Goal: Task Accomplishment & Management: Manage account settings

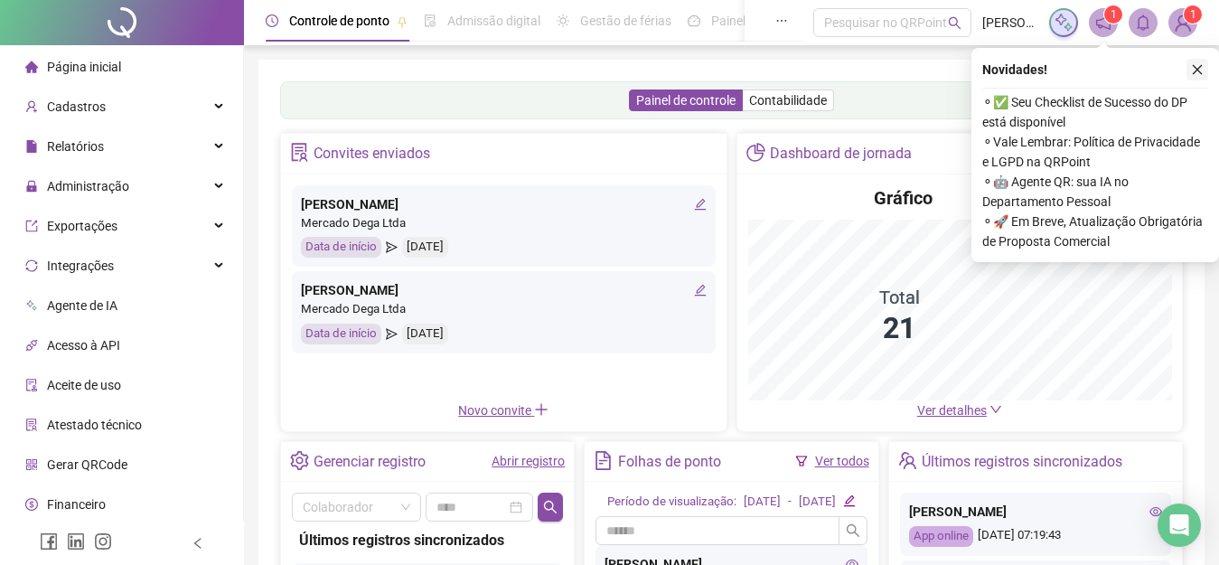
click at [1198, 70] on icon "close" at bounding box center [1198, 70] width 10 height 10
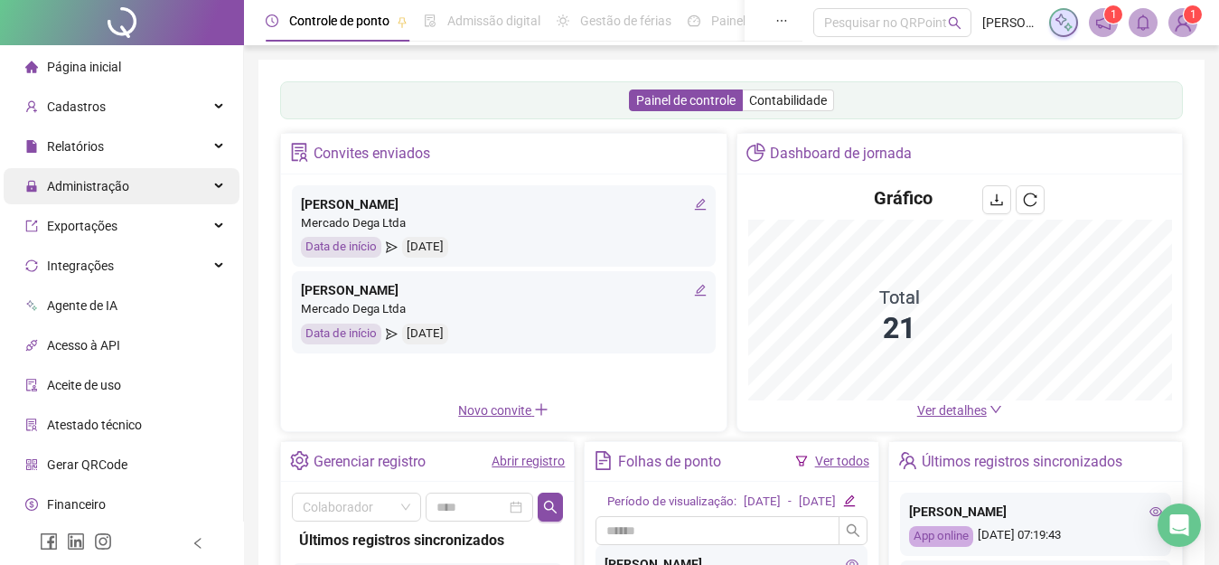
click at [109, 191] on span "Administração" at bounding box center [88, 186] width 82 height 14
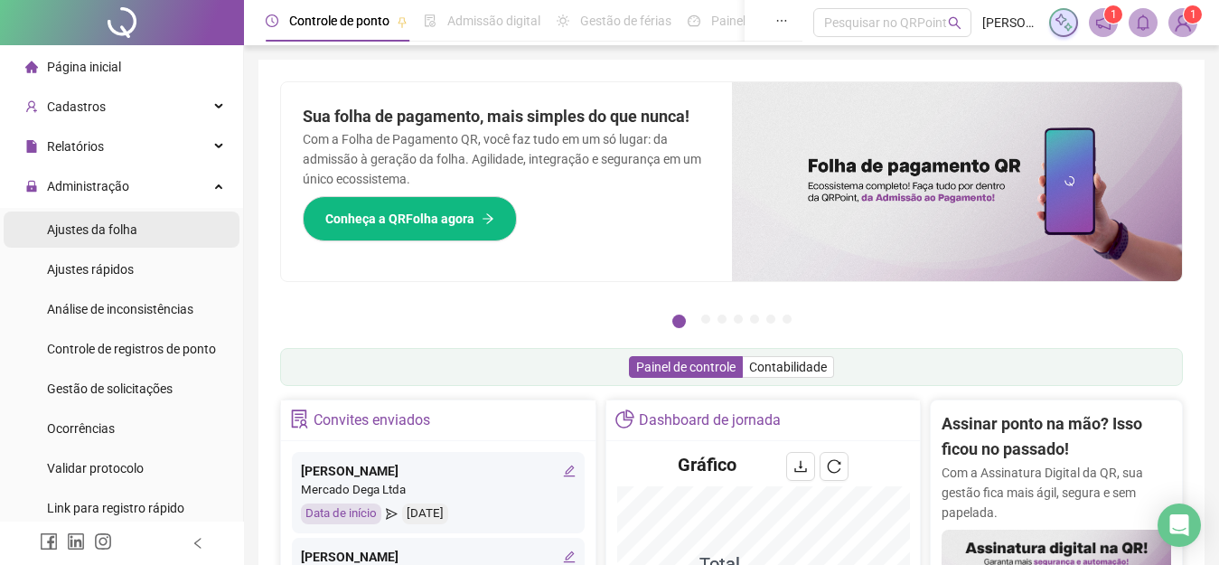
click at [113, 231] on span "Ajustes da folha" at bounding box center [92, 229] width 90 height 14
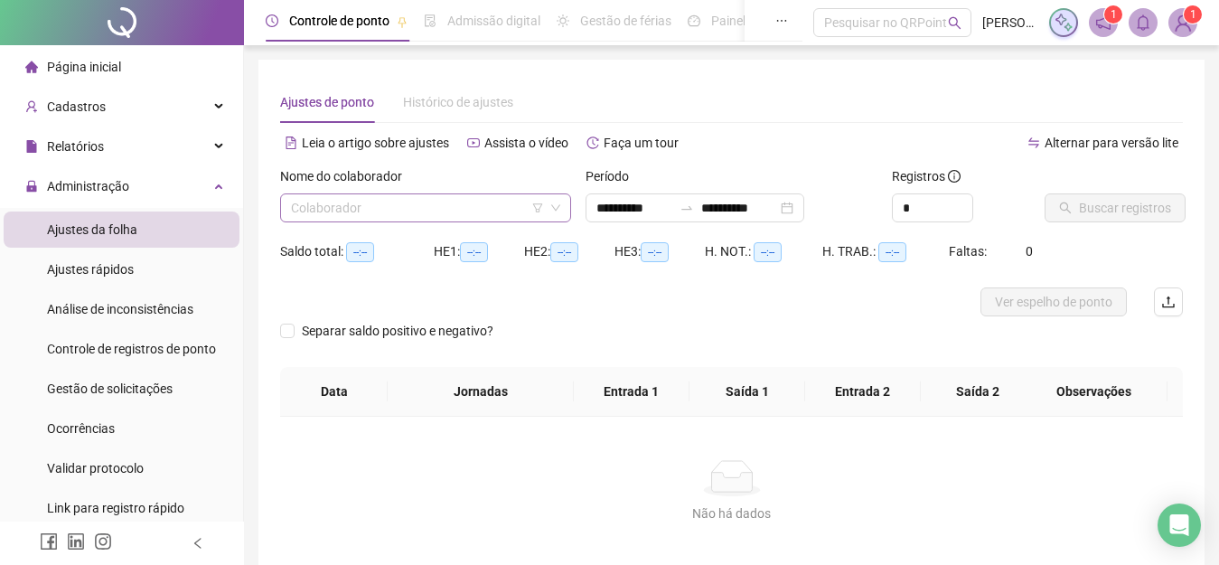
click at [377, 206] on input "search" at bounding box center [417, 207] width 253 height 27
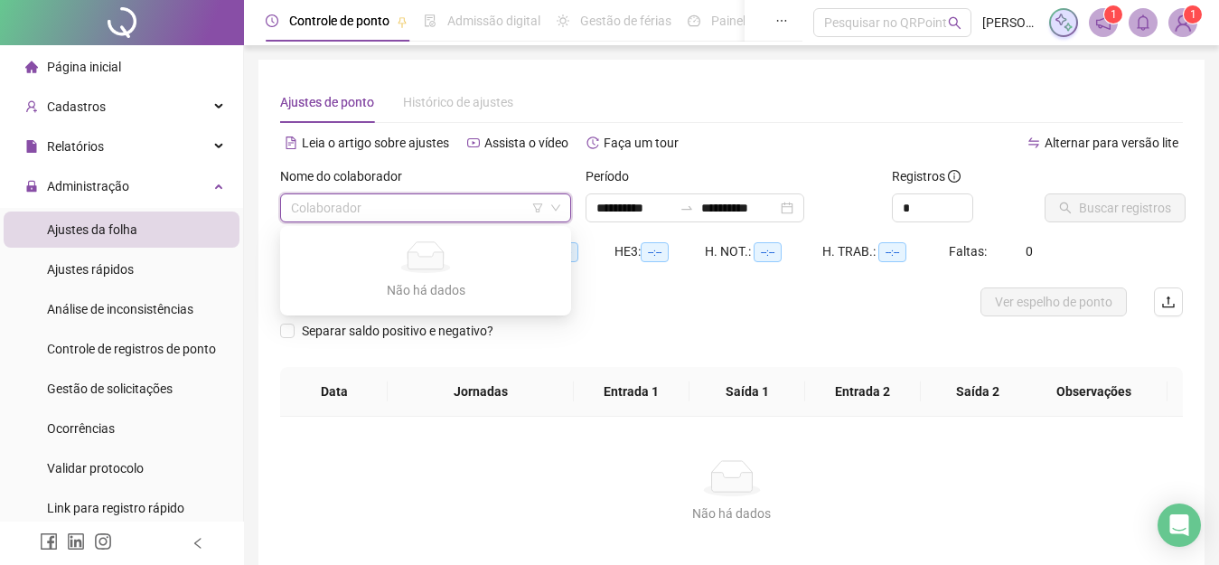
click at [152, 228] on li "Ajustes da folha" at bounding box center [122, 229] width 236 height 36
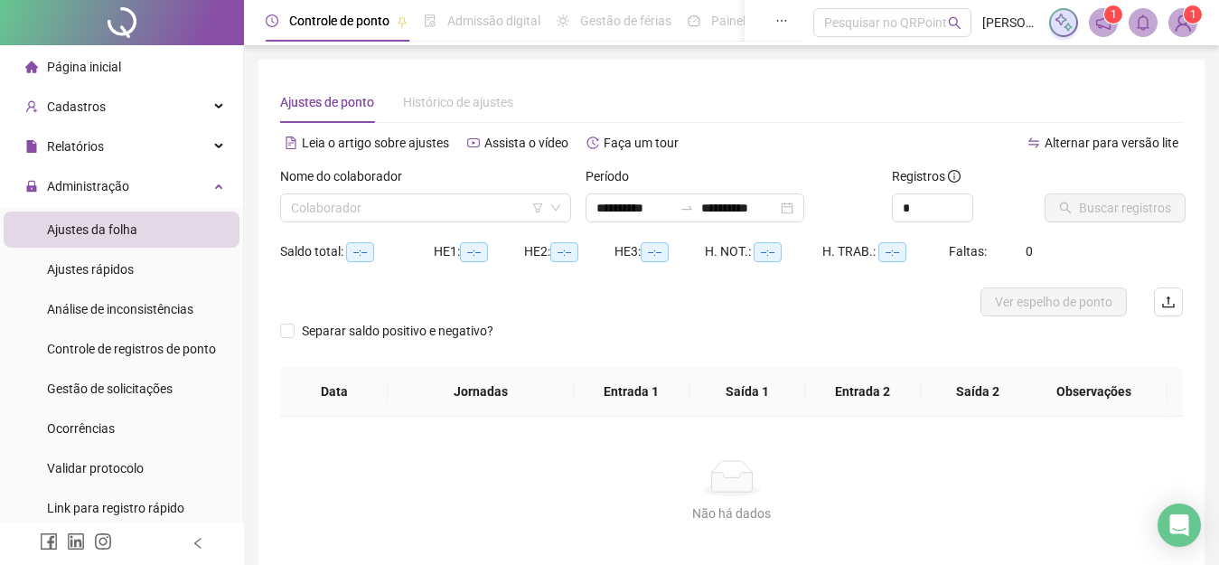
type input "**********"
click at [152, 228] on li "Ajustes da folha" at bounding box center [122, 229] width 236 height 36
click at [349, 214] on input "search" at bounding box center [417, 207] width 253 height 27
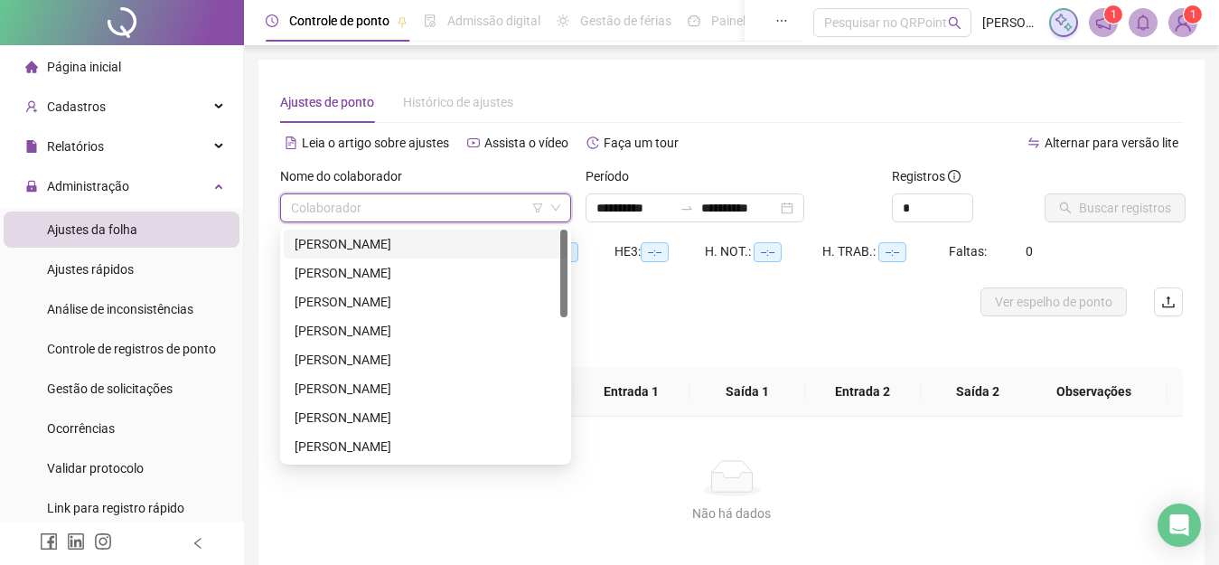
click at [349, 245] on div "[PERSON_NAME]" at bounding box center [426, 244] width 262 height 20
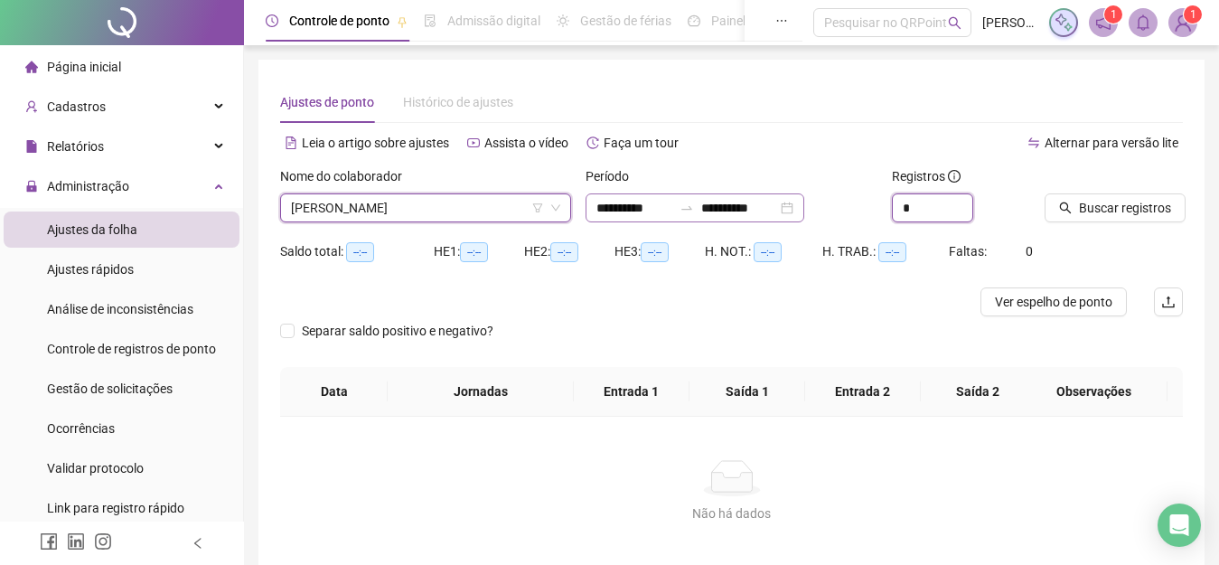
drag, startPoint x: 861, startPoint y: 215, endPoint x: 740, endPoint y: 220, distance: 121.2
click at [759, 220] on div "**********" at bounding box center [731, 201] width 917 height 70
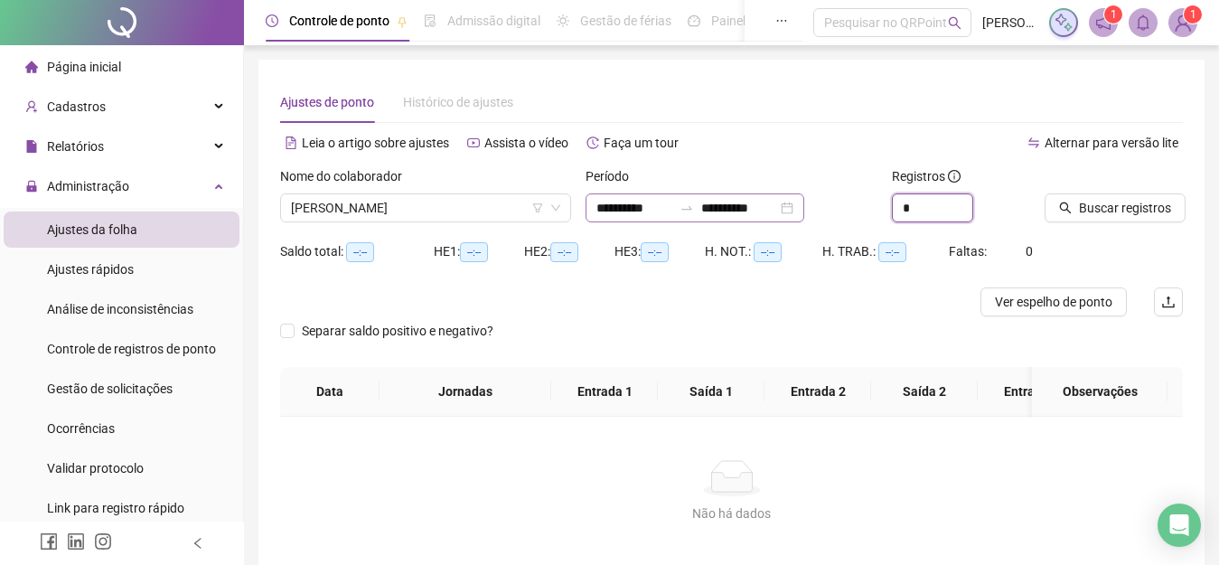
type input "*"
click at [1146, 209] on span "Buscar registros" at bounding box center [1125, 208] width 92 height 20
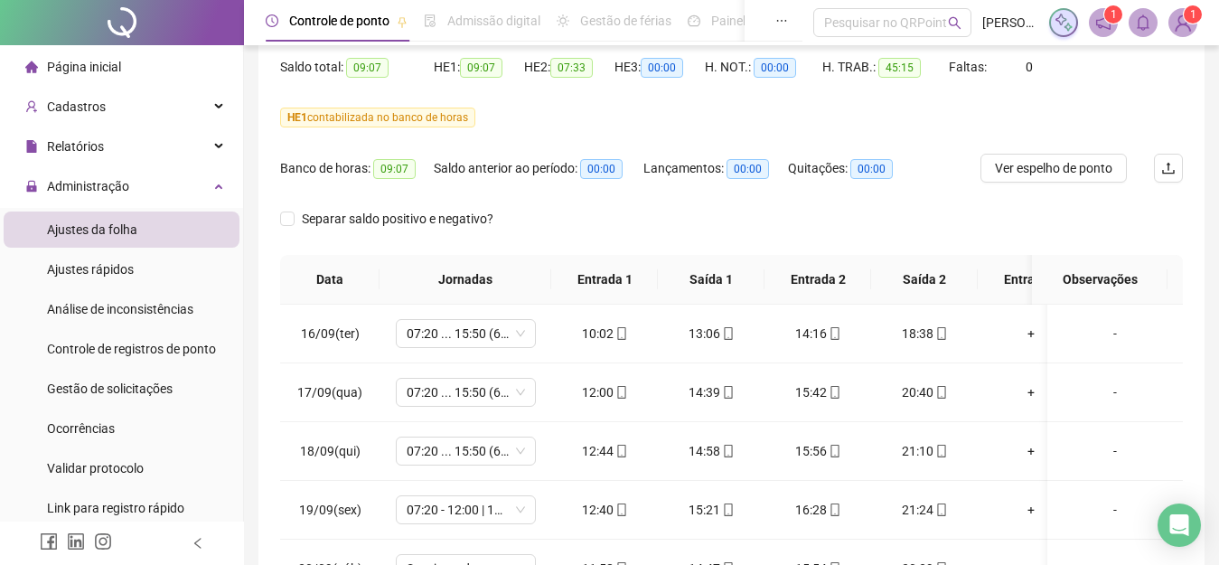
scroll to position [53, 0]
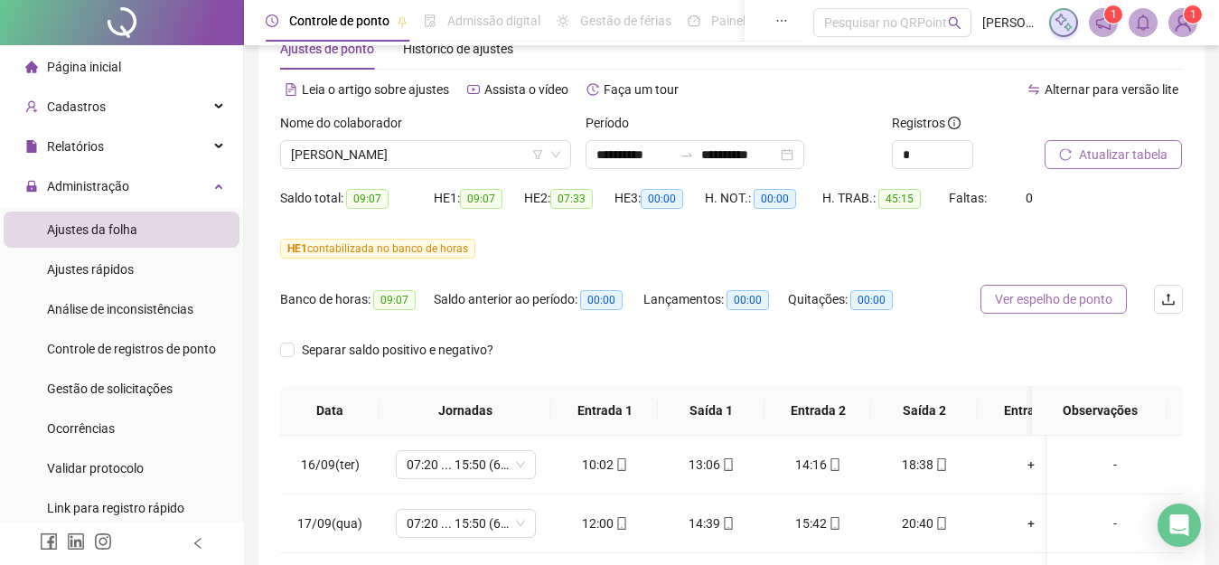
click at [1037, 304] on span "Ver espelho de ponto" at bounding box center [1053, 299] width 117 height 20
click at [1032, 297] on span "Ver espelho de ponto" at bounding box center [1053, 299] width 117 height 20
click at [1052, 301] on span "Ver espelho de ponto" at bounding box center [1053, 299] width 117 height 20
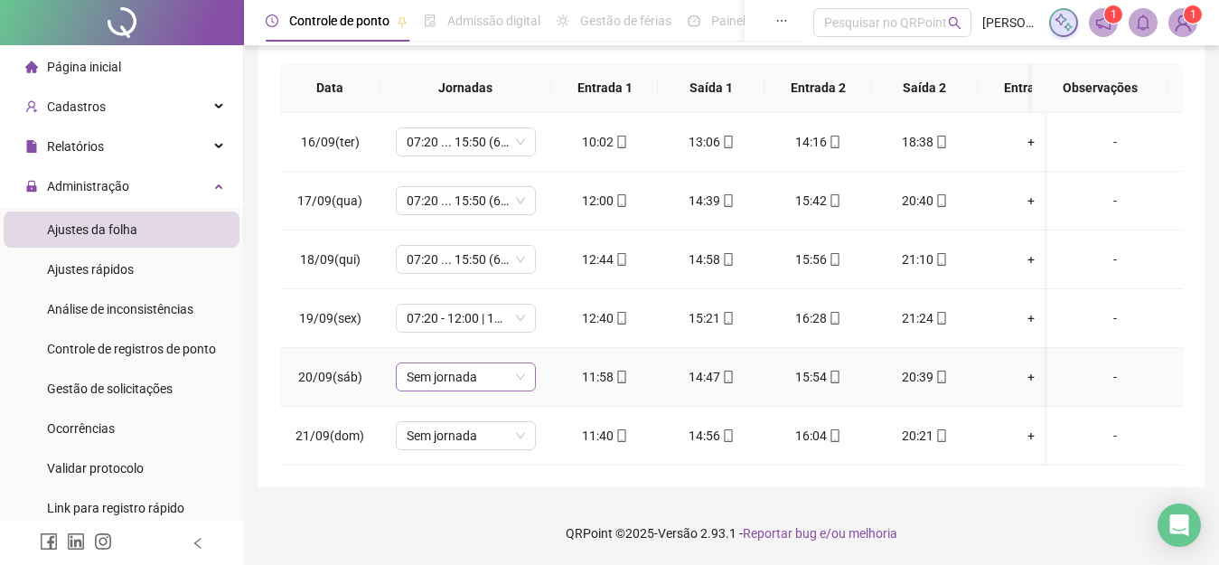
click at [510, 363] on span "Sem jornada" at bounding box center [466, 376] width 118 height 27
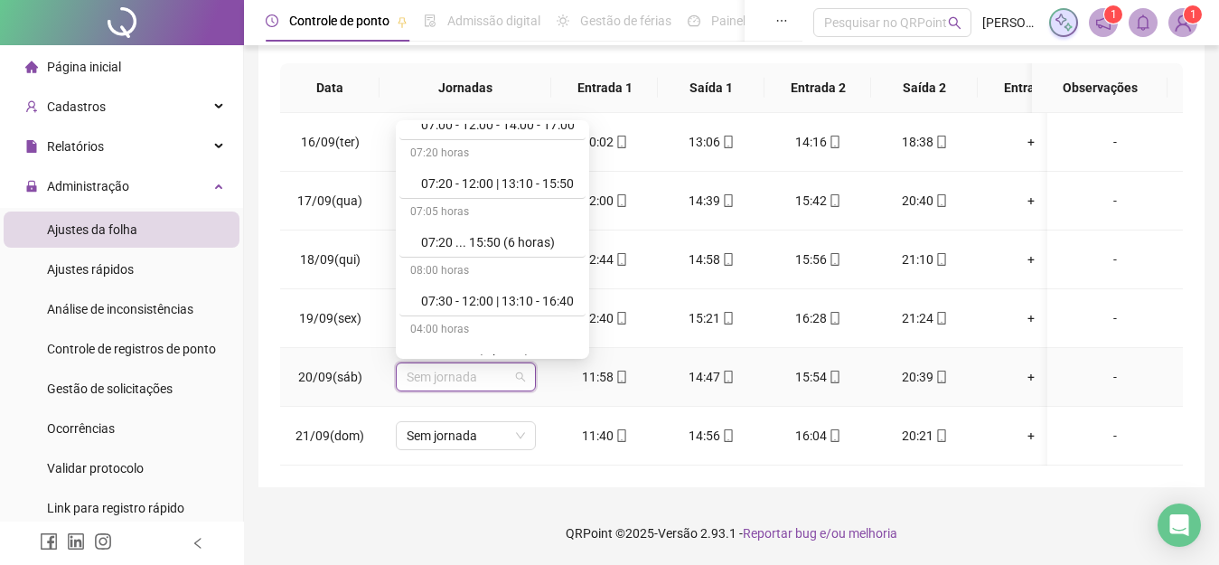
scroll to position [641, 0]
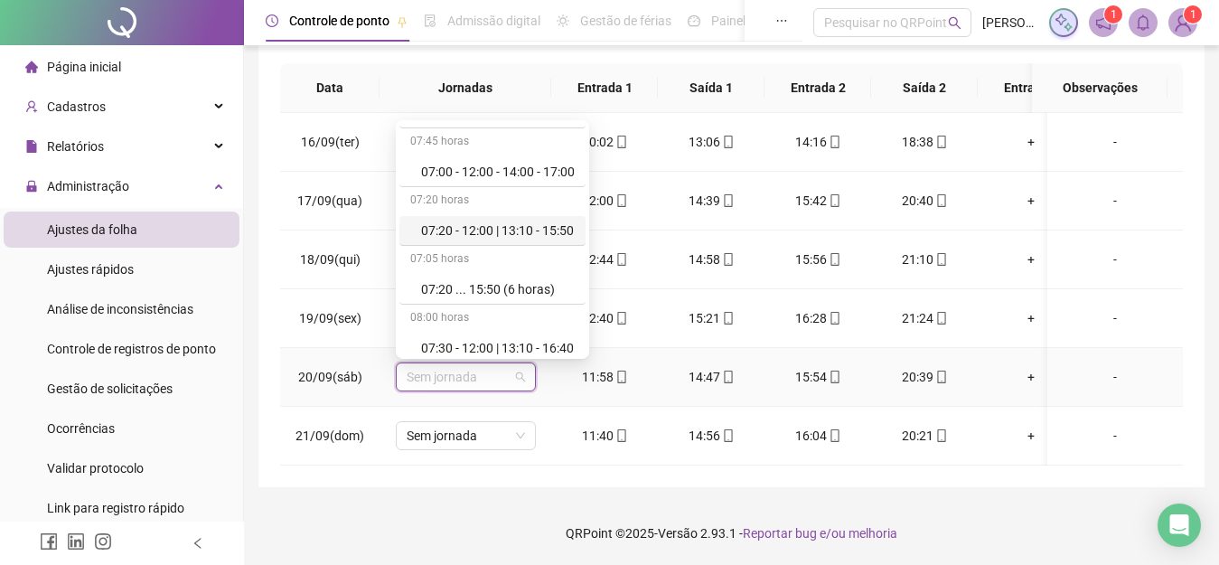
click at [502, 216] on div "07:20 - 12:00 | 13:10 - 15:50" at bounding box center [492, 231] width 186 height 30
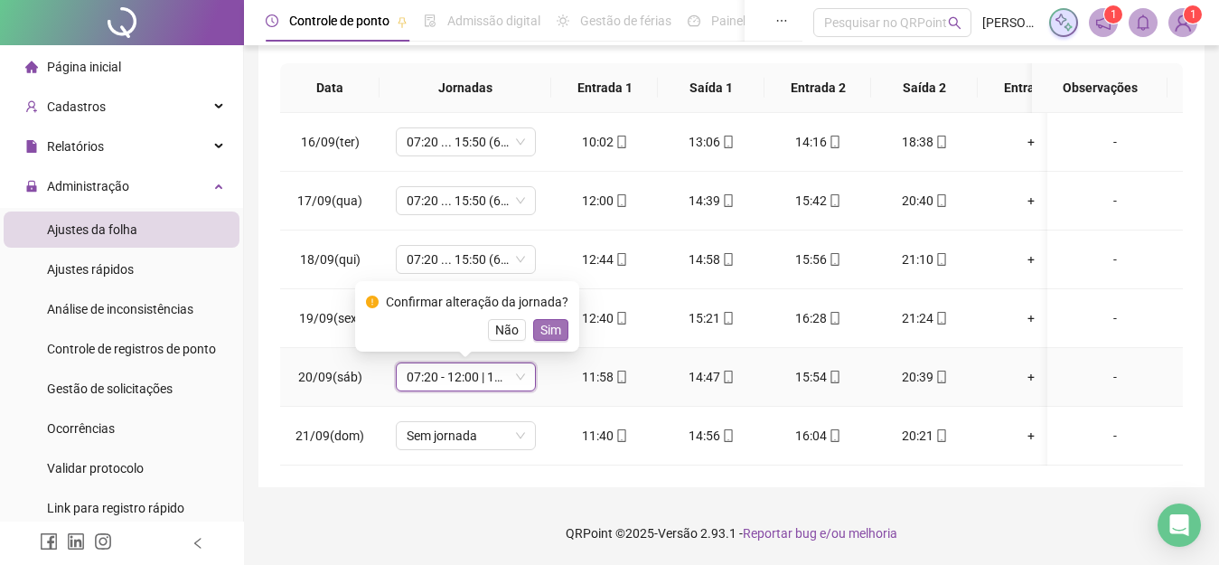
click at [545, 320] on span "Sim" at bounding box center [550, 330] width 21 height 20
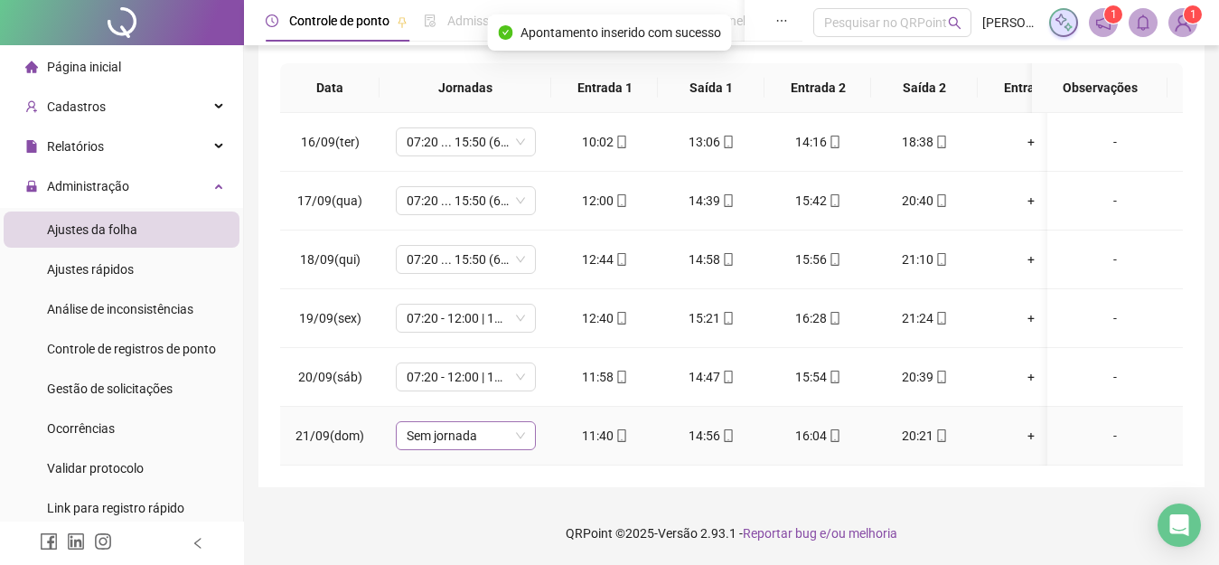
click at [517, 425] on span "Sem jornada" at bounding box center [466, 435] width 118 height 27
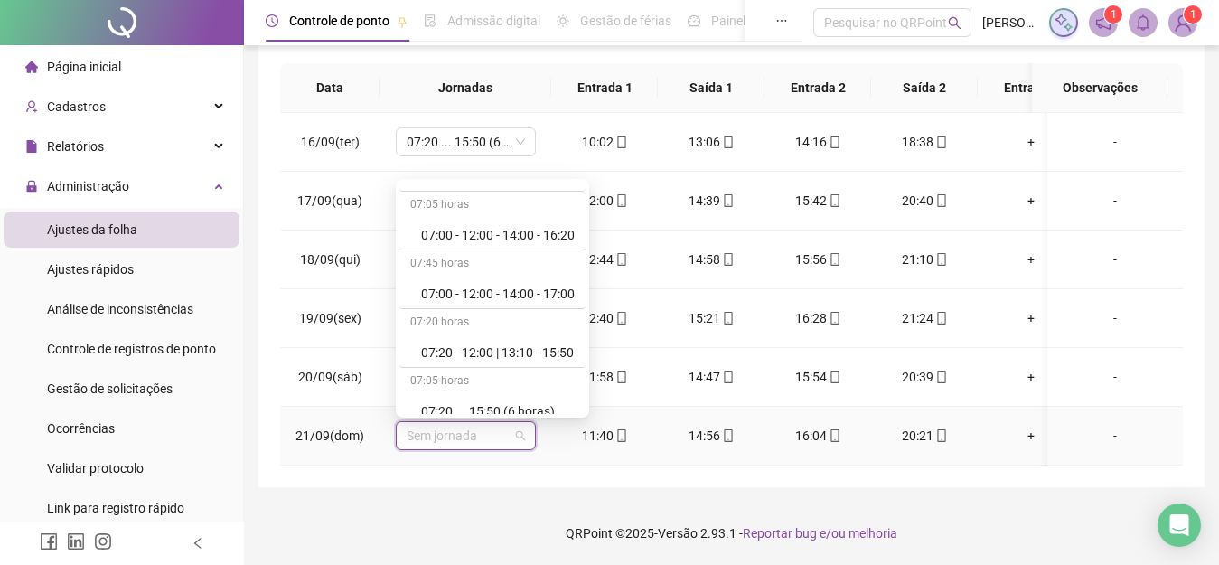
scroll to position [599, 0]
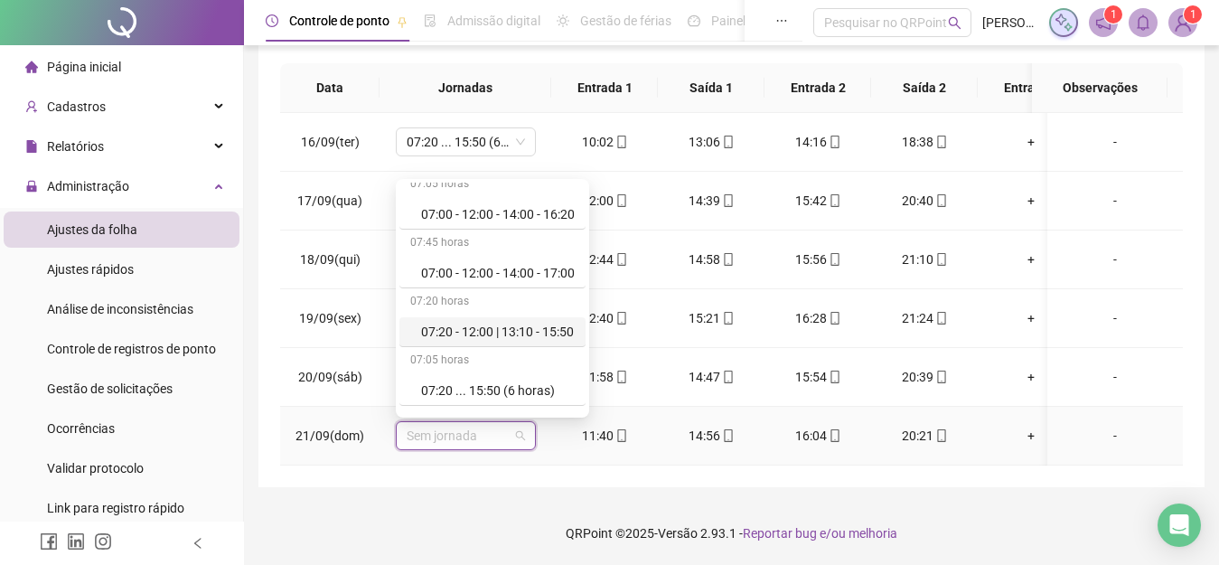
click at [547, 322] on div "07:20 - 12:00 | 13:10 - 15:50" at bounding box center [498, 332] width 154 height 20
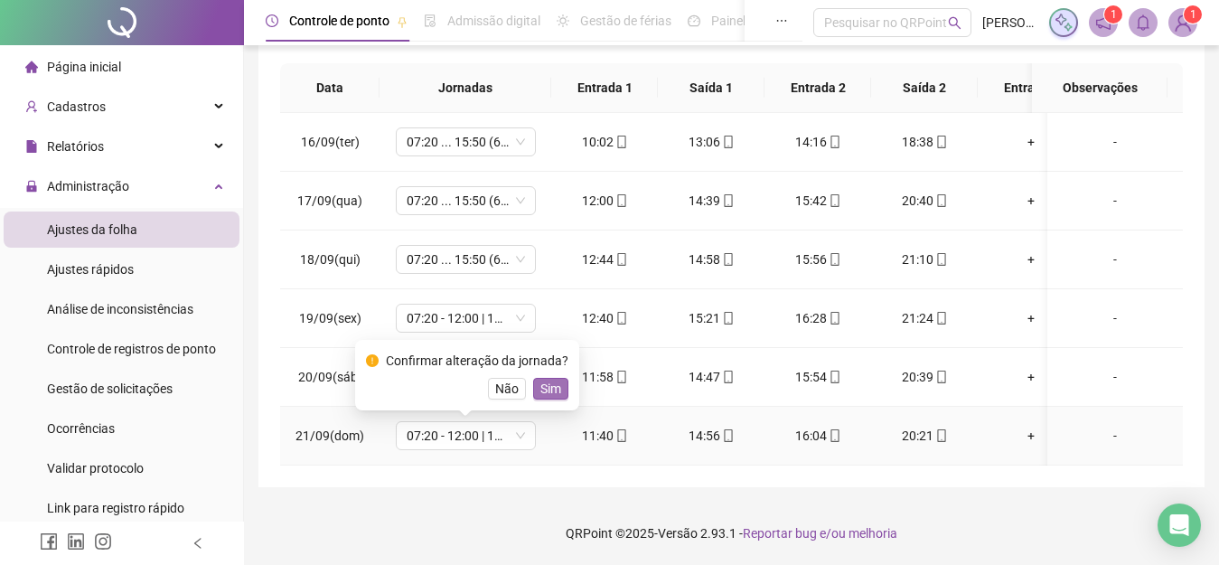
click at [554, 379] on span "Sim" at bounding box center [550, 389] width 21 height 20
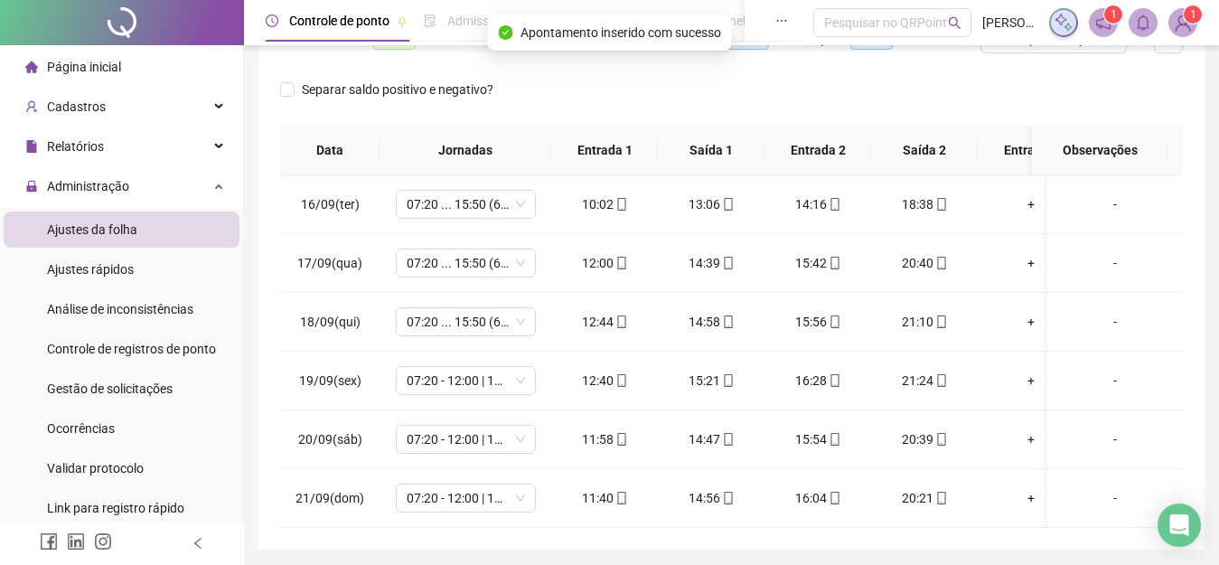
scroll to position [18, 0]
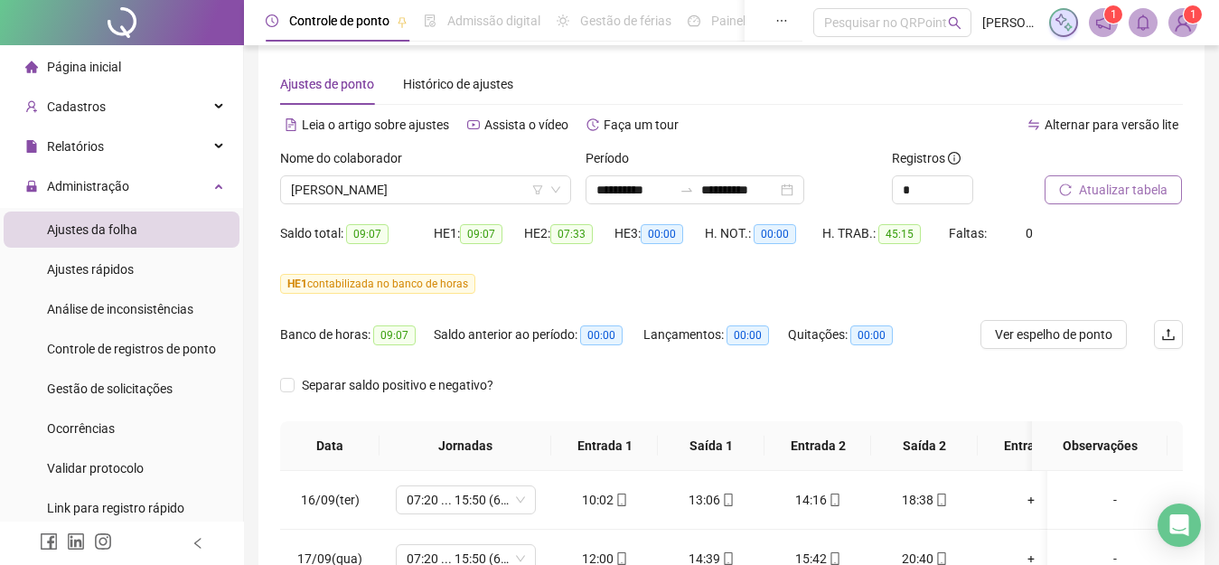
click at [1081, 182] on span "Atualizar tabela" at bounding box center [1123, 190] width 89 height 20
click at [1110, 189] on span "Atualizar tabela" at bounding box center [1123, 190] width 89 height 20
click at [1056, 330] on span "Ver espelho de ponto" at bounding box center [1053, 334] width 117 height 20
click at [439, 190] on span "[PERSON_NAME]" at bounding box center [425, 189] width 269 height 27
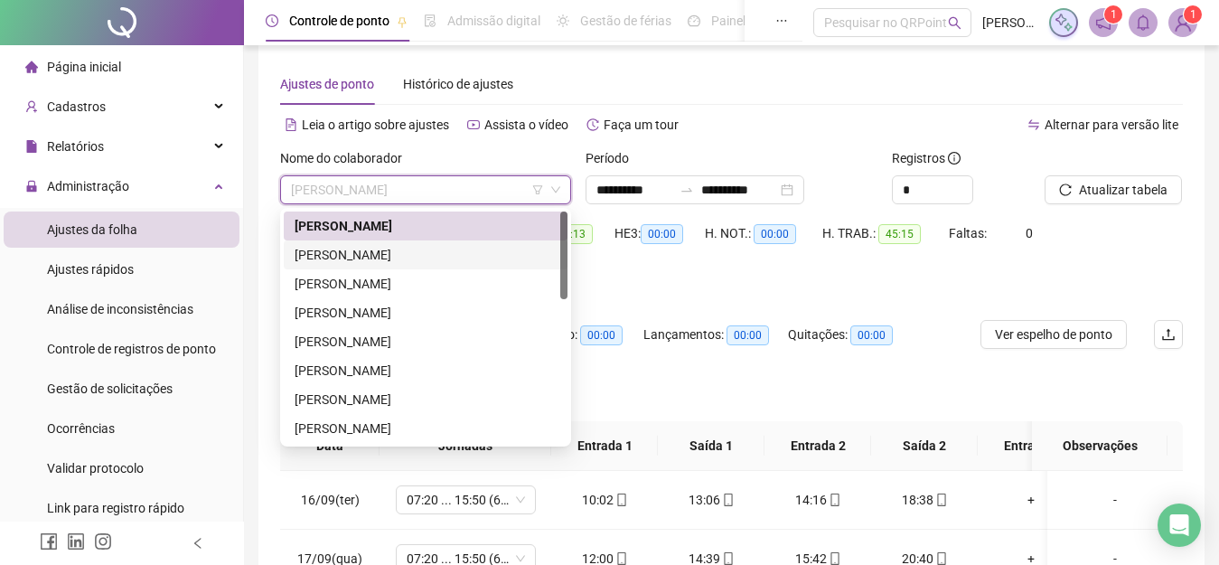
click at [387, 257] on div "[PERSON_NAME]" at bounding box center [426, 255] width 262 height 20
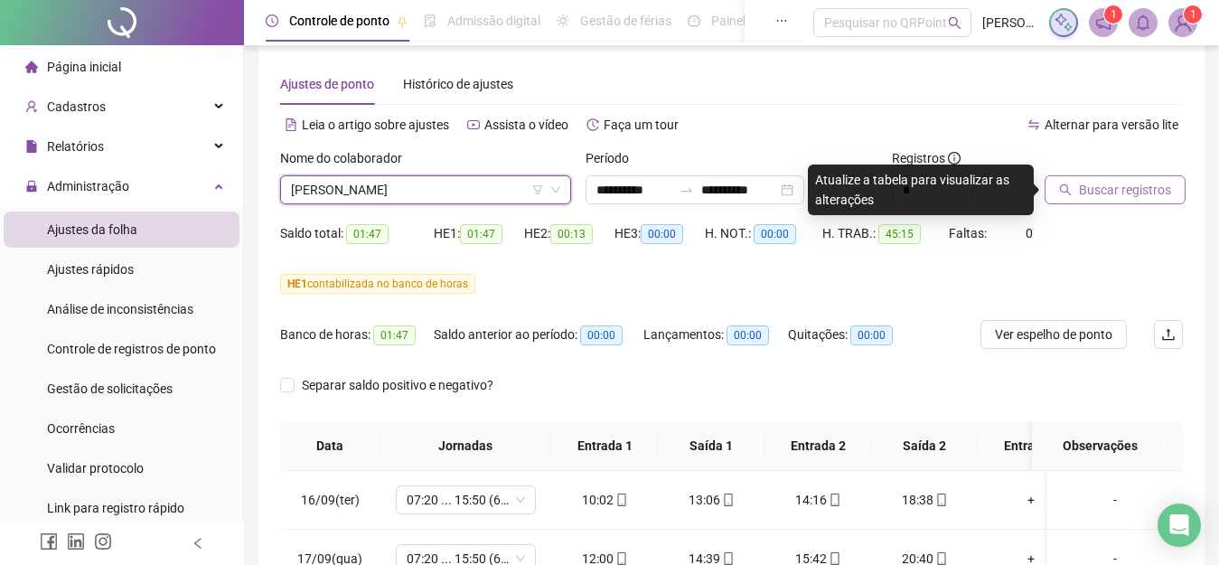
click at [1125, 192] on span "Buscar registros" at bounding box center [1125, 190] width 92 height 20
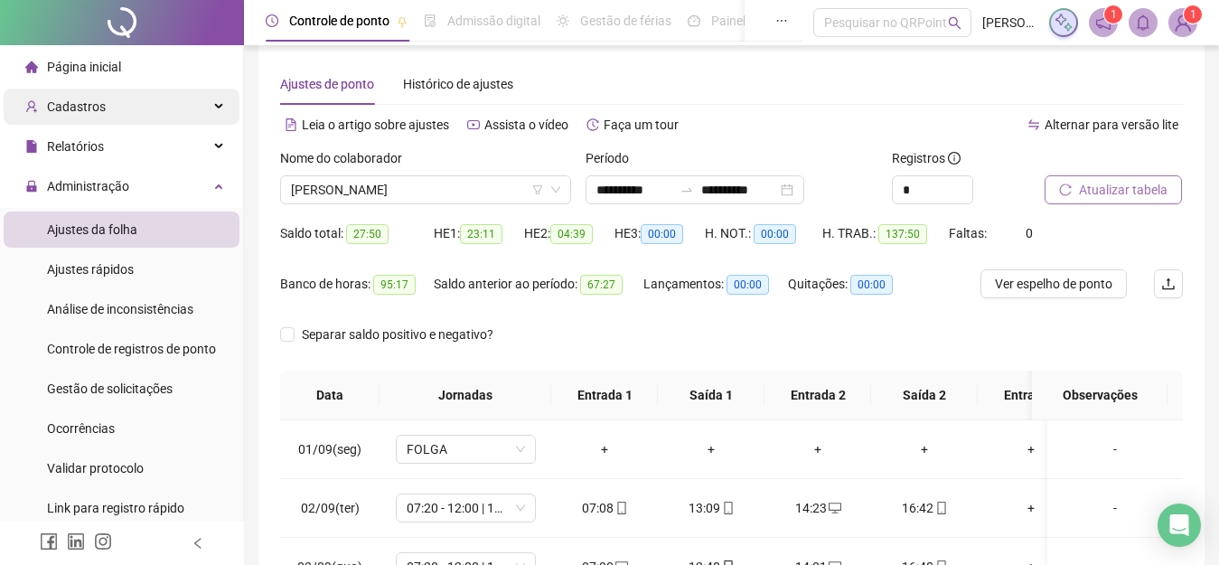
click at [120, 112] on div "Cadastros" at bounding box center [122, 107] width 236 height 36
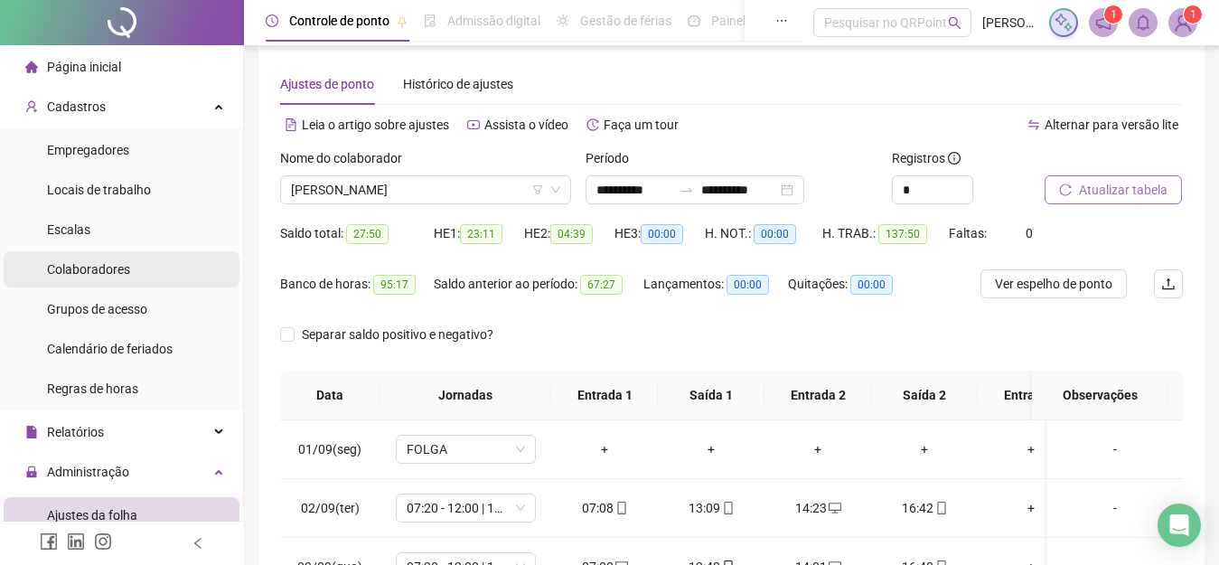
click at [118, 271] on span "Colaboradores" at bounding box center [88, 269] width 83 height 14
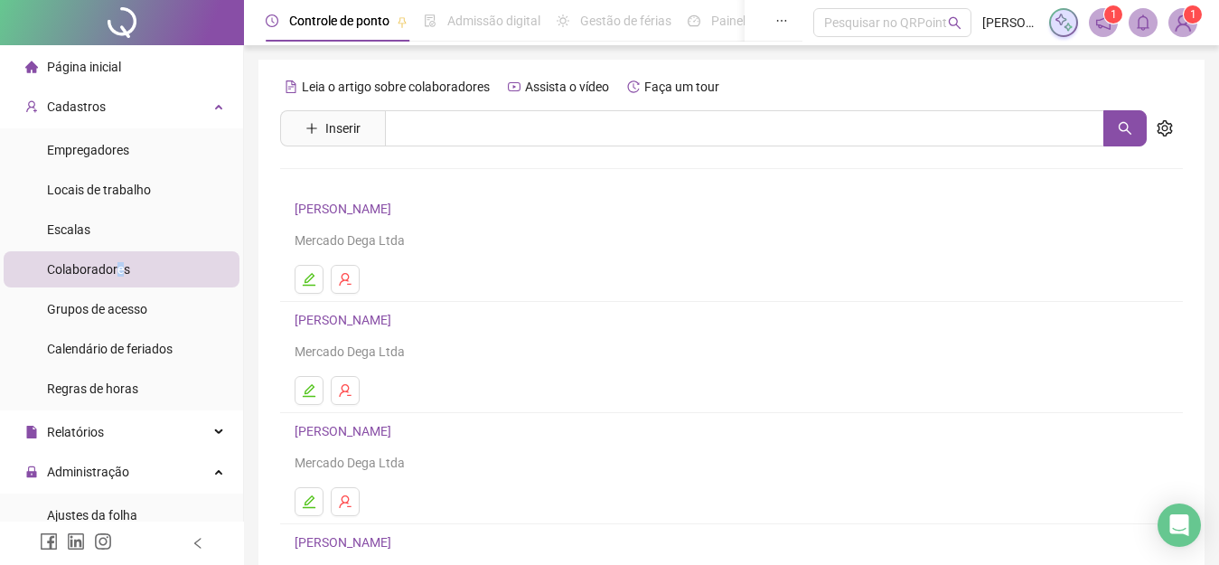
click at [395, 321] on link "[PERSON_NAME]" at bounding box center [346, 320] width 102 height 14
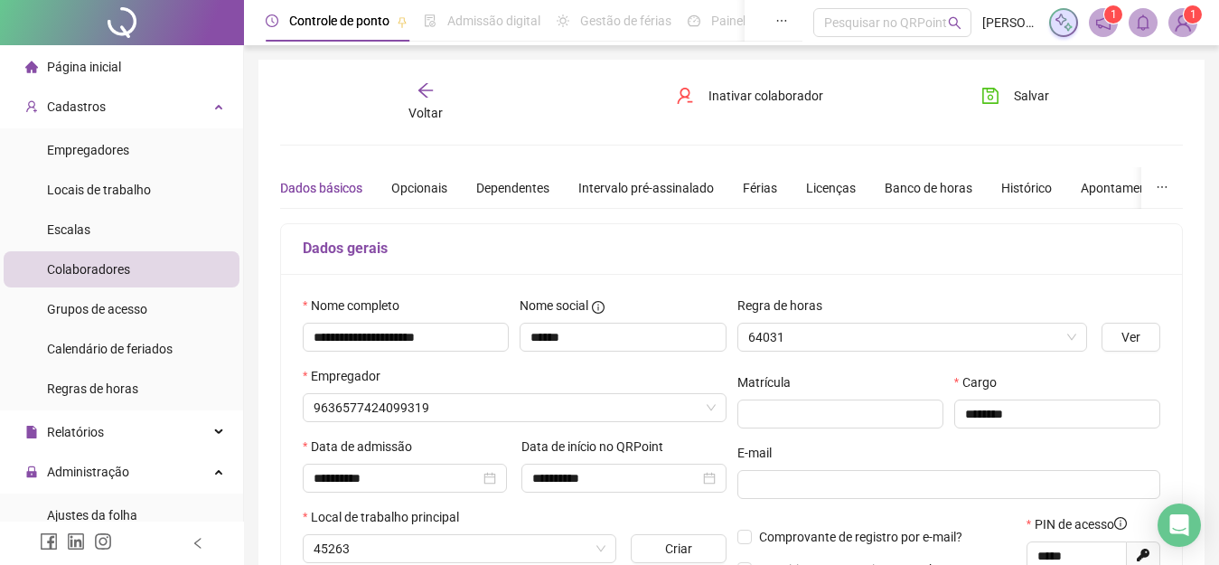
type input "**********"
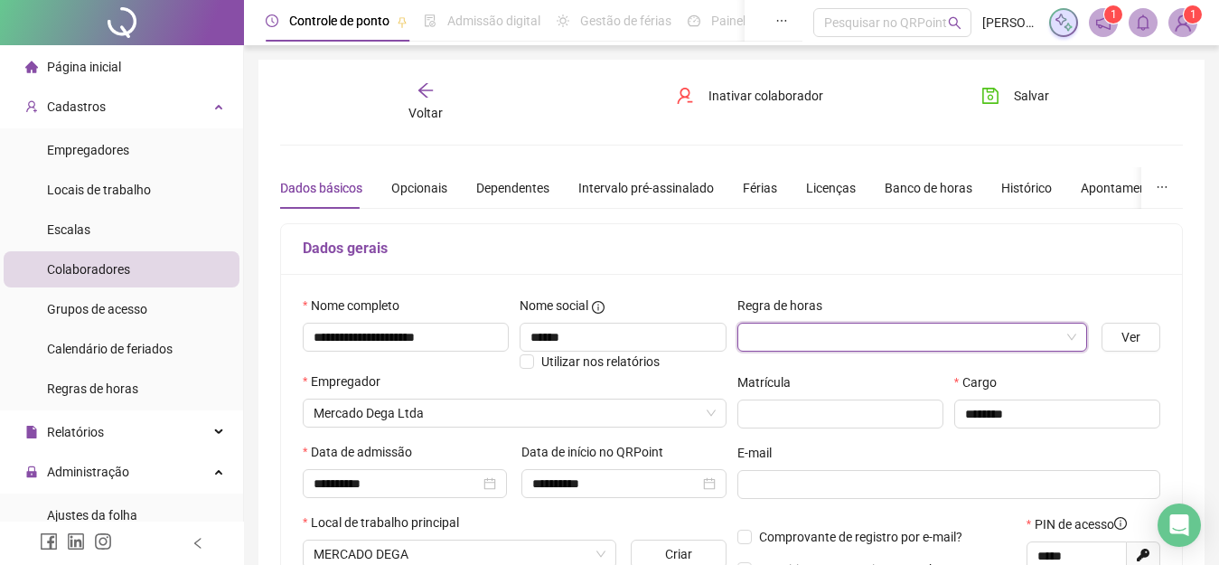
click at [1073, 335] on span at bounding box center [912, 336] width 329 height 27
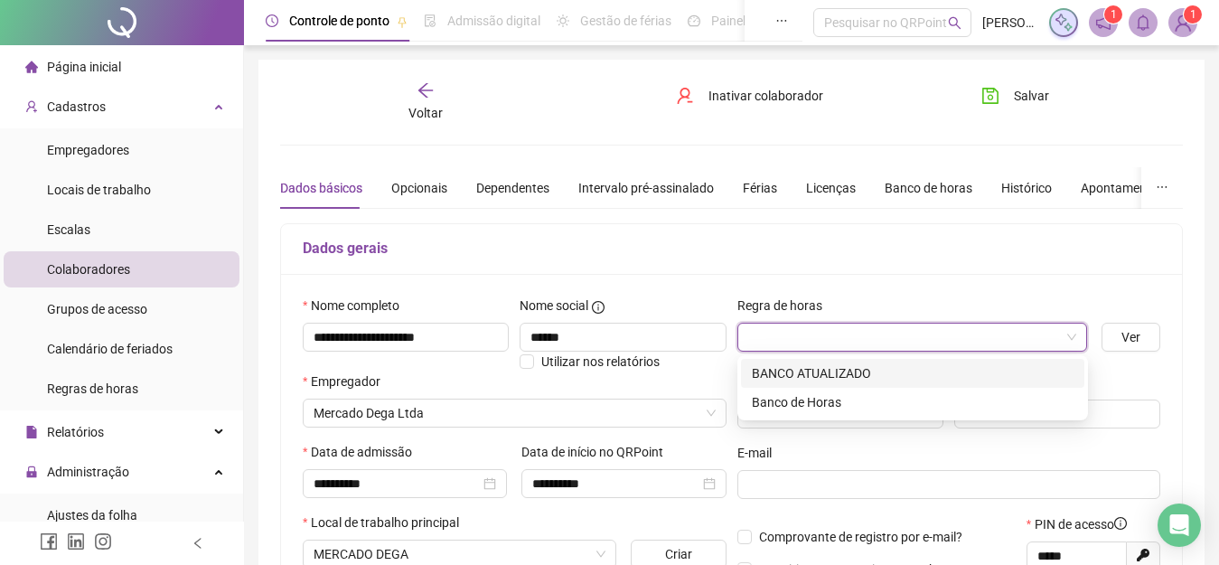
click at [862, 370] on div "BANCO ATUALIZADO" at bounding box center [913, 373] width 322 height 20
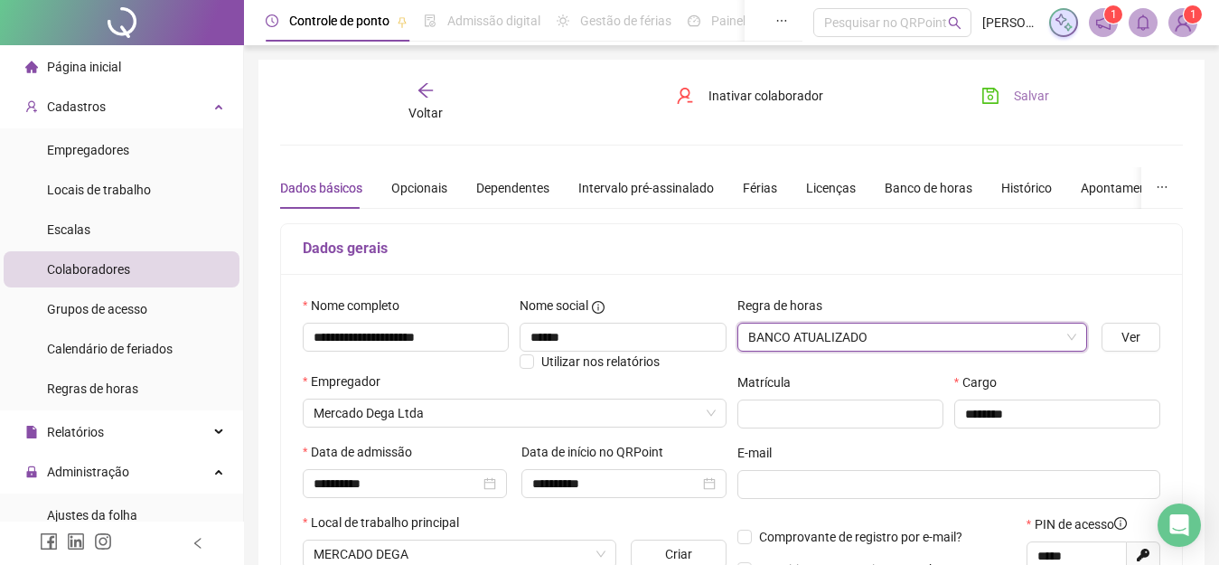
click at [1013, 92] on button "Salvar" at bounding box center [1015, 95] width 95 height 29
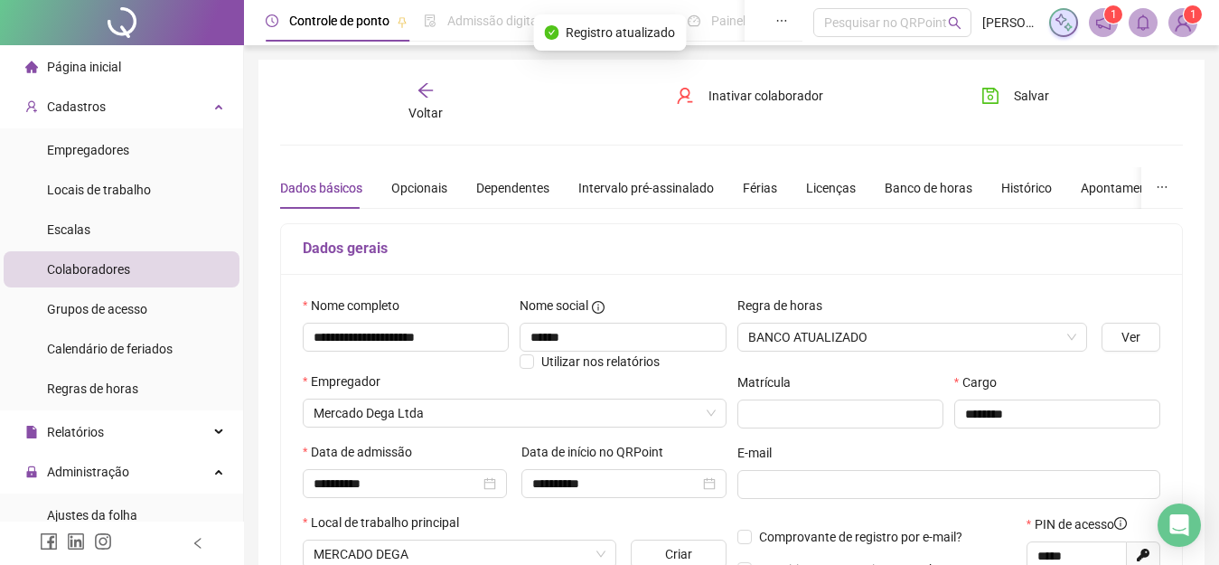
click at [428, 92] on icon "arrow-left" at bounding box center [425, 90] width 18 height 18
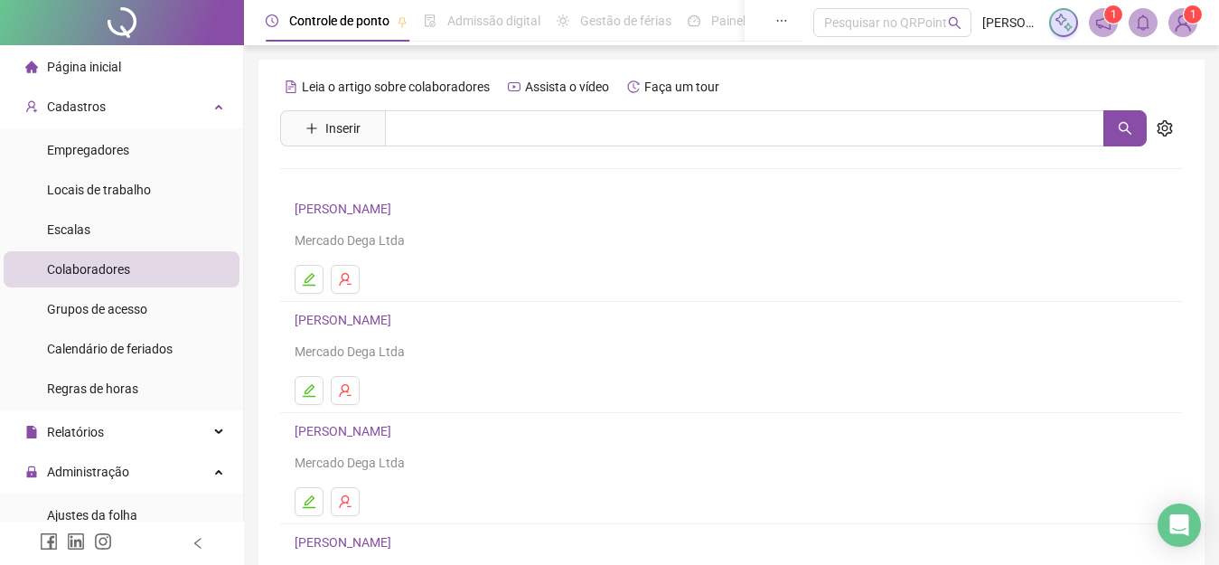
click at [116, 263] on span "Colaboradores" at bounding box center [88, 269] width 83 height 14
click at [360, 424] on link "[PERSON_NAME]" at bounding box center [346, 431] width 102 height 14
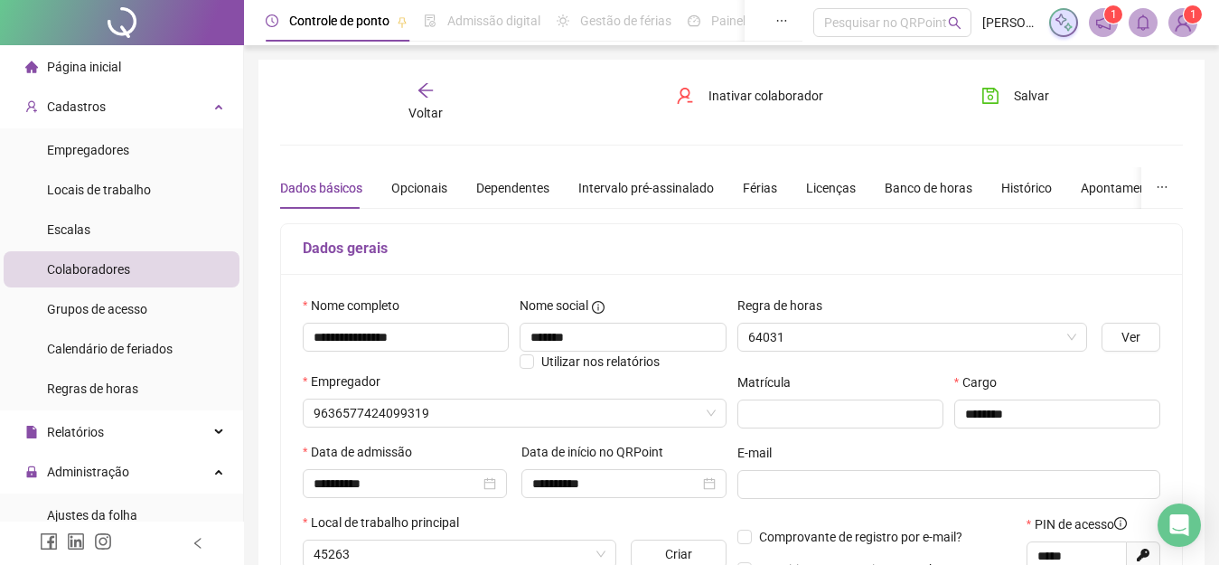
type input "**********"
click at [1001, 339] on span "Banco de Horas" at bounding box center [912, 336] width 329 height 27
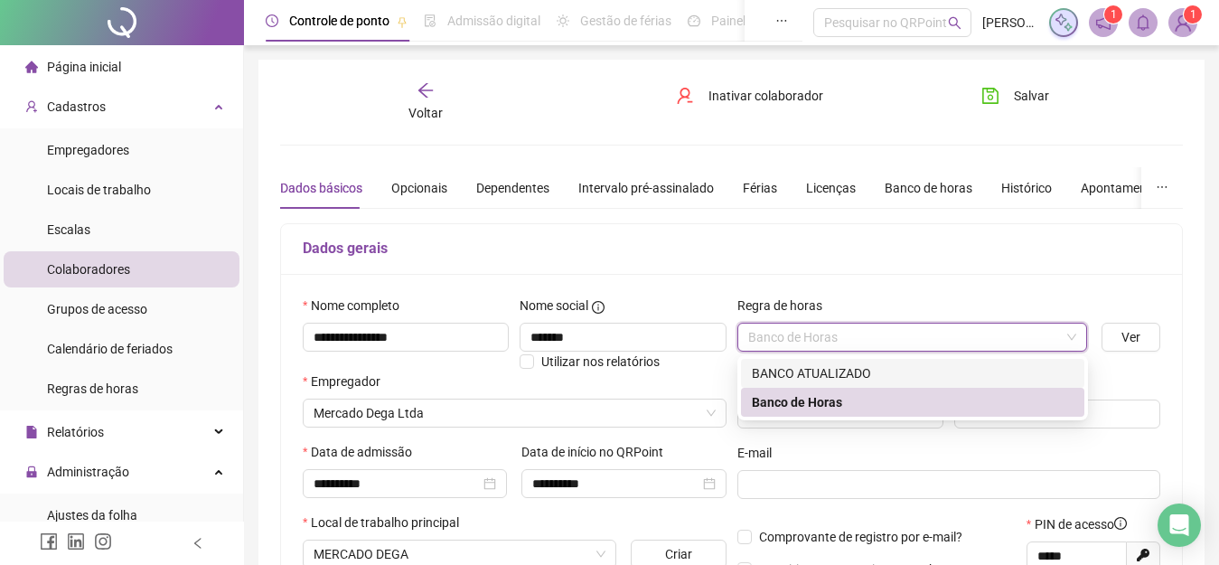
click at [823, 372] on div "BANCO ATUALIZADO" at bounding box center [913, 373] width 322 height 20
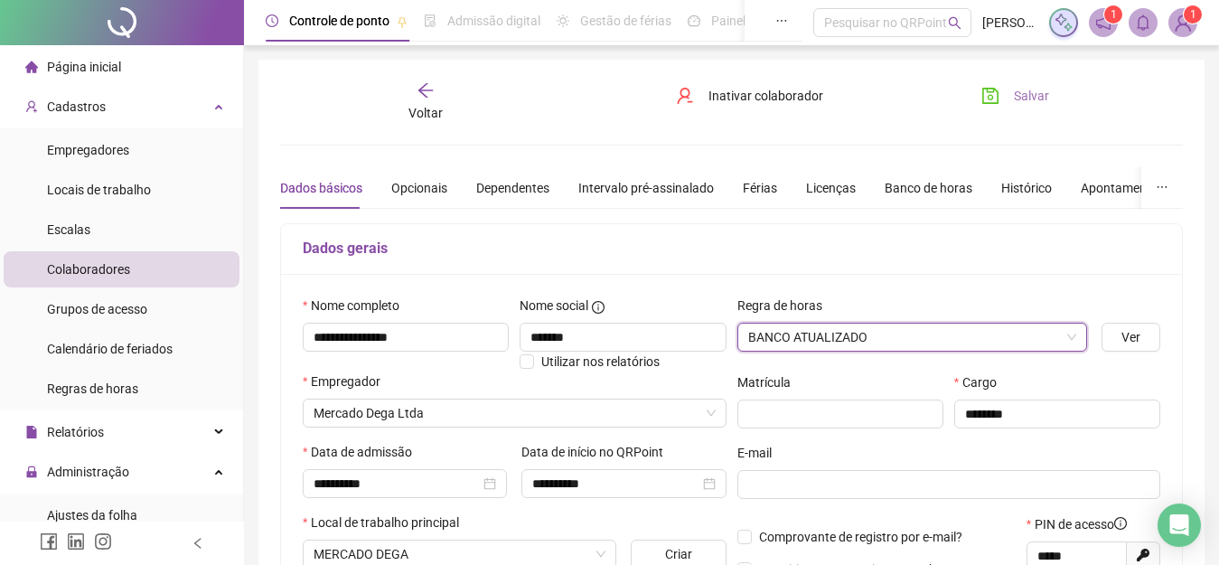
click at [997, 106] on button "Salvar" at bounding box center [1015, 95] width 95 height 29
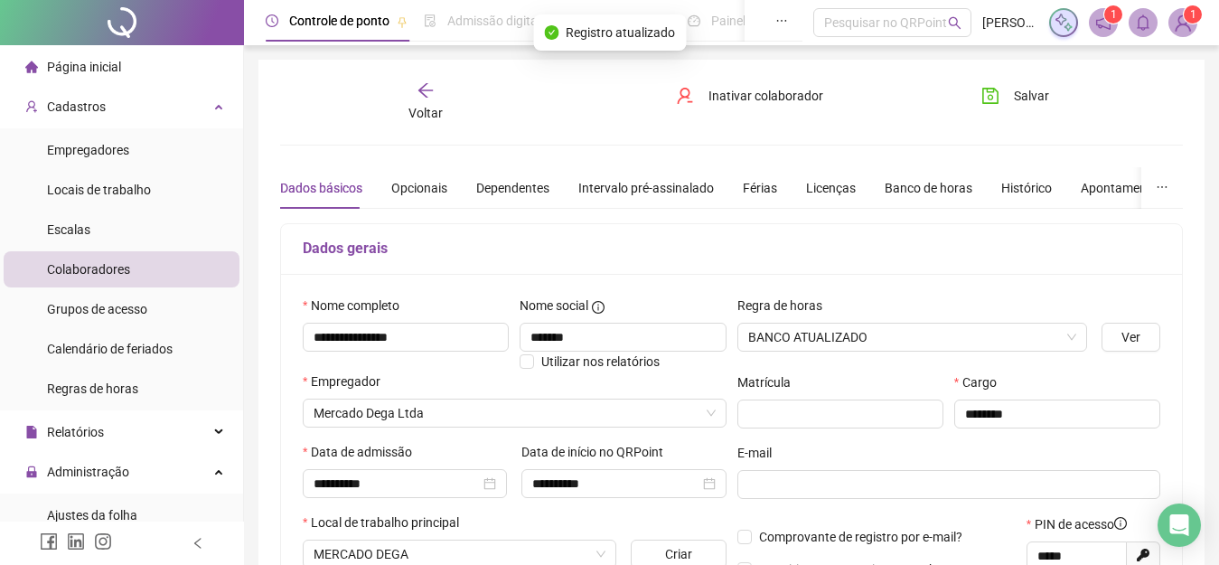
click at [420, 106] on span "Voltar" at bounding box center [425, 113] width 34 height 14
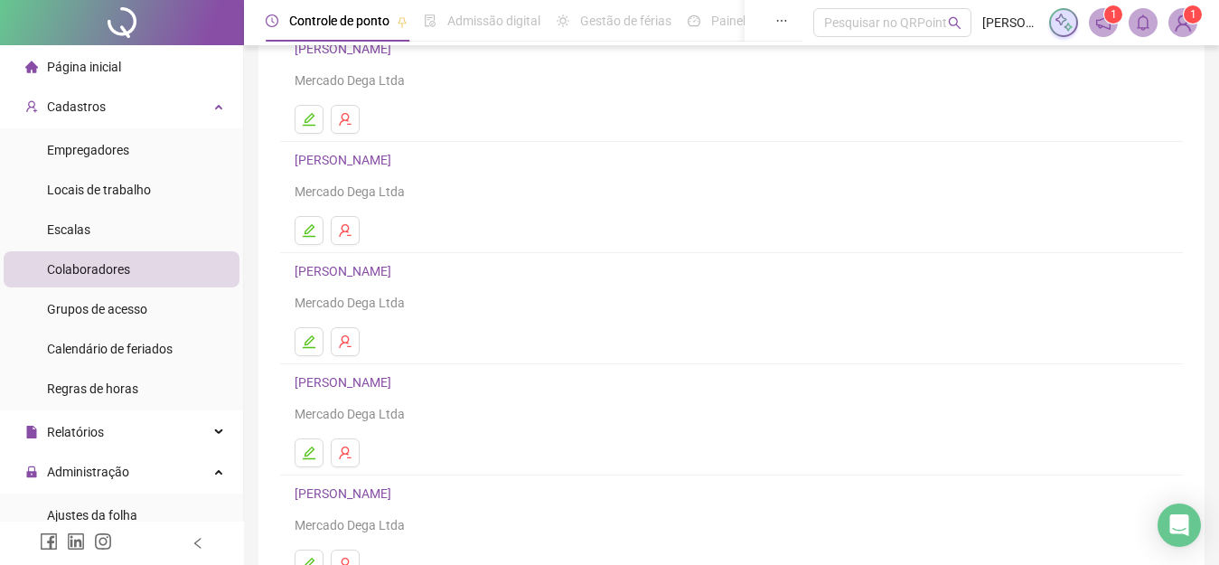
scroll to position [207, 0]
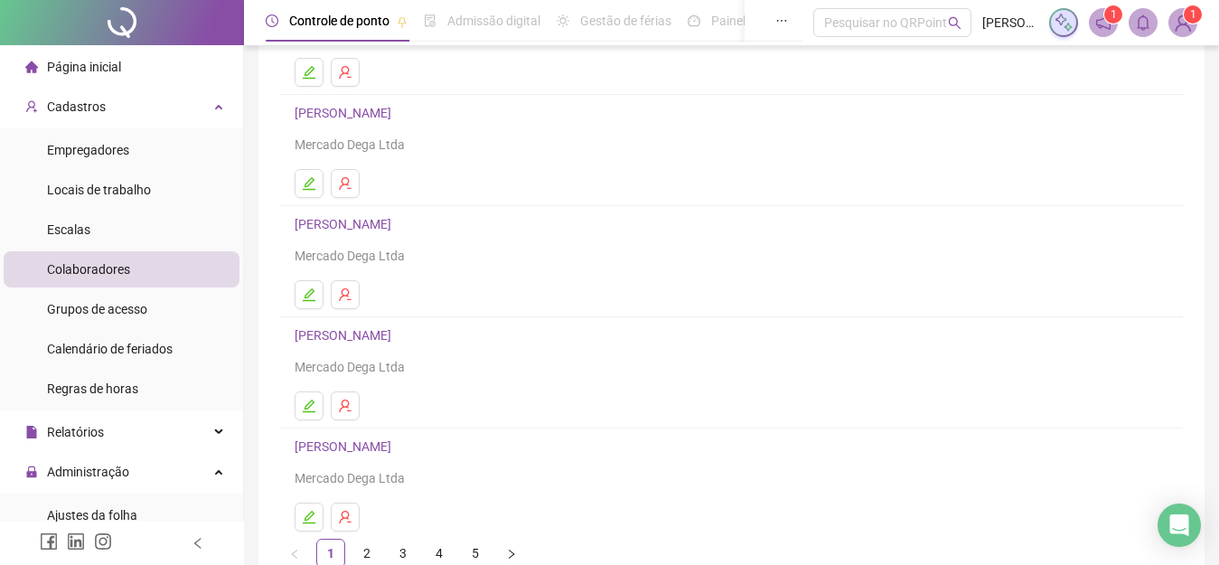
click at [379, 339] on link "[PERSON_NAME]" at bounding box center [346, 335] width 102 height 14
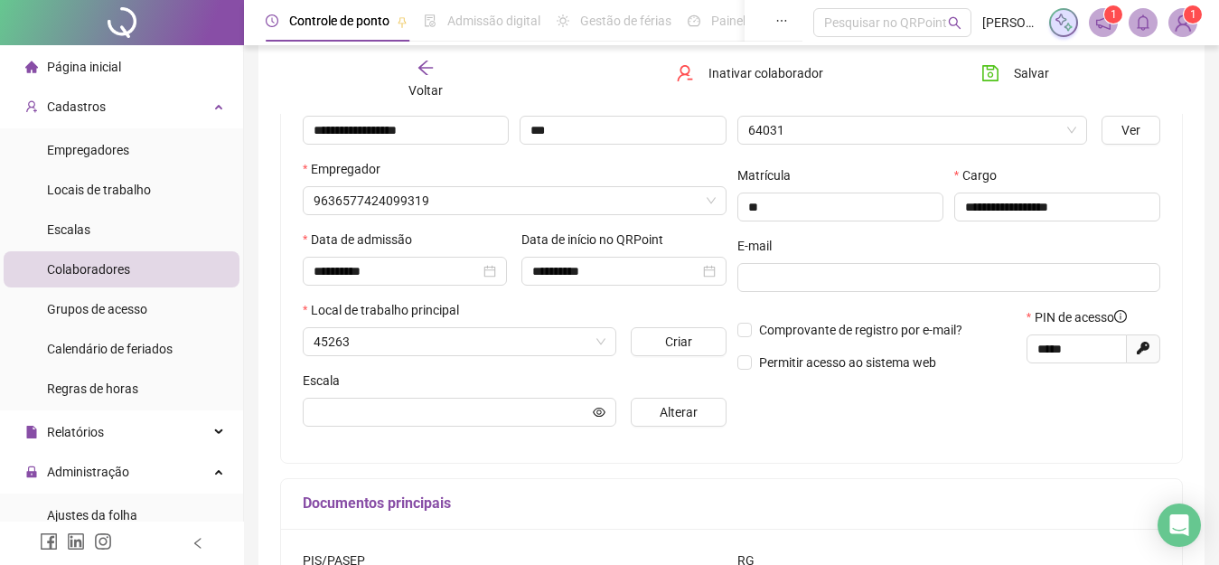
type input "**********"
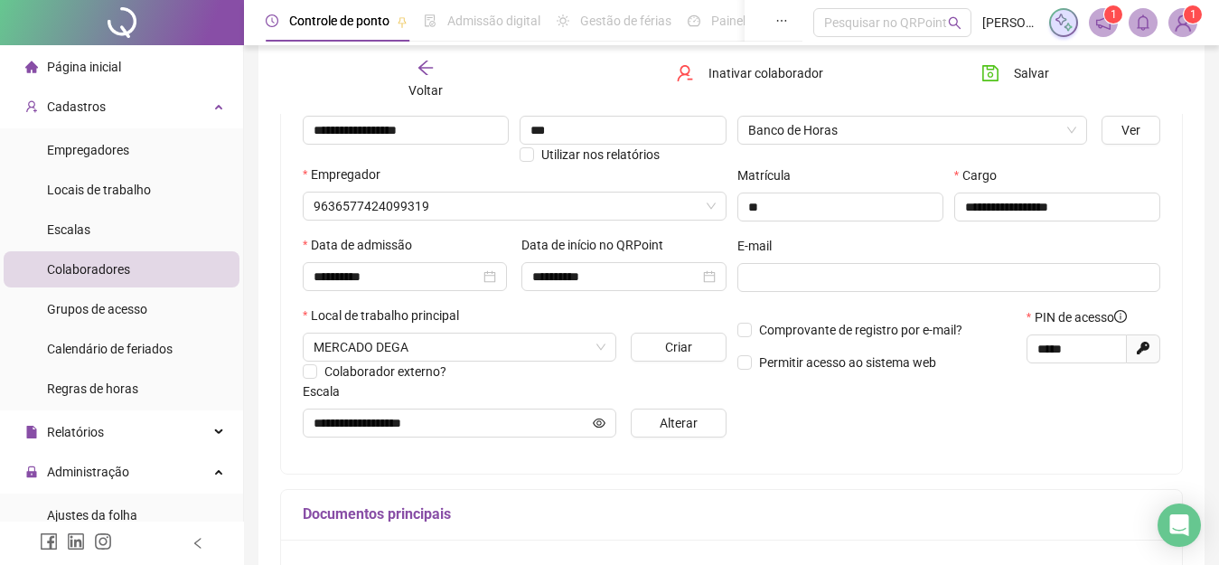
scroll to position [216, 0]
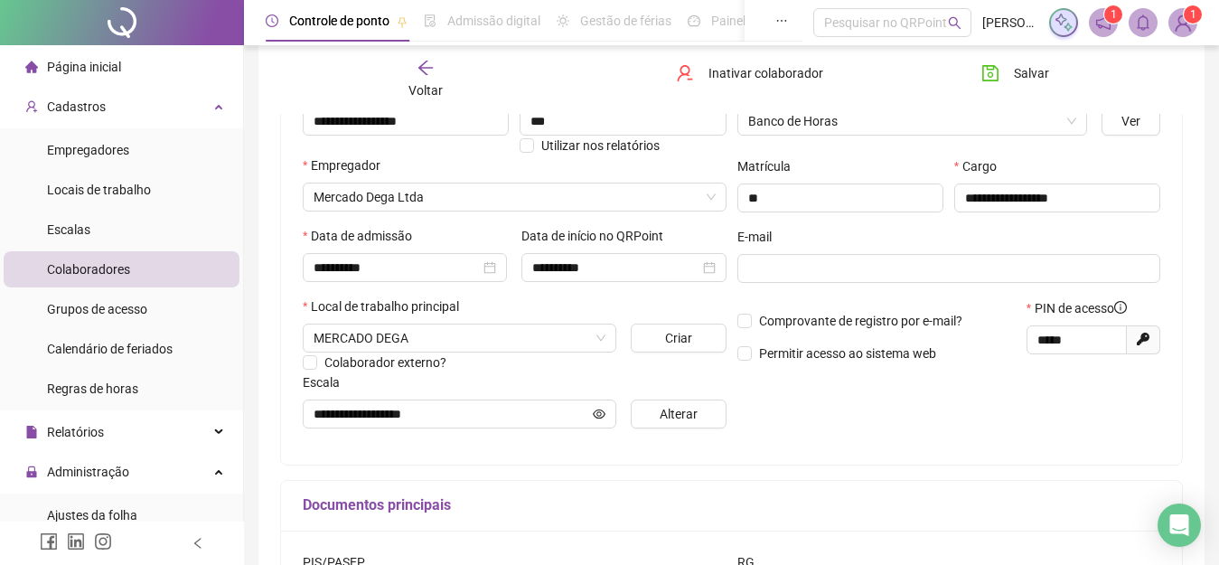
click at [949, 113] on div "Voltar Inativar colaborador [PERSON_NAME]" at bounding box center [731, 79] width 917 height 69
click at [874, 123] on span "Banco de Horas" at bounding box center [912, 121] width 329 height 27
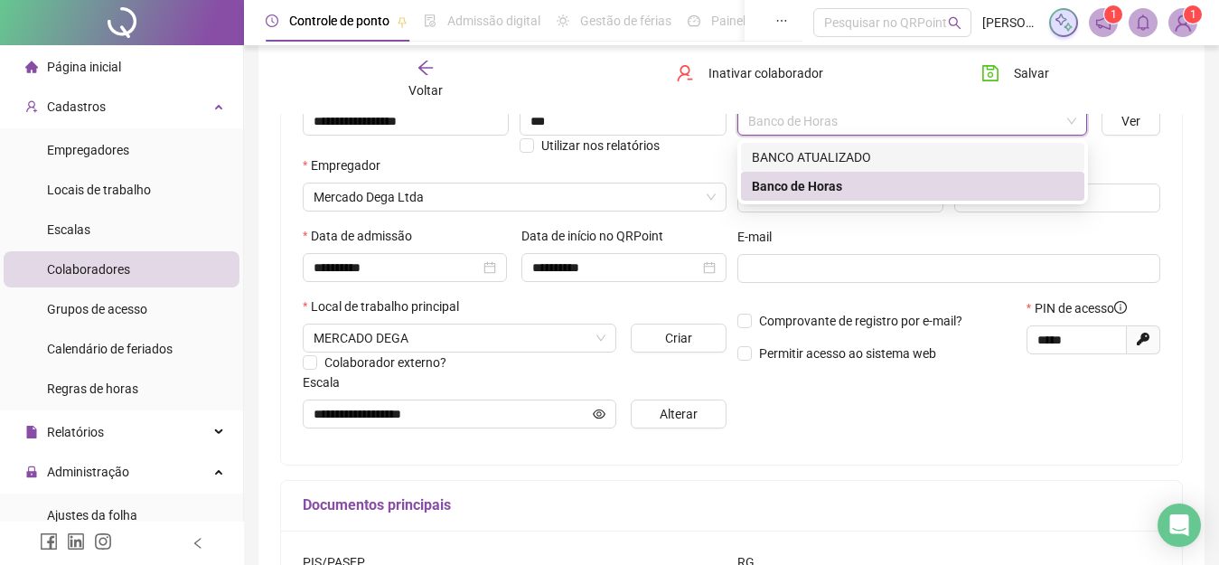
click at [856, 156] on div "BANCO ATUALIZADO" at bounding box center [913, 157] width 322 height 20
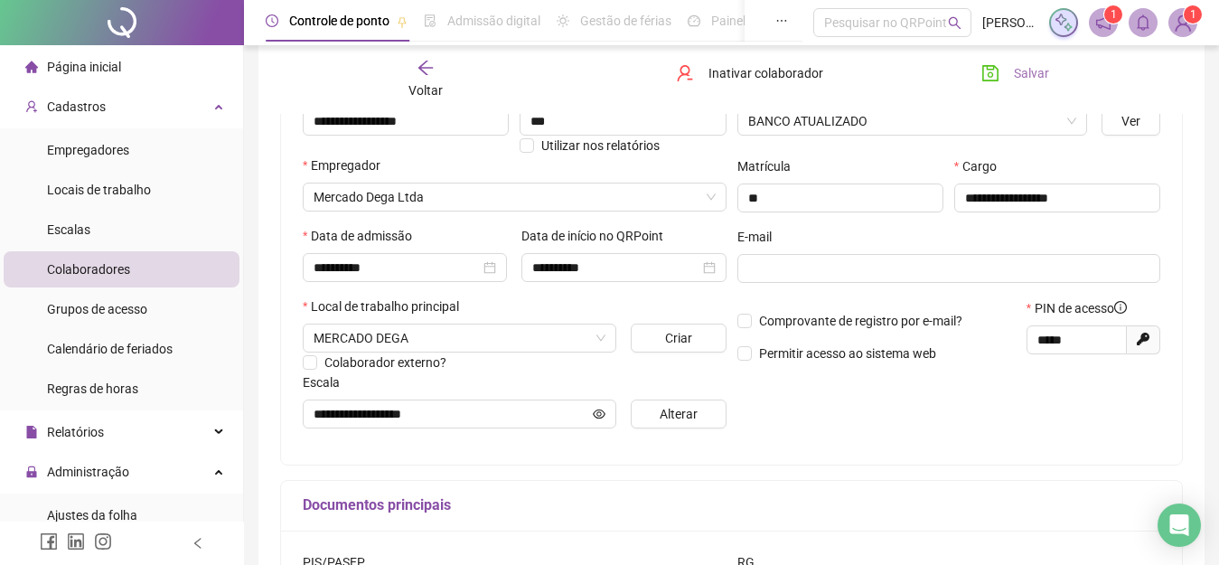
click at [1009, 68] on button "Salvar" at bounding box center [1015, 73] width 95 height 29
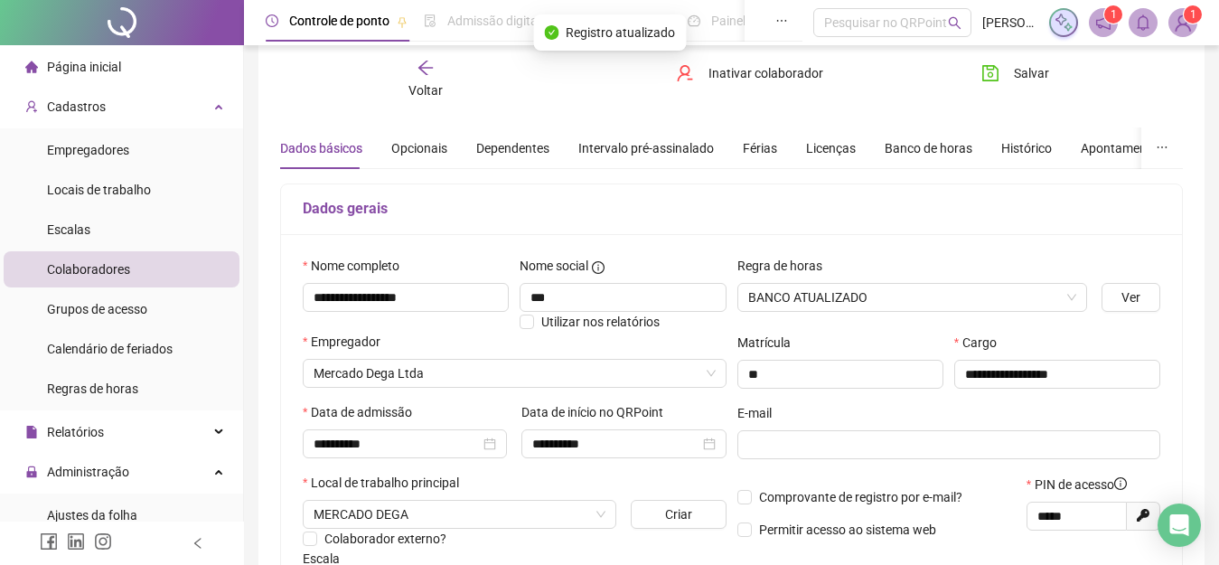
scroll to position [38, 0]
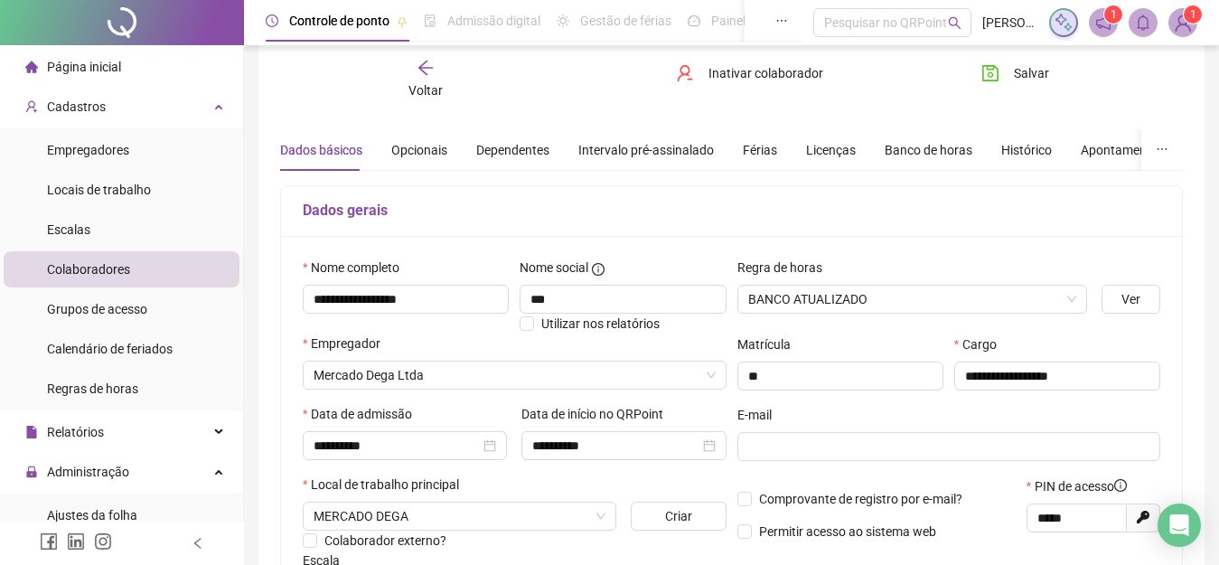
click at [417, 61] on icon "arrow-left" at bounding box center [425, 68] width 18 height 18
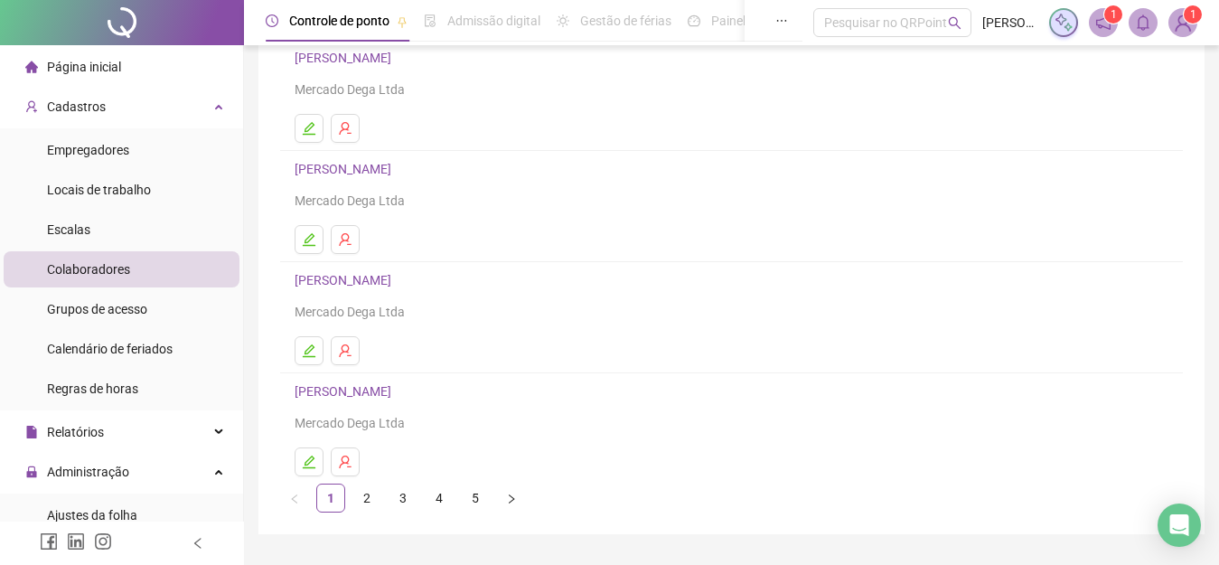
scroll to position [309, 0]
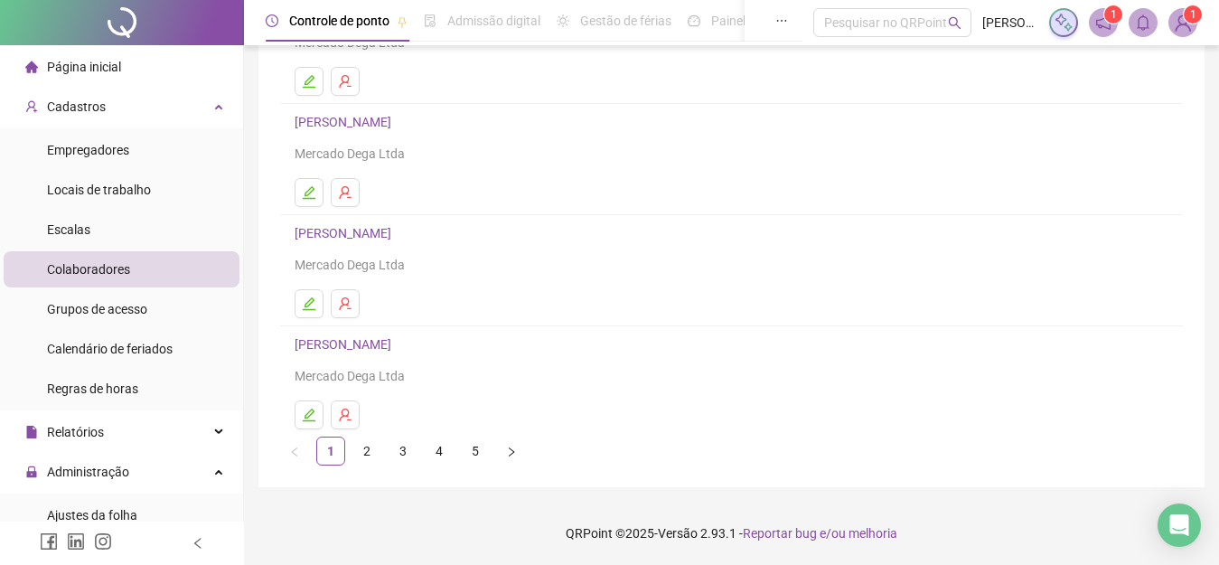
click at [366, 337] on link "[PERSON_NAME]" at bounding box center [346, 344] width 102 height 14
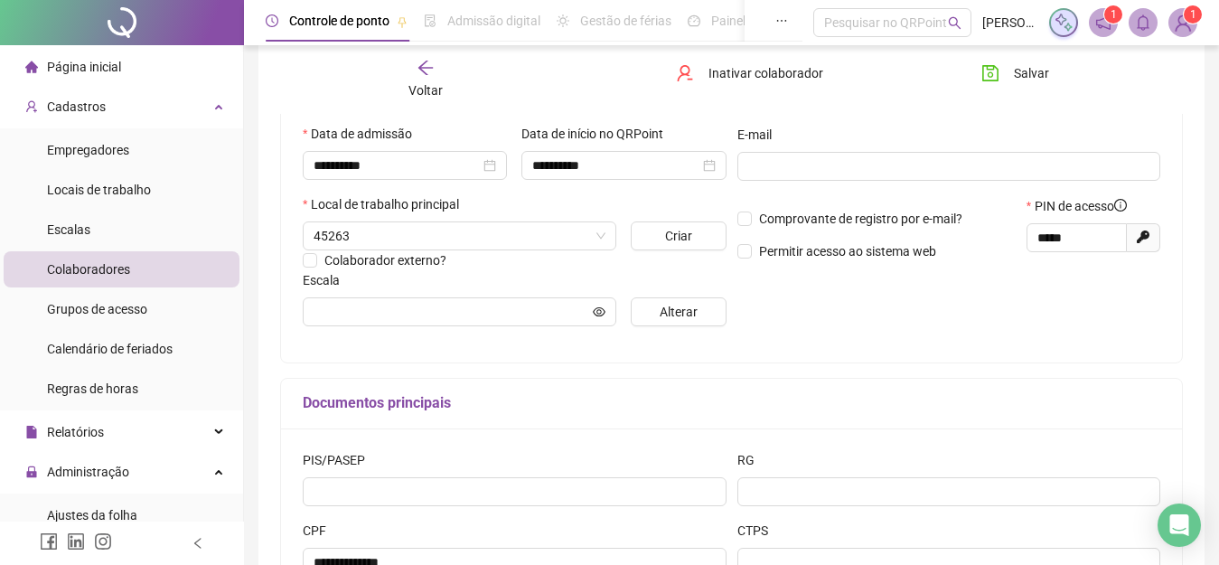
scroll to position [98, 0]
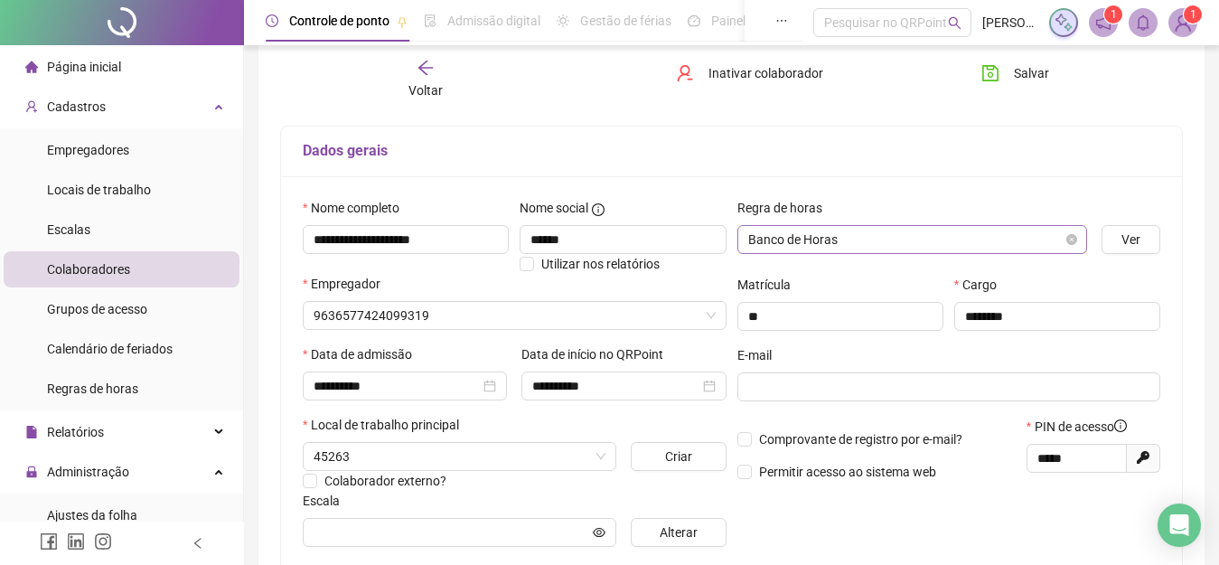
click at [931, 247] on span "Banco de Horas" at bounding box center [912, 239] width 329 height 27
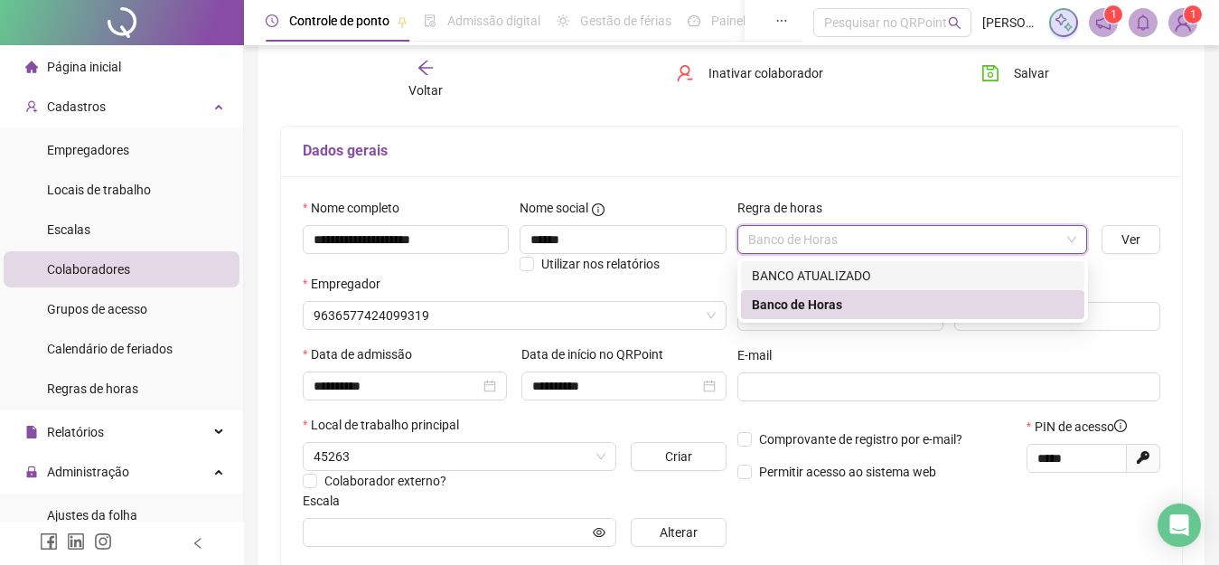
type input "**********"
click at [846, 274] on div "BANCO ATUALIZADO" at bounding box center [913, 276] width 322 height 20
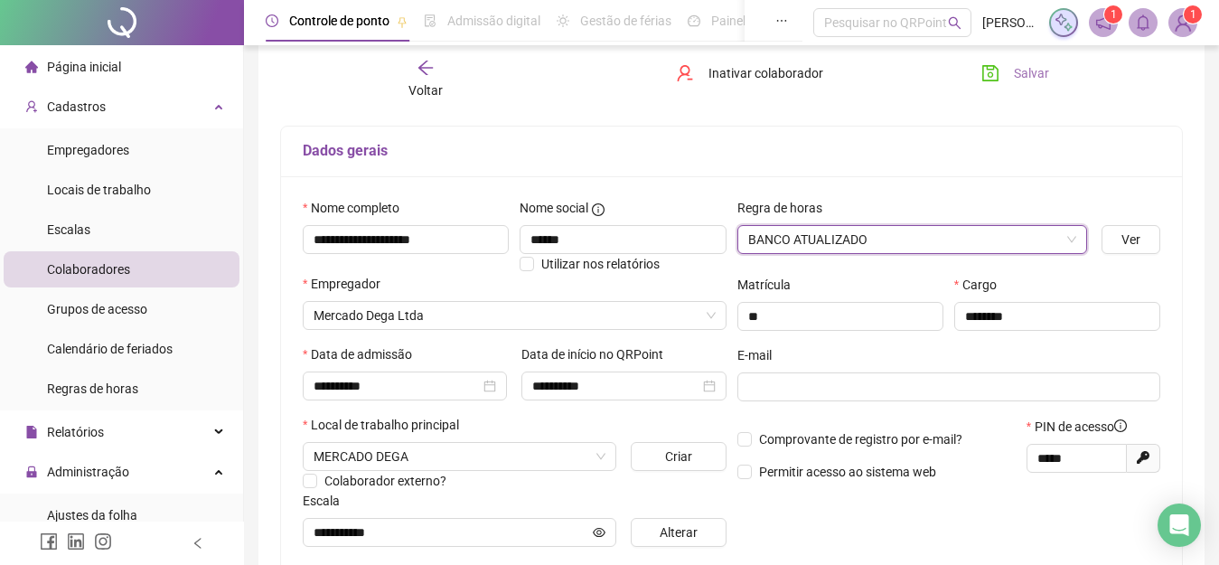
click at [1005, 70] on button "Salvar" at bounding box center [1015, 73] width 95 height 29
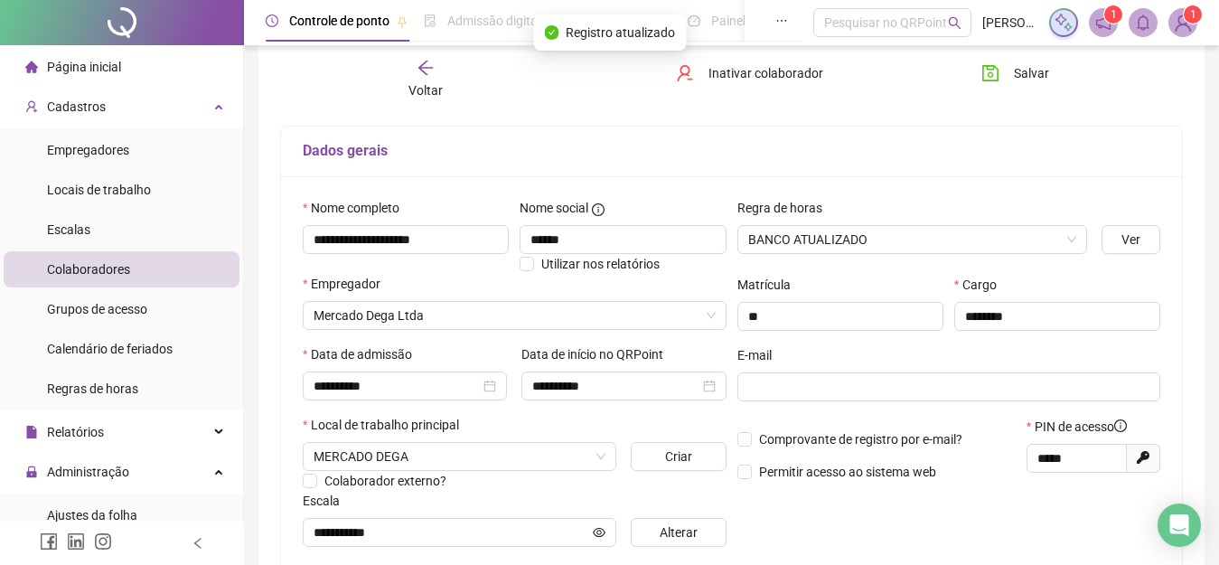
click at [422, 83] on span "Voltar" at bounding box center [425, 90] width 34 height 14
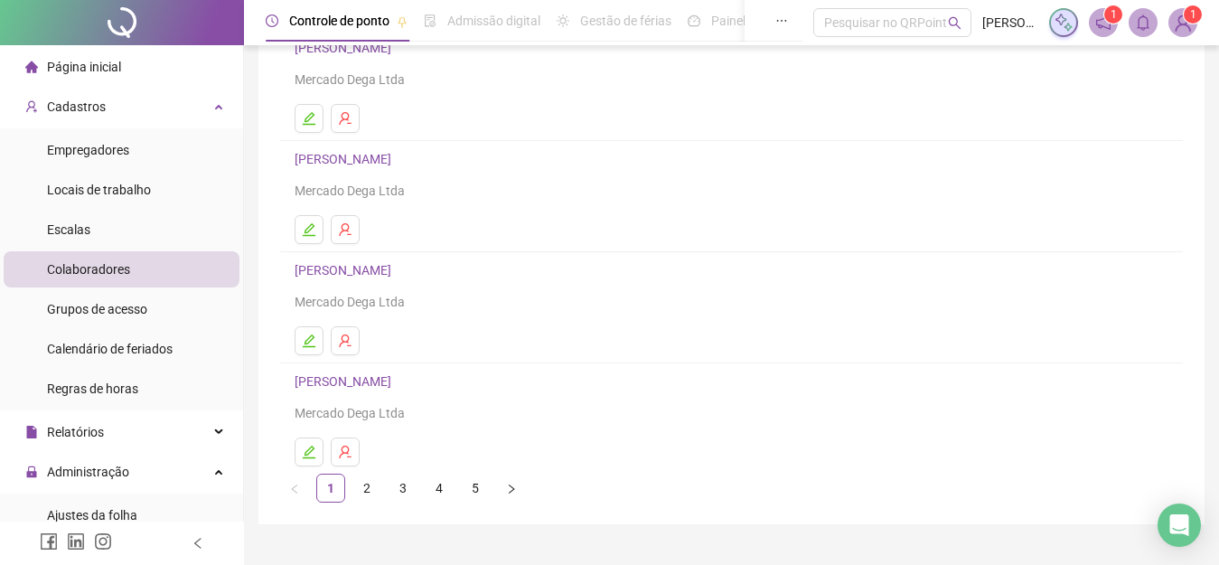
scroll to position [309, 0]
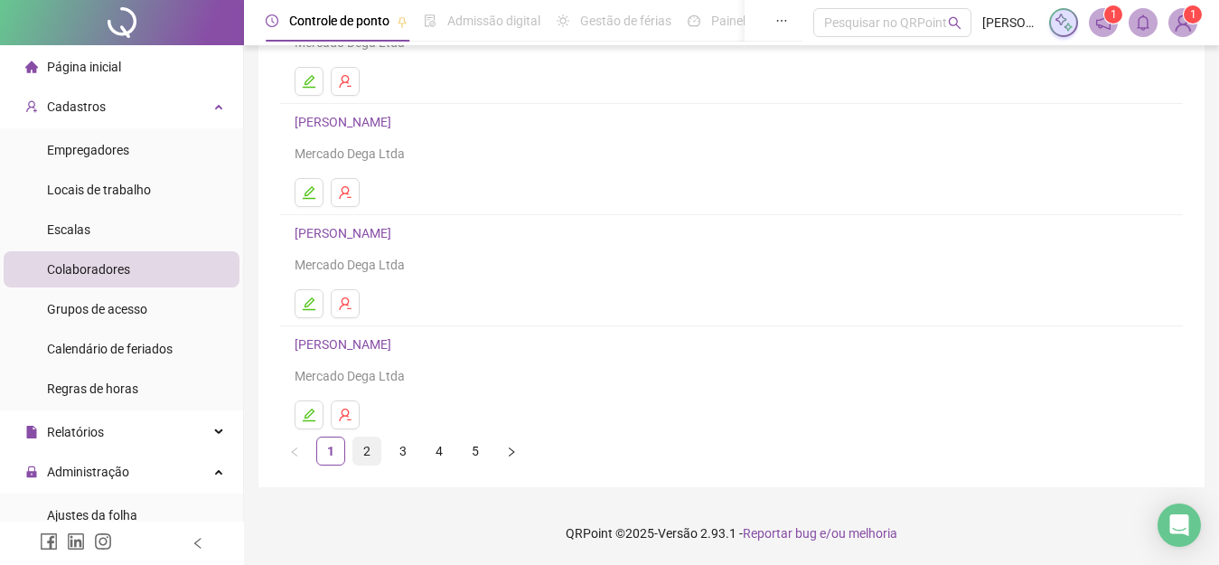
click at [367, 447] on link "2" at bounding box center [366, 450] width 27 height 27
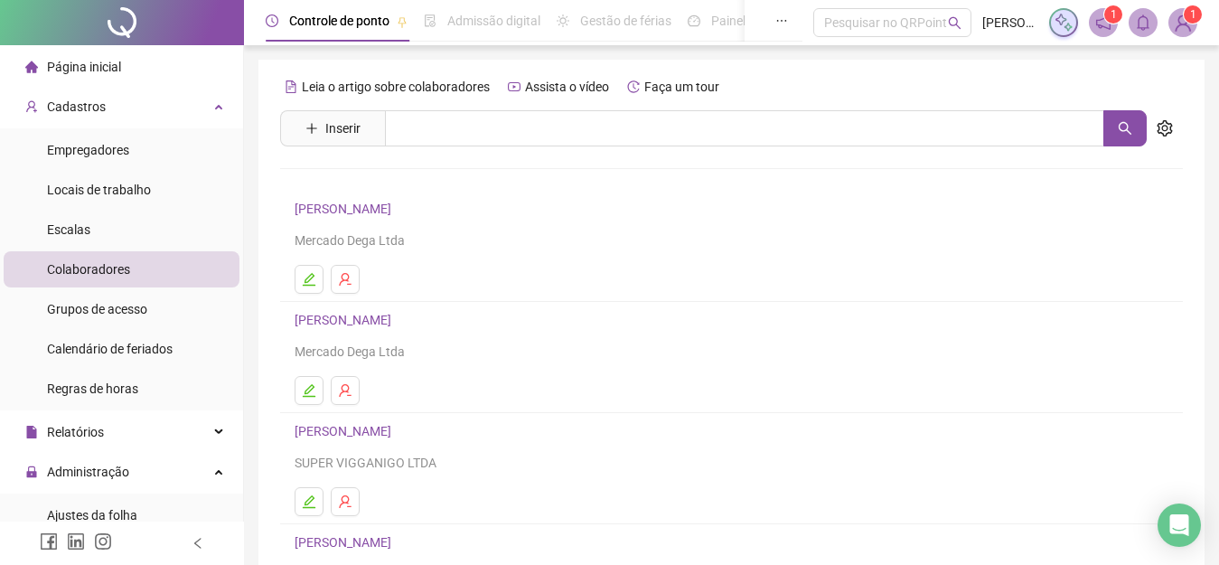
click at [384, 209] on link "[PERSON_NAME]" at bounding box center [346, 208] width 102 height 14
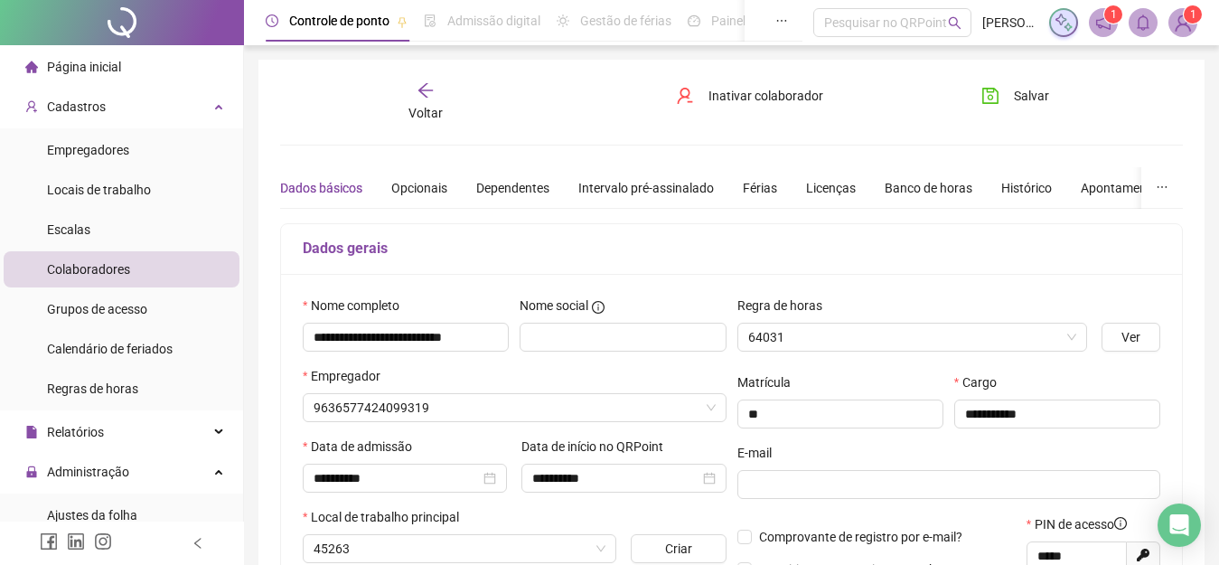
type input "**********"
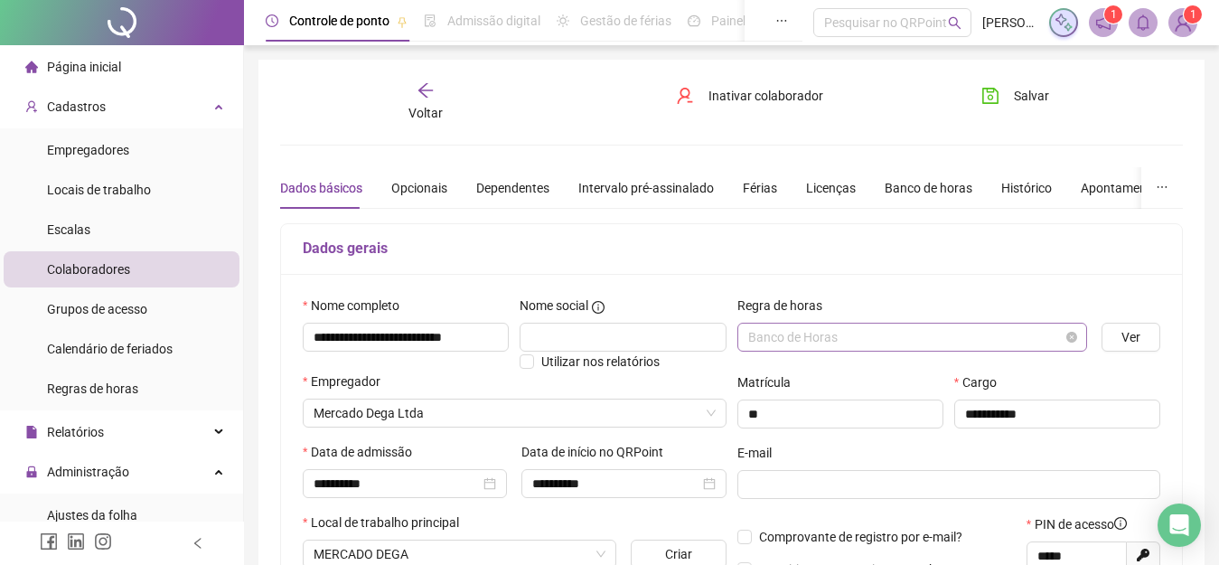
click at [838, 340] on span "Banco de Horas" at bounding box center [912, 336] width 329 height 27
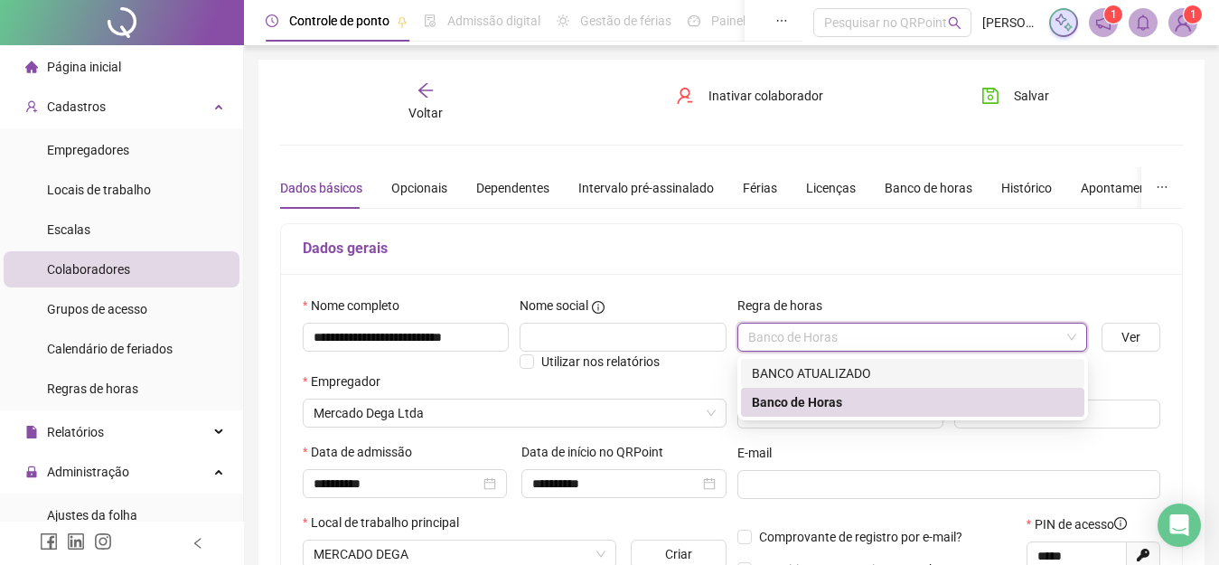
click at [813, 372] on div "BANCO ATUALIZADO" at bounding box center [913, 373] width 322 height 20
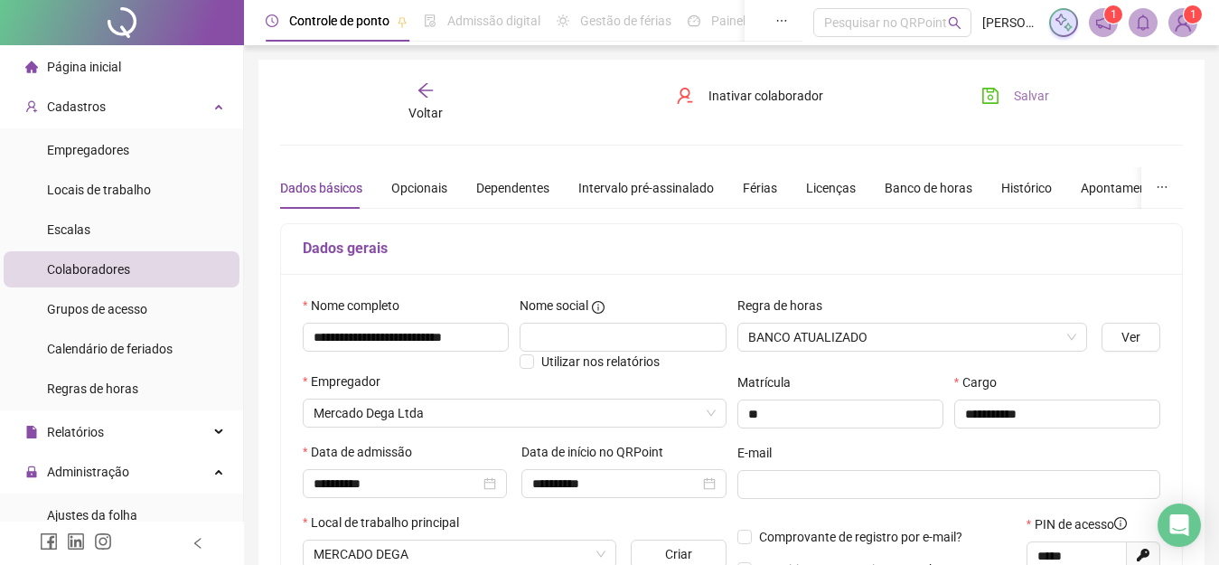
click at [1019, 93] on span "Salvar" at bounding box center [1031, 96] width 35 height 20
click at [419, 106] on span "Voltar" at bounding box center [425, 113] width 34 height 14
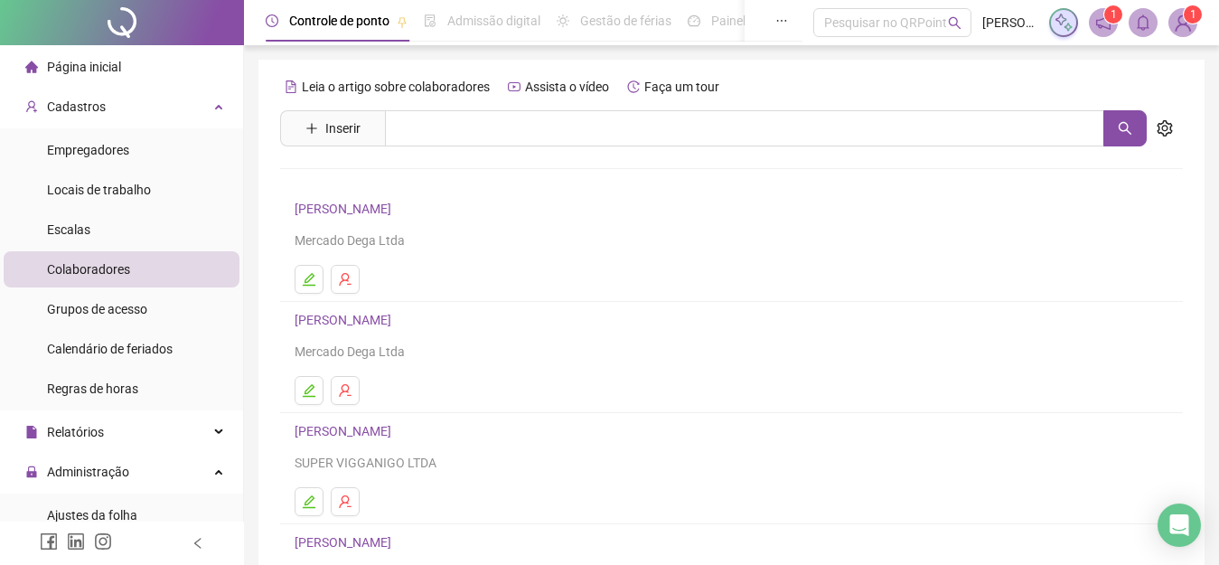
click at [397, 325] on link "[PERSON_NAME]" at bounding box center [346, 320] width 102 height 14
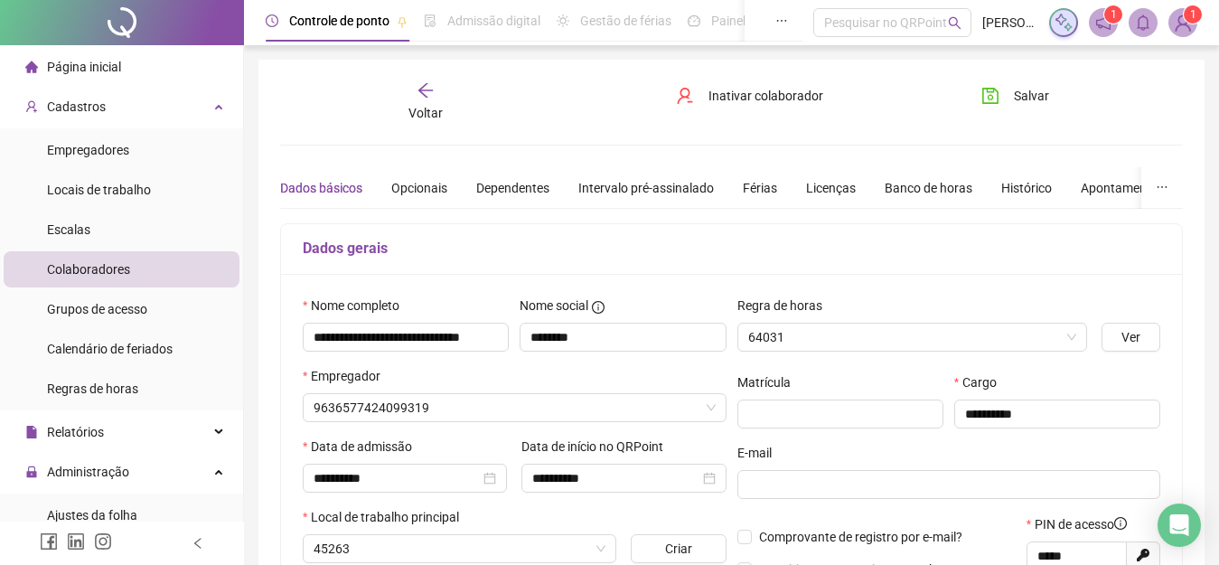
type input "**********"
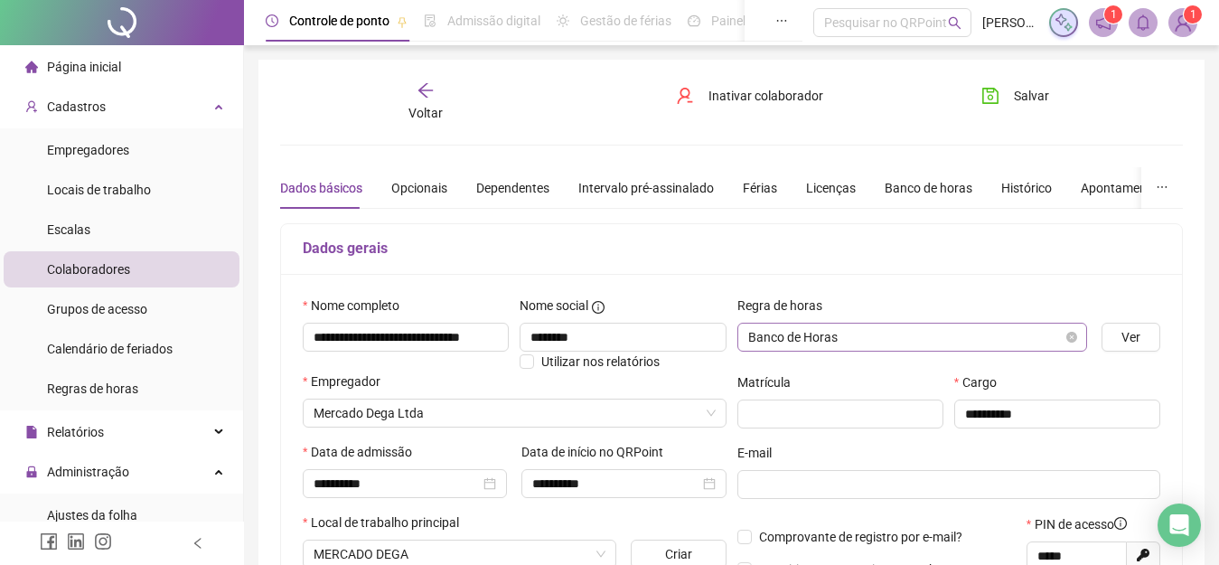
click at [878, 341] on span "Banco de Horas" at bounding box center [912, 336] width 329 height 27
click at [842, 336] on span "Banco de Horas" at bounding box center [912, 336] width 329 height 27
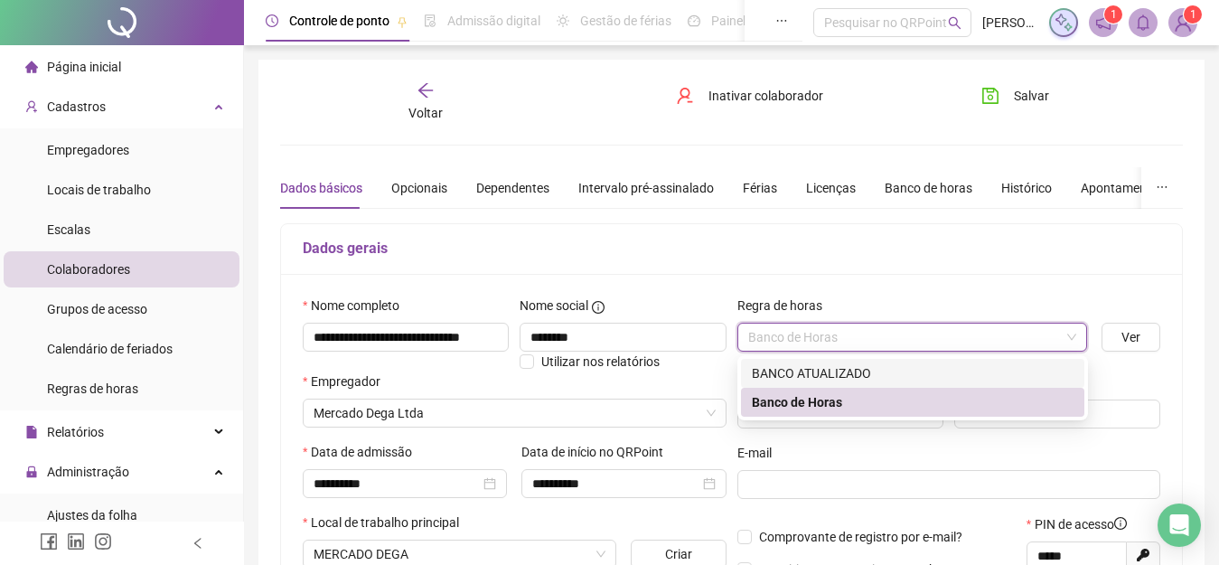
click at [818, 363] on div "BANCO ATUALIZADO" at bounding box center [913, 373] width 322 height 20
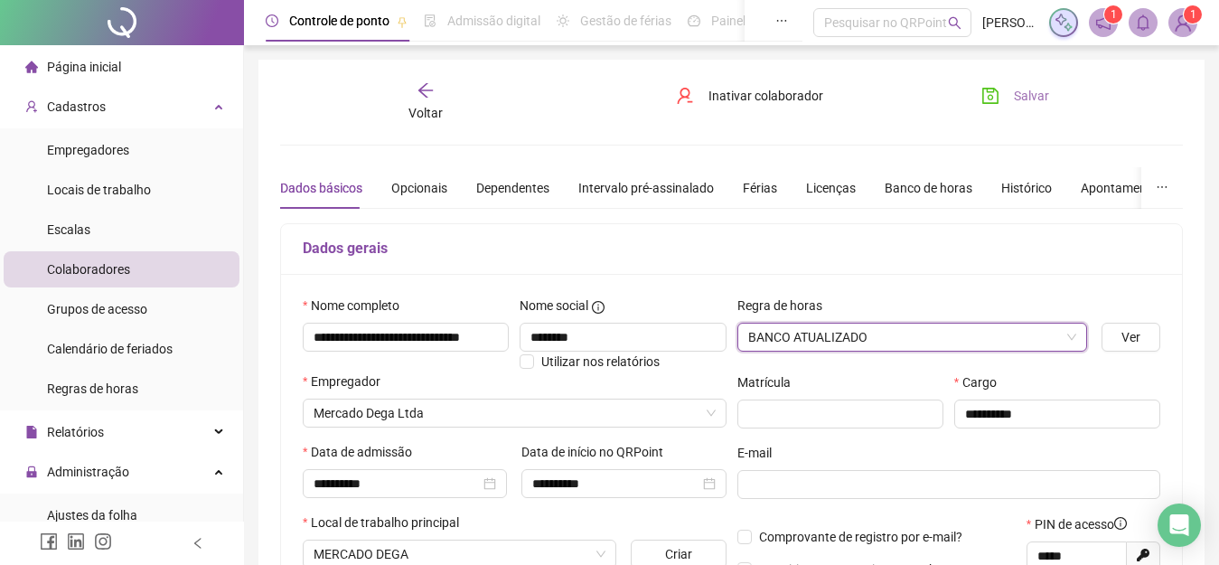
click at [1023, 97] on span "Salvar" at bounding box center [1031, 96] width 35 height 20
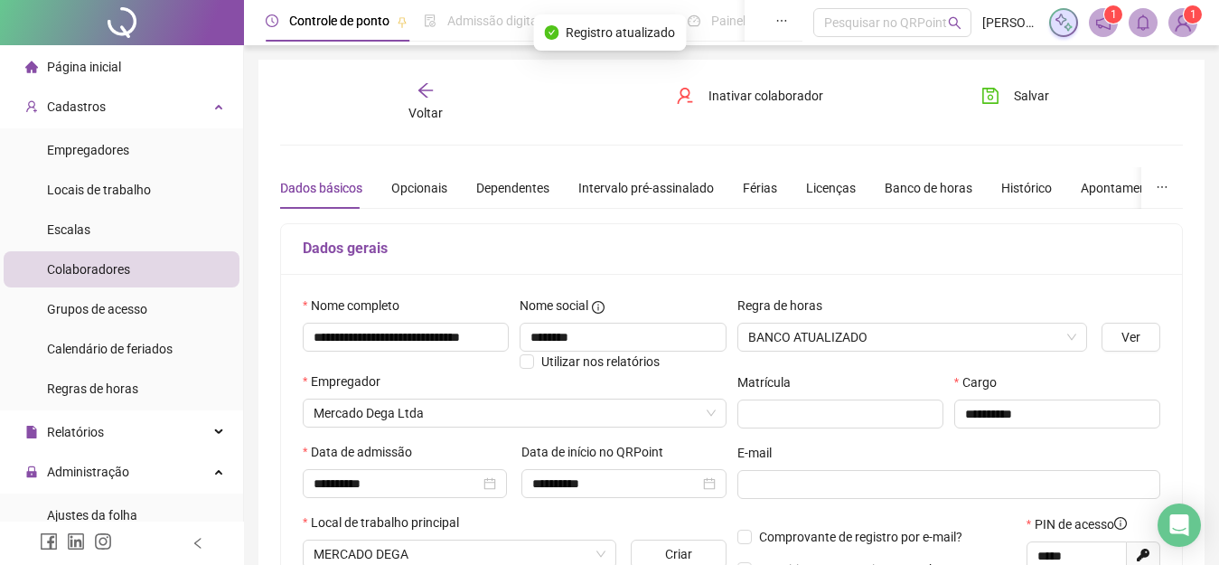
click at [423, 100] on div "Voltar" at bounding box center [426, 102] width 138 height 42
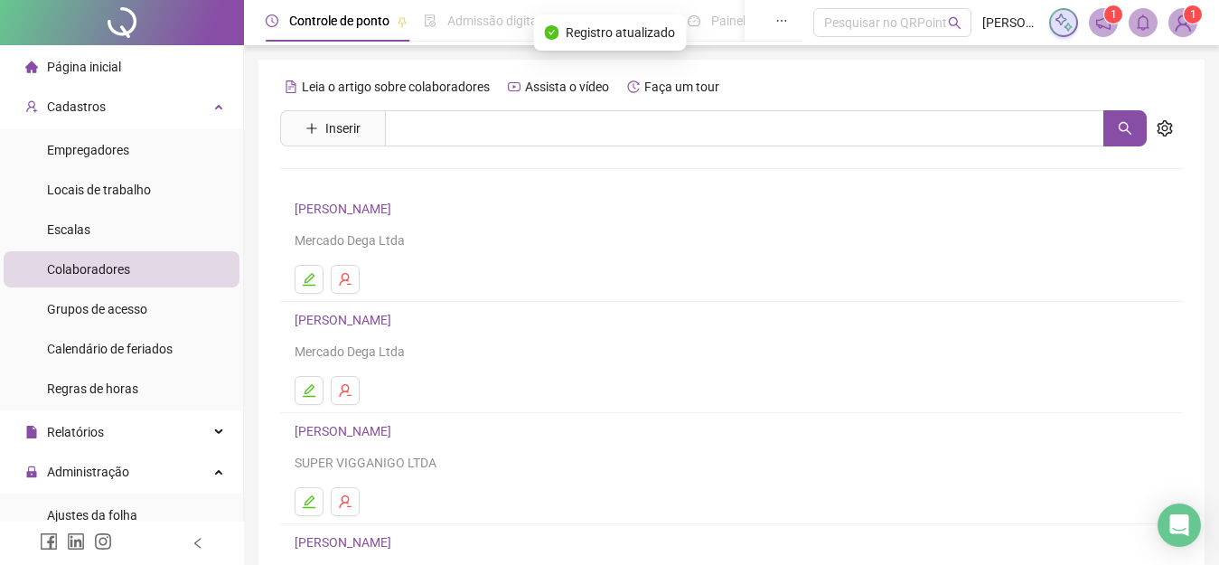
click at [359, 426] on link "[PERSON_NAME]" at bounding box center [346, 431] width 102 height 14
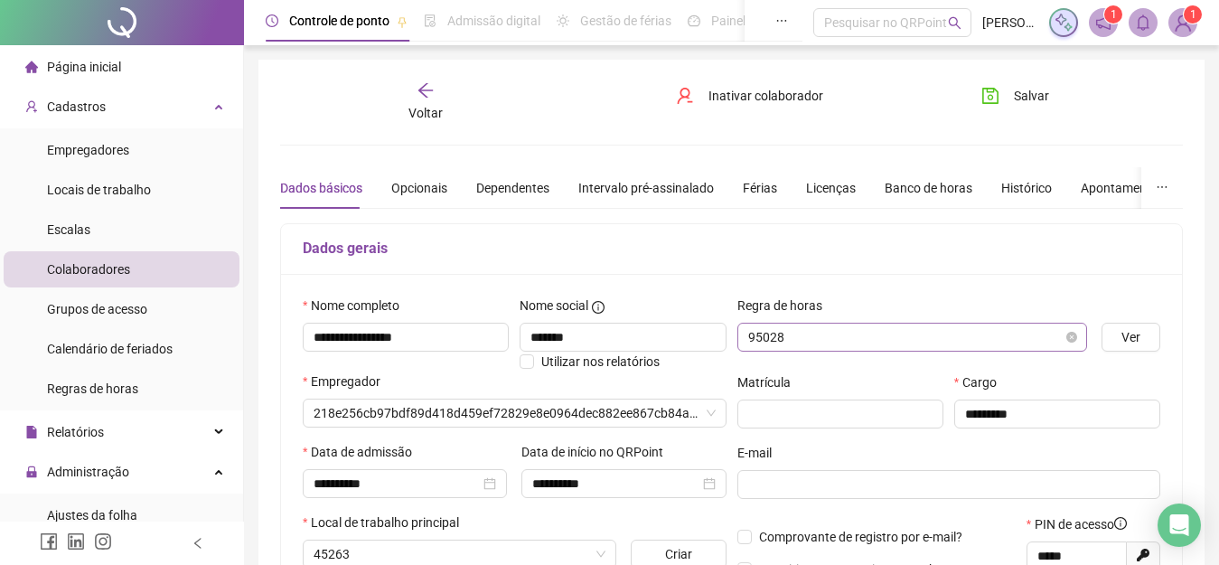
type input "**********"
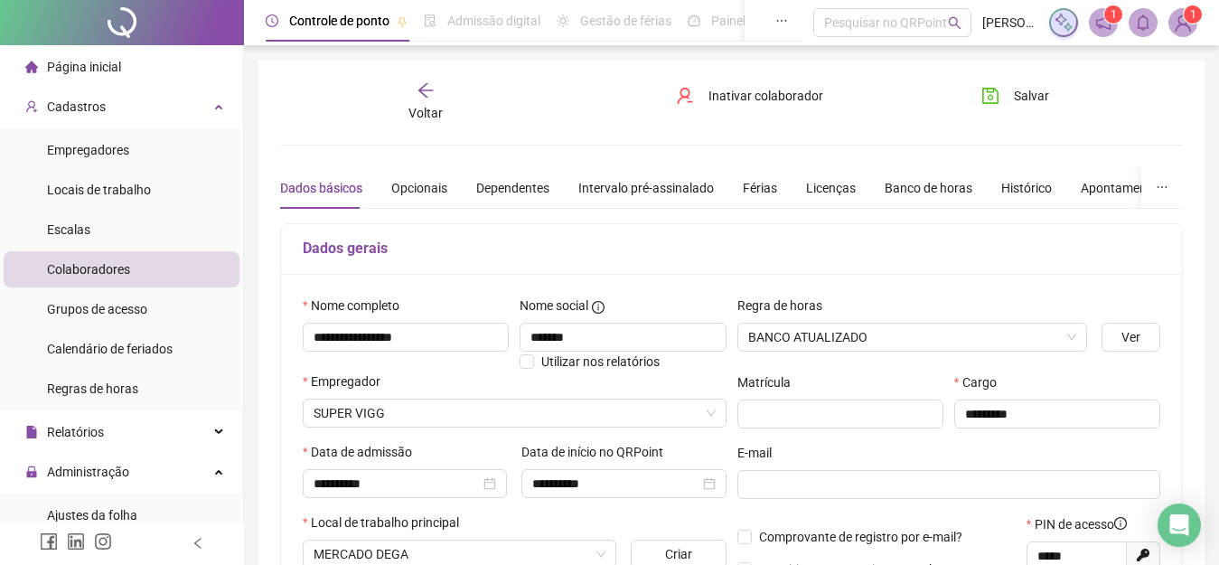
click at [420, 92] on icon "arrow-left" at bounding box center [425, 90] width 14 height 14
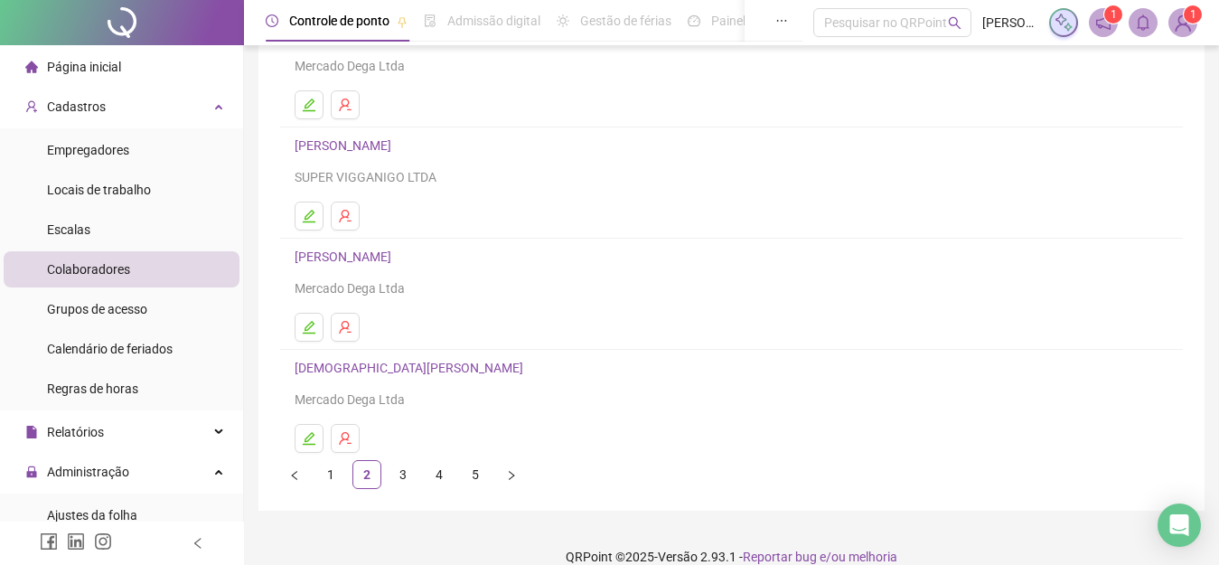
scroll to position [291, 0]
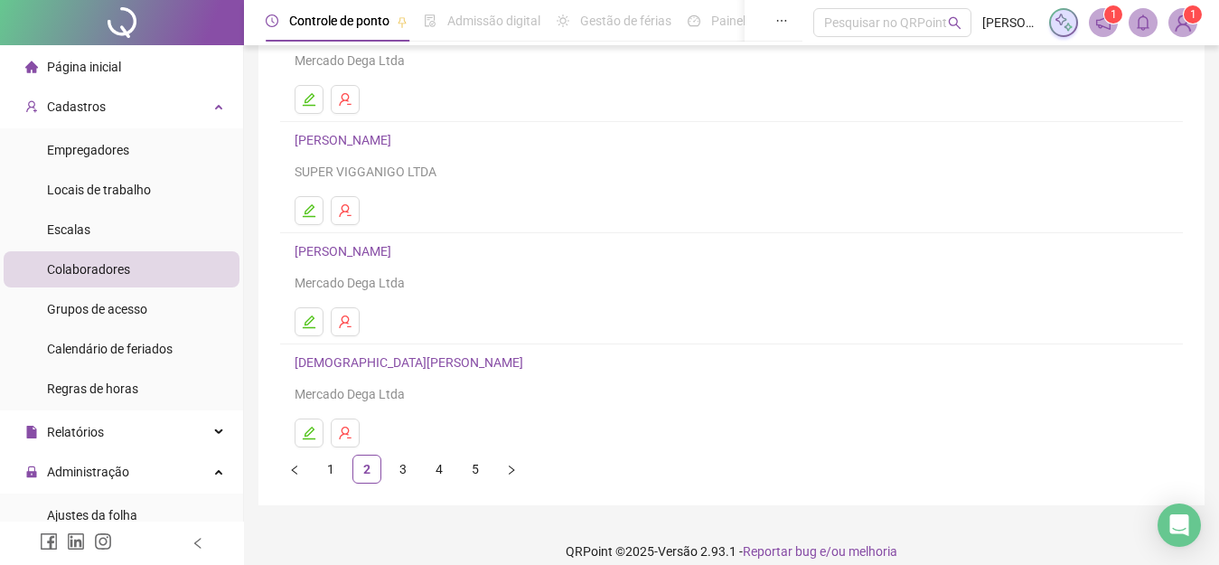
click at [397, 249] on link "[PERSON_NAME]" at bounding box center [346, 251] width 102 height 14
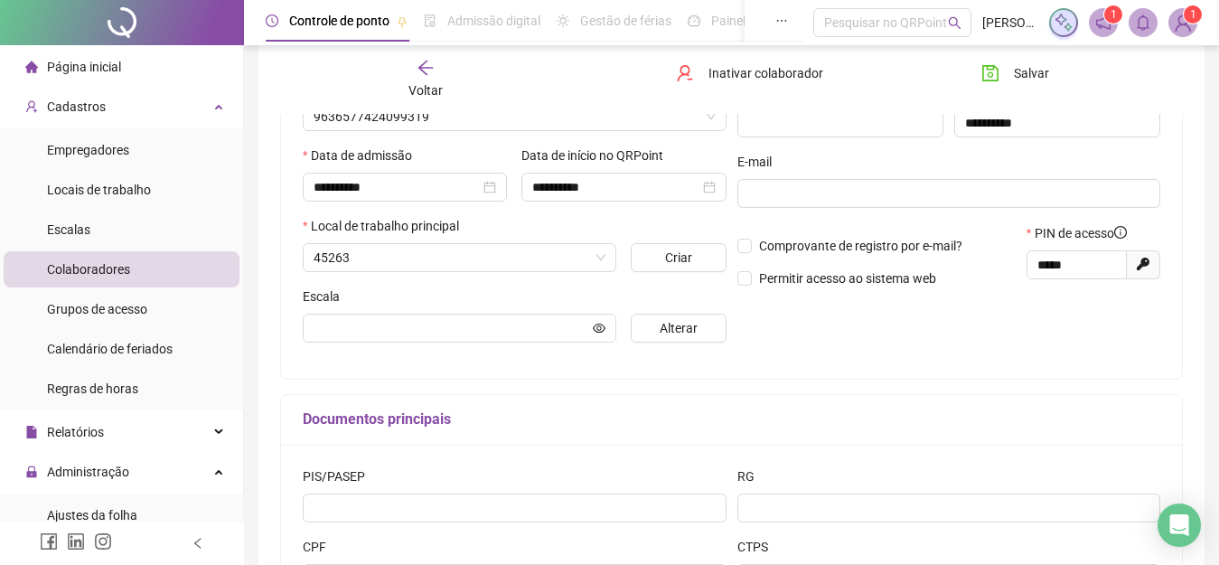
scroll to position [300, 0]
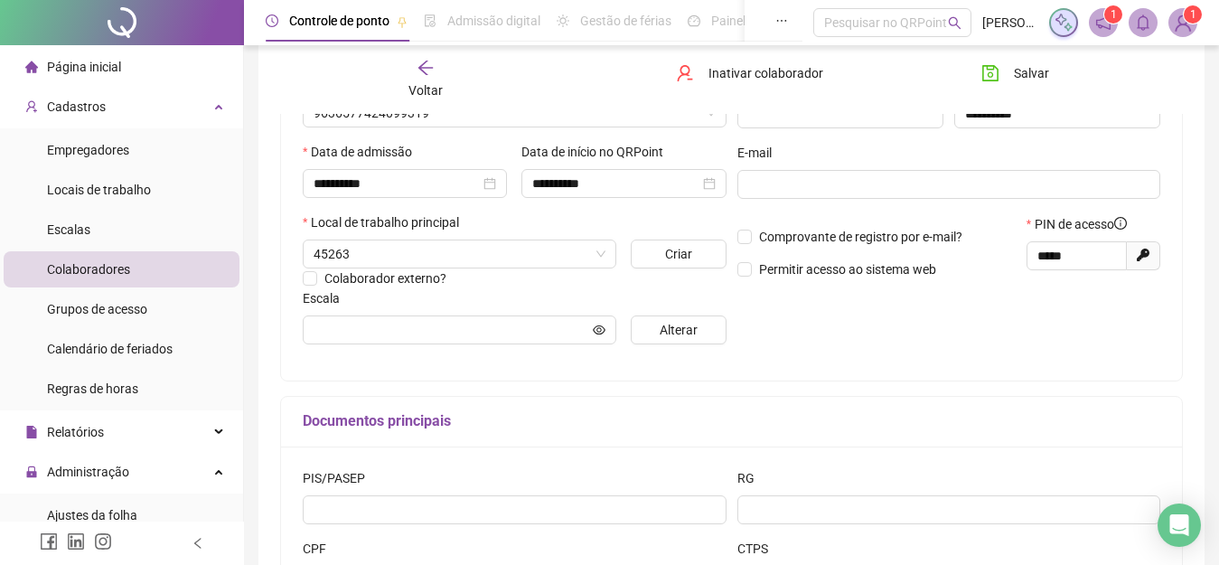
type input "**********"
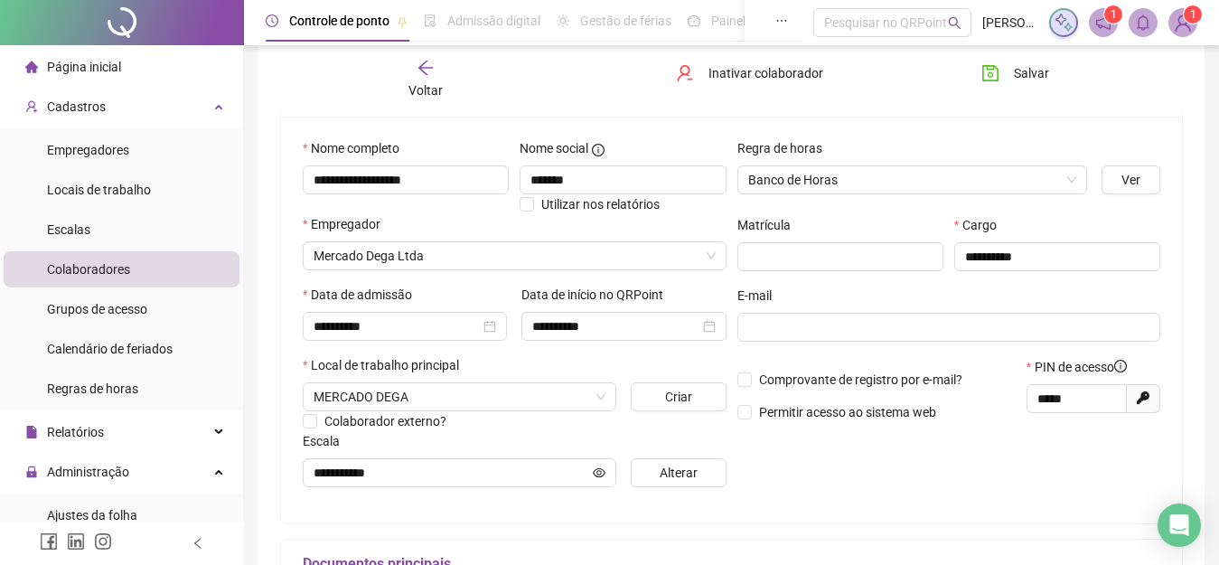
scroll to position [145, 0]
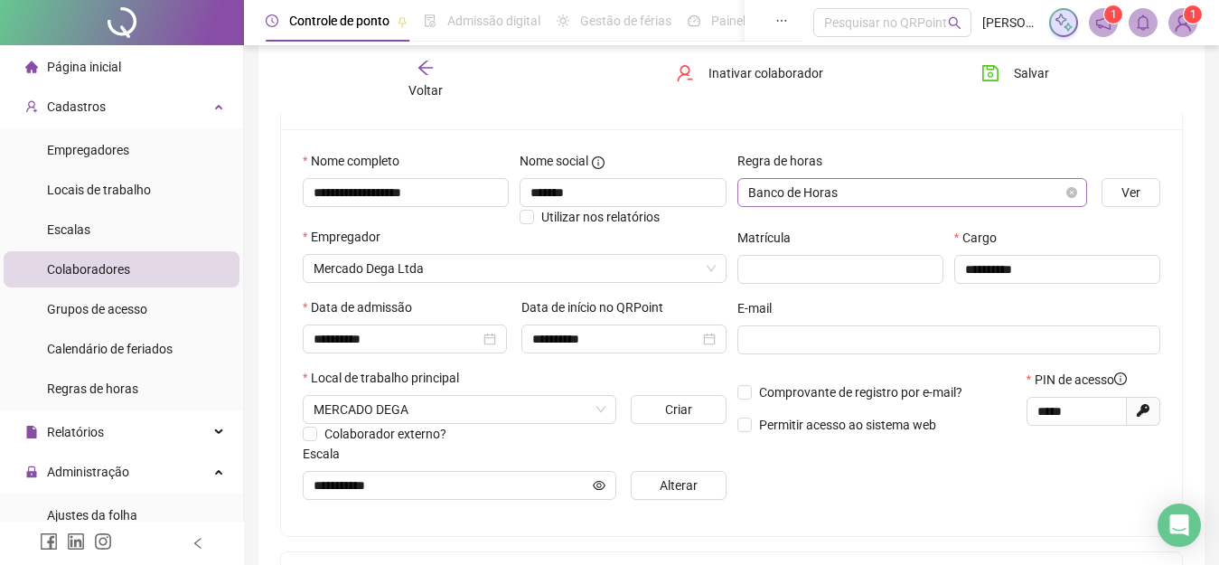
click at [839, 197] on span "Banco de Horas" at bounding box center [912, 192] width 329 height 27
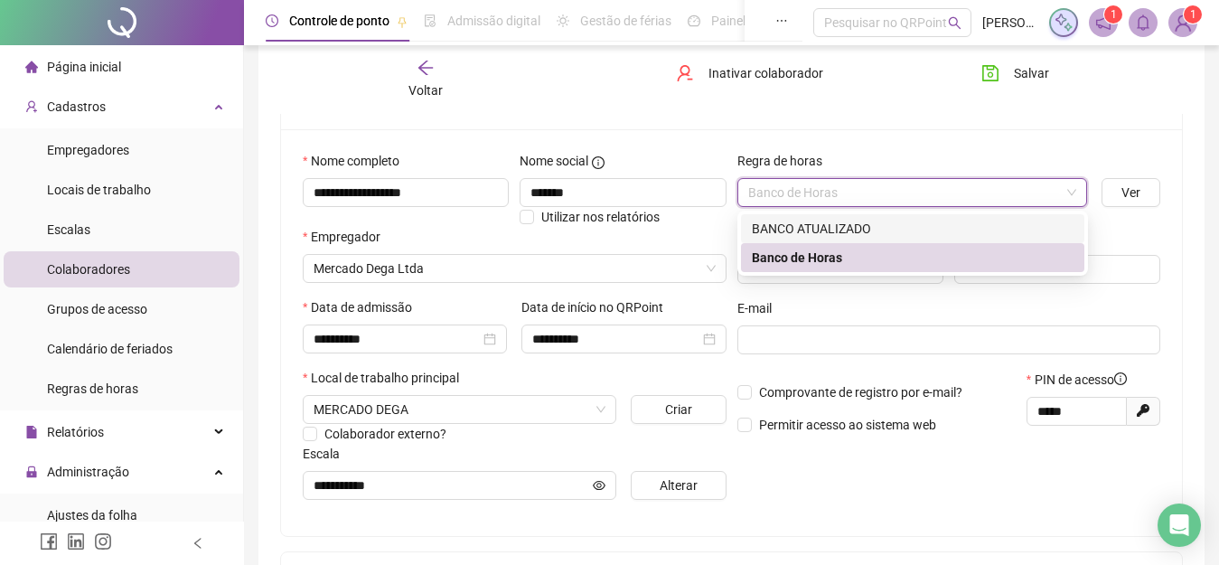
click at [825, 224] on div "BANCO ATUALIZADO" at bounding box center [913, 229] width 322 height 20
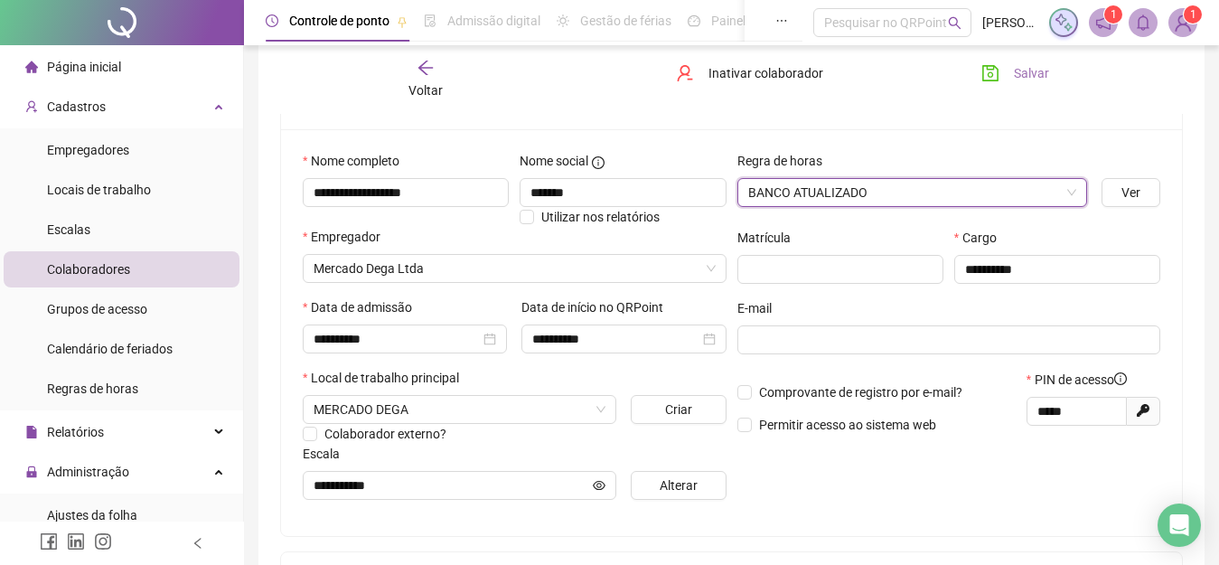
click at [1008, 78] on button "Salvar" at bounding box center [1015, 73] width 95 height 29
click at [418, 77] on div "Voltar" at bounding box center [426, 80] width 138 height 42
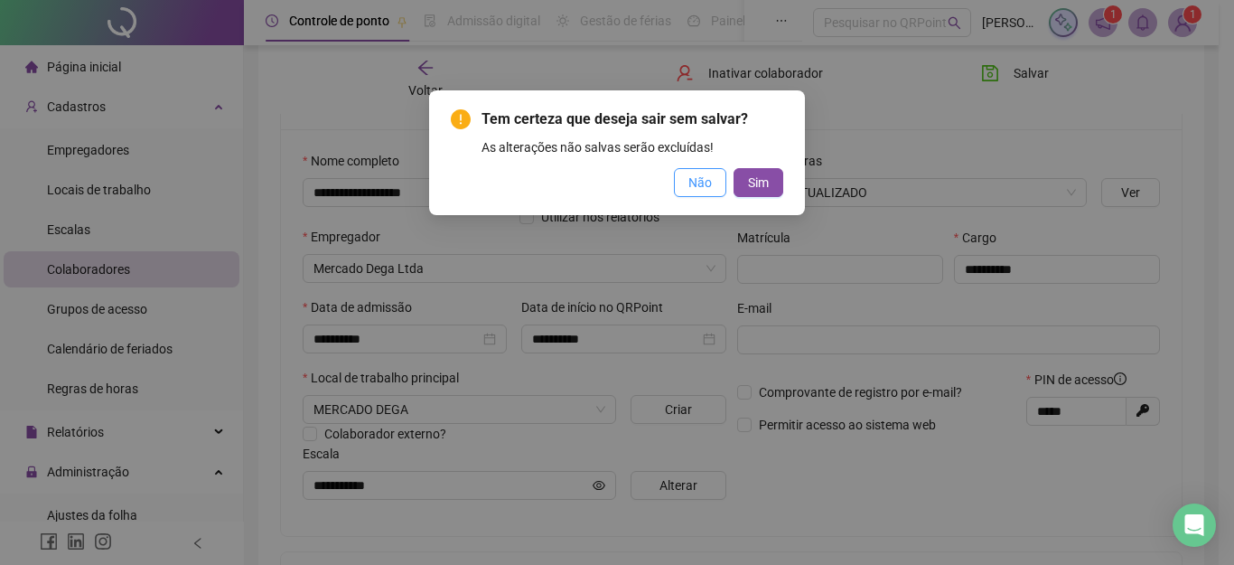
click at [705, 178] on span "Não" at bounding box center [699, 183] width 23 height 20
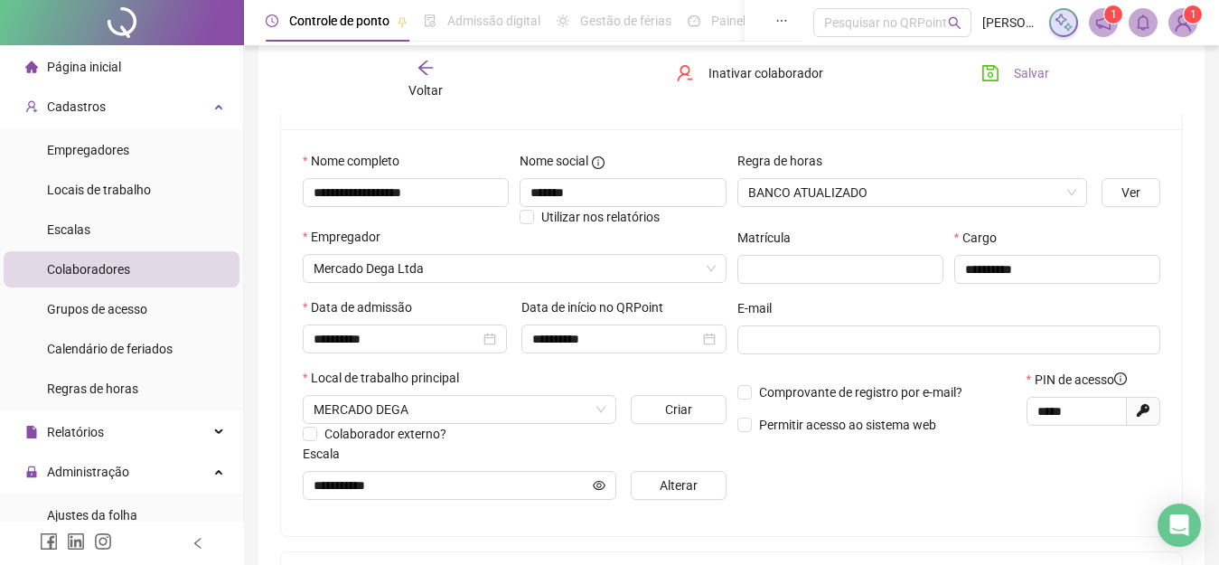
click at [1018, 77] on span "Salvar" at bounding box center [1031, 73] width 35 height 20
click at [435, 73] on icon "arrow-left" at bounding box center [425, 68] width 18 height 18
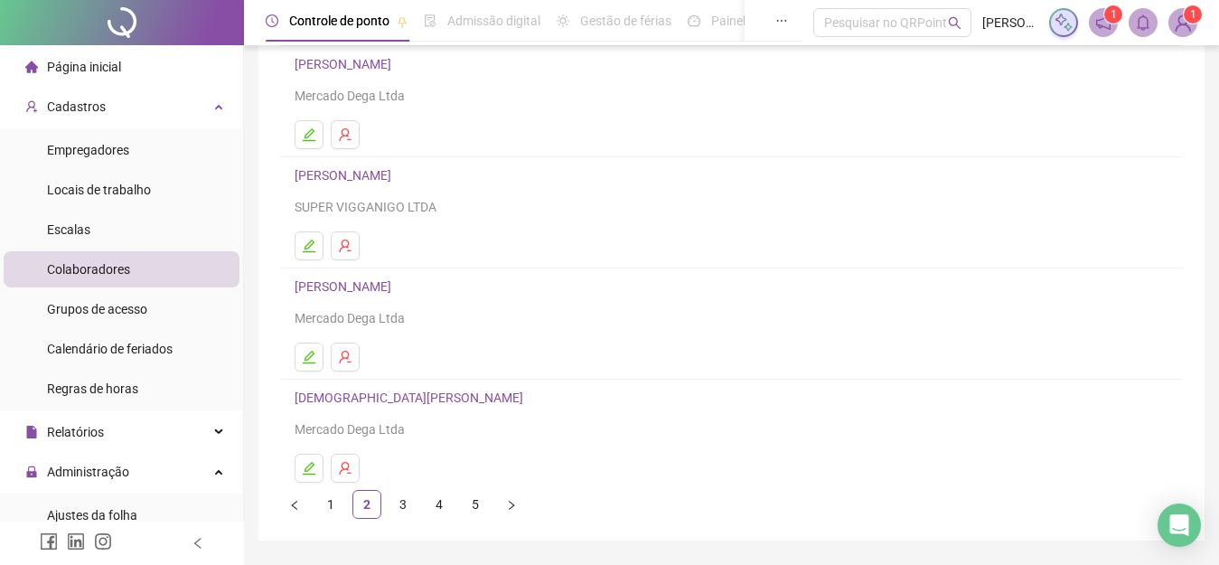
scroll to position [265, 0]
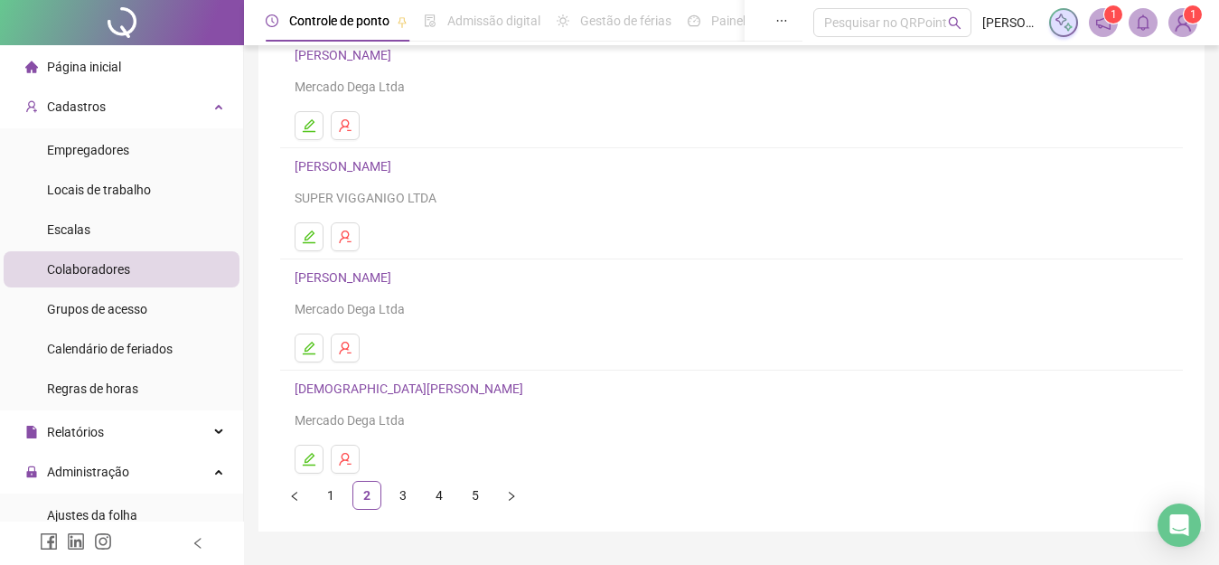
click at [434, 381] on link "[DEMOGRAPHIC_DATA][PERSON_NAME]" at bounding box center [412, 388] width 234 height 14
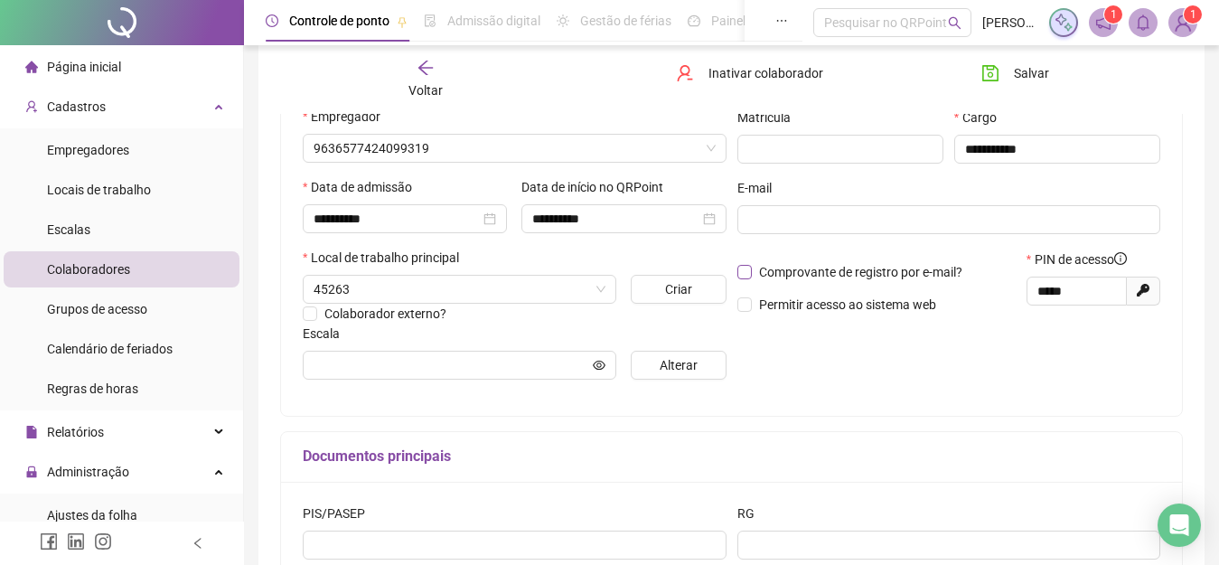
scroll to position [274, 0]
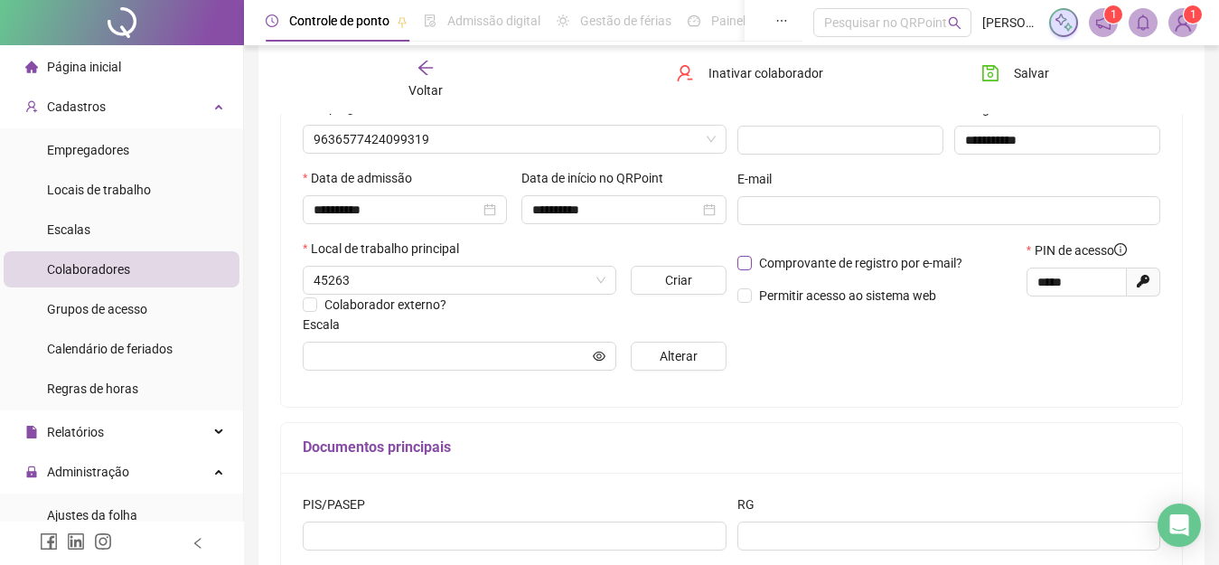
type input "**********"
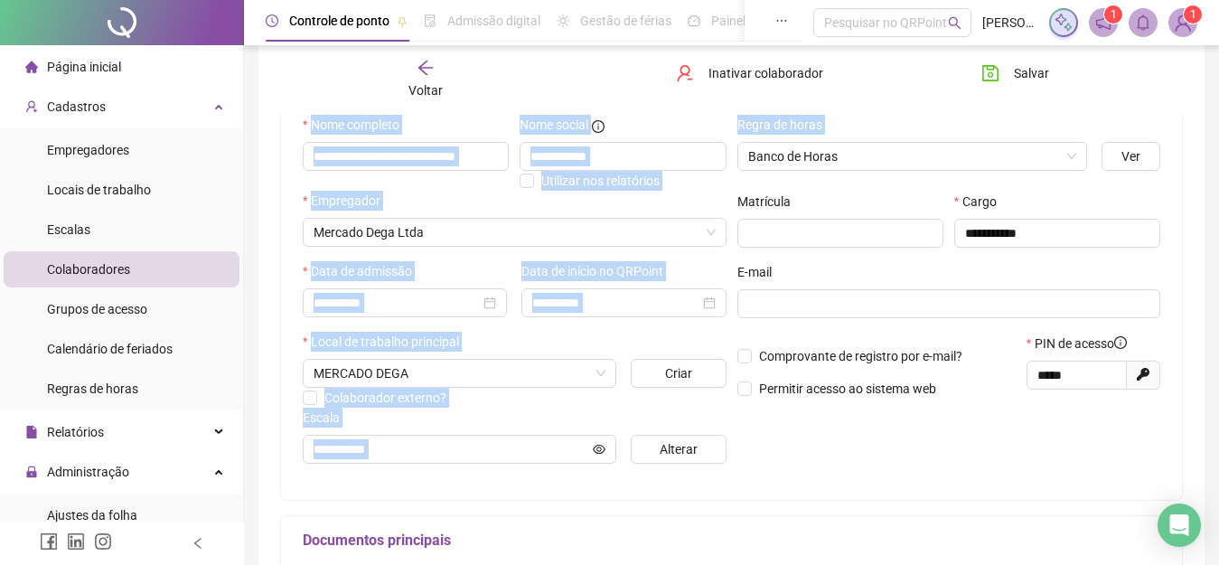
drag, startPoint x: 1212, startPoint y: 108, endPoint x: 1210, endPoint y: 74, distance: 34.4
click at [1210, 74] on div "**********" at bounding box center [731, 334] width 975 height 1031
click at [880, 157] on span "Banco de Horas" at bounding box center [912, 156] width 329 height 27
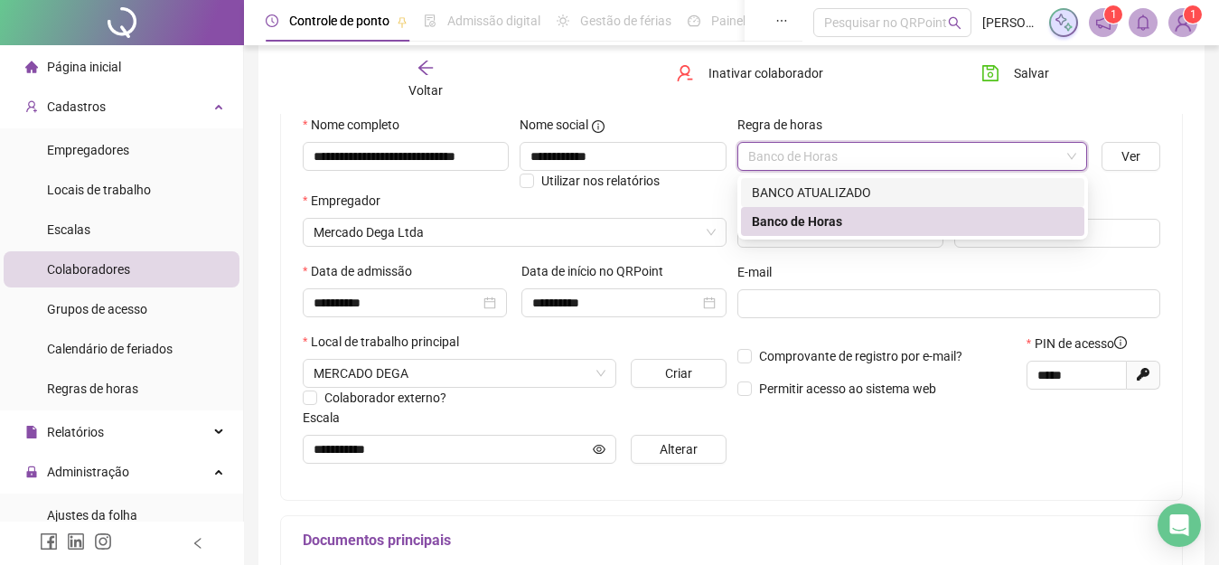
click at [831, 189] on div "BANCO ATUALIZADO" at bounding box center [913, 192] width 322 height 20
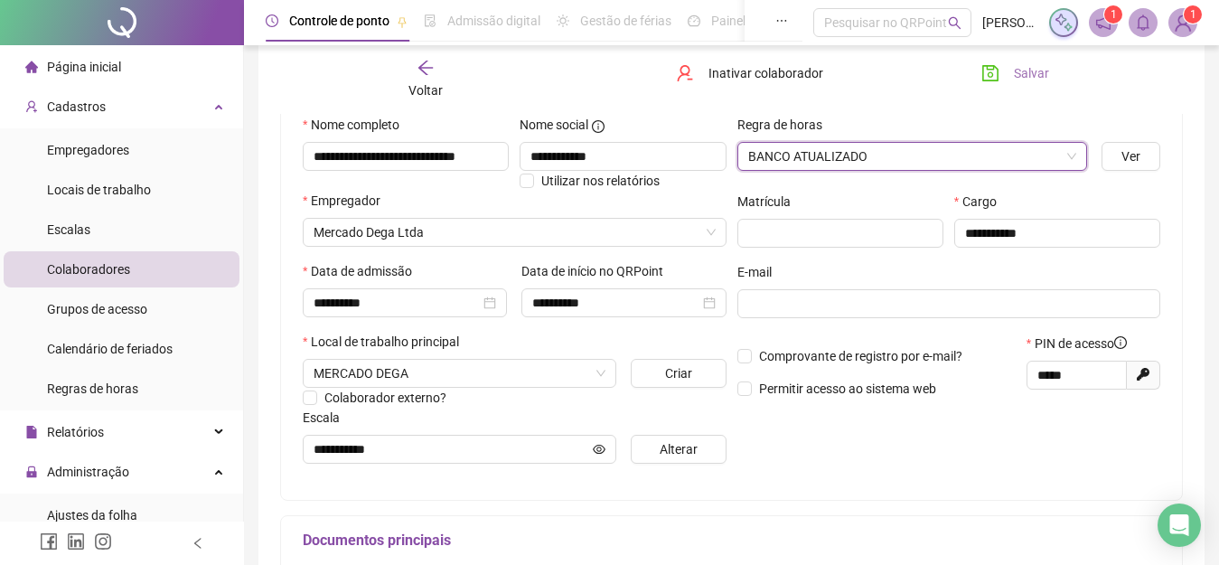
click at [1018, 65] on span "Salvar" at bounding box center [1031, 73] width 35 height 20
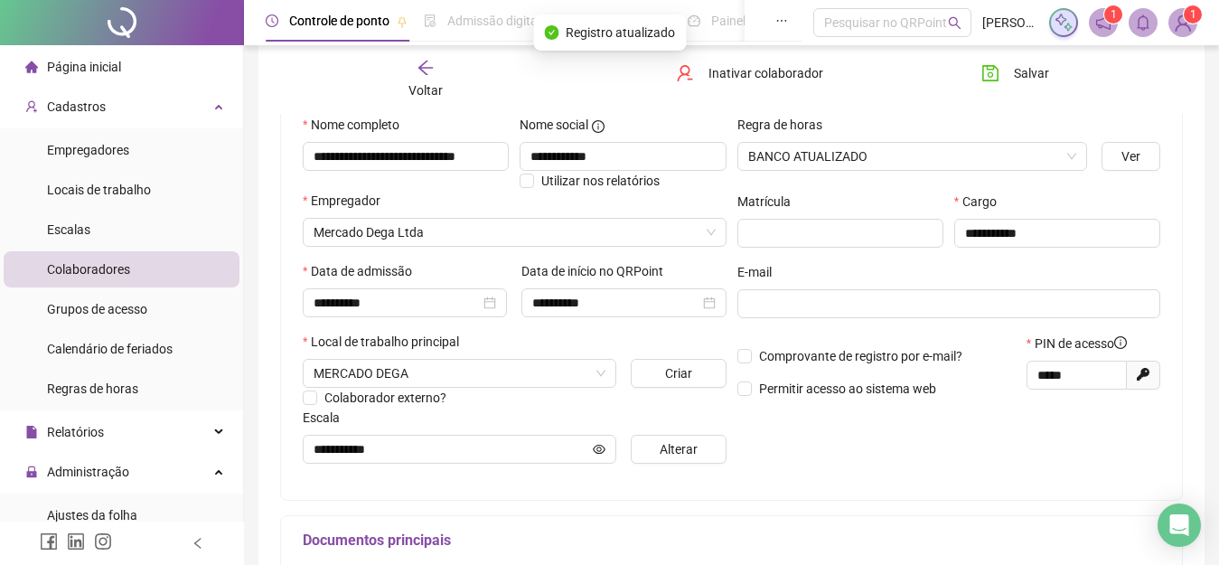
click at [410, 75] on div "Voltar" at bounding box center [426, 80] width 138 height 42
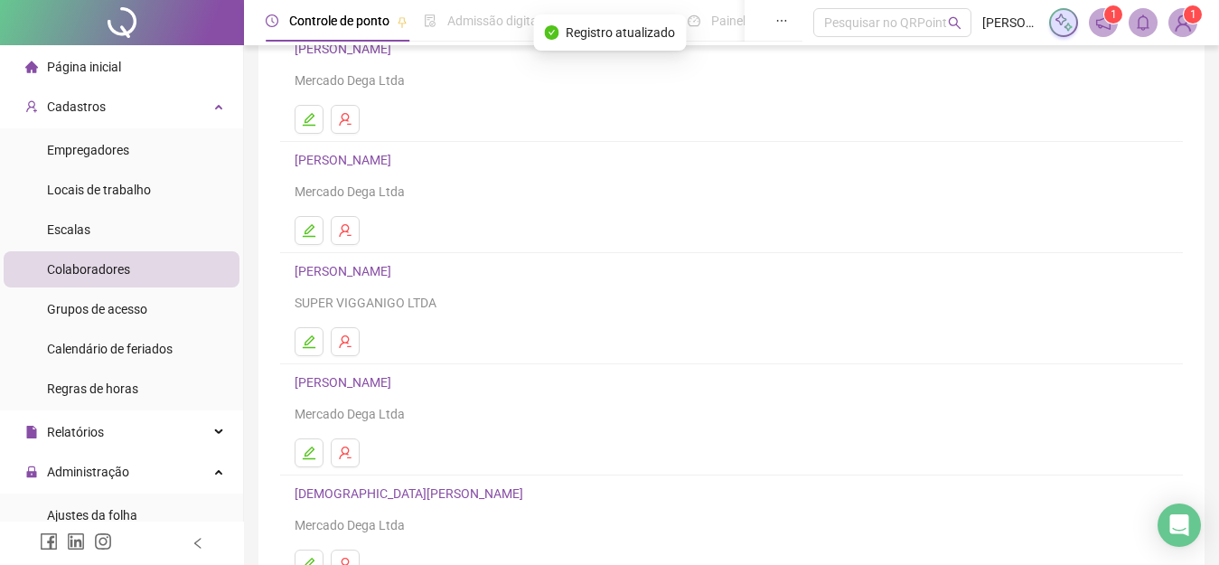
scroll to position [309, 0]
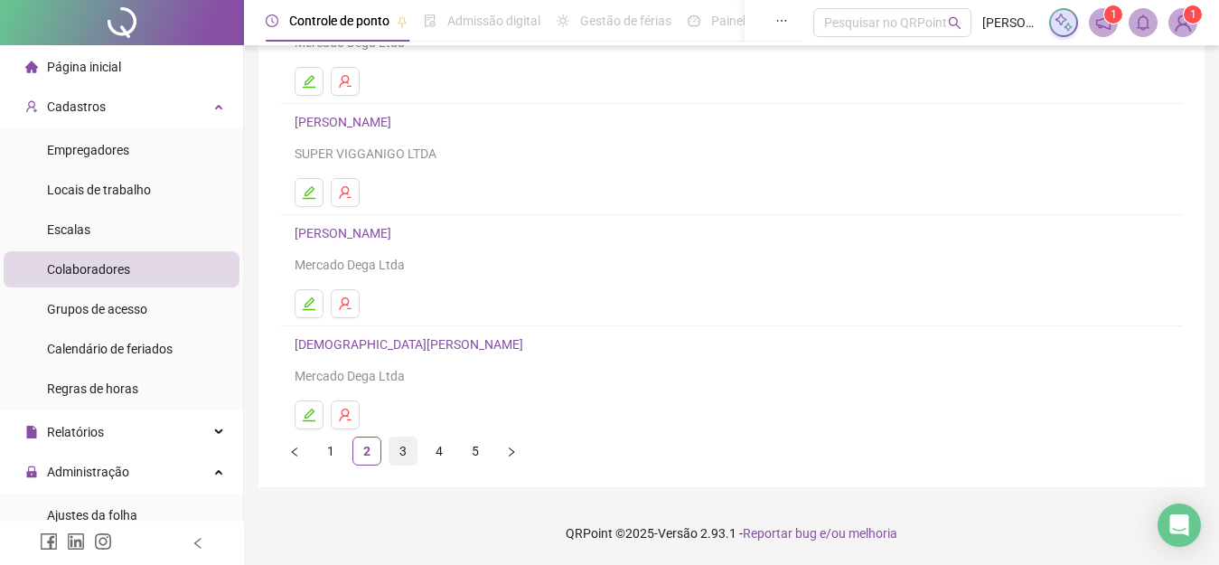
click at [399, 450] on link "3" at bounding box center [402, 450] width 27 height 27
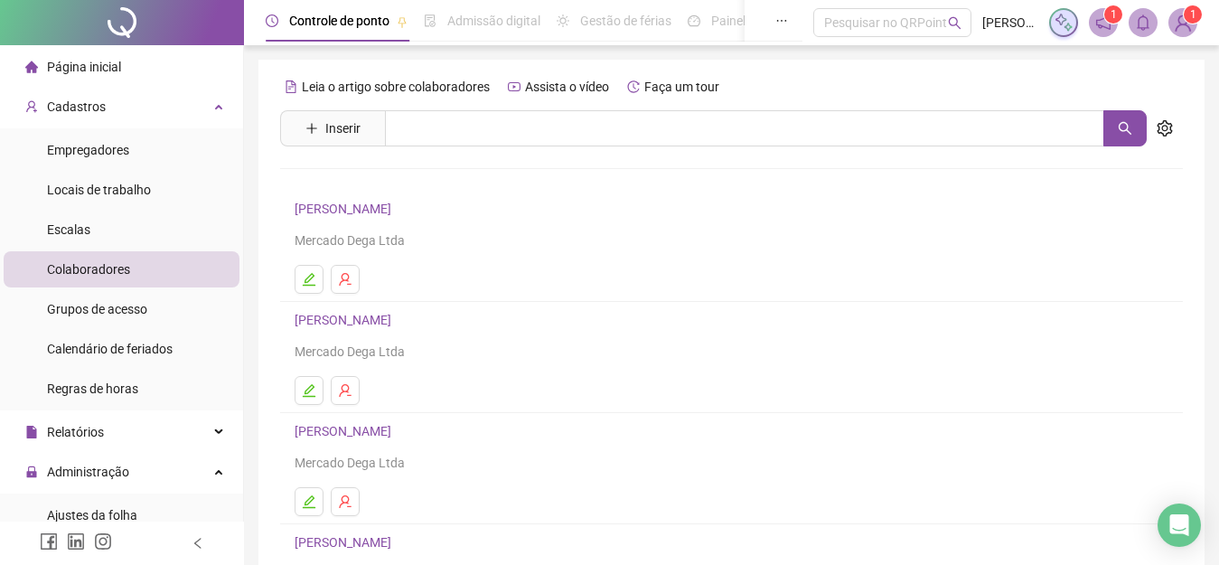
click at [397, 211] on link "[PERSON_NAME]" at bounding box center [346, 208] width 102 height 14
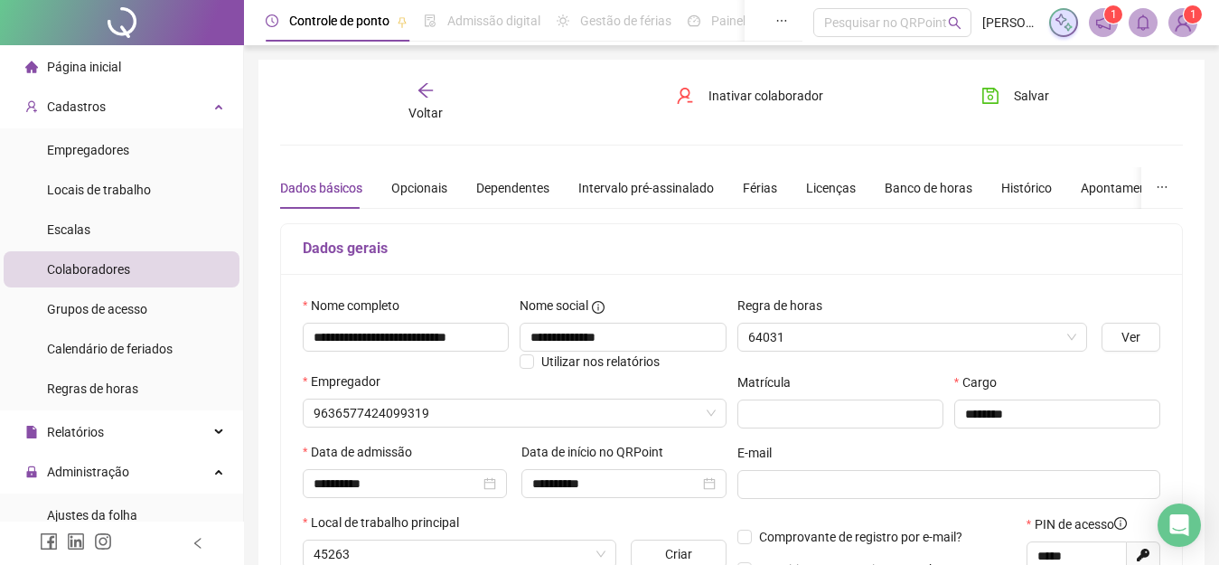
type input "**********"
click at [823, 329] on span "Banco de Horas" at bounding box center [912, 336] width 329 height 27
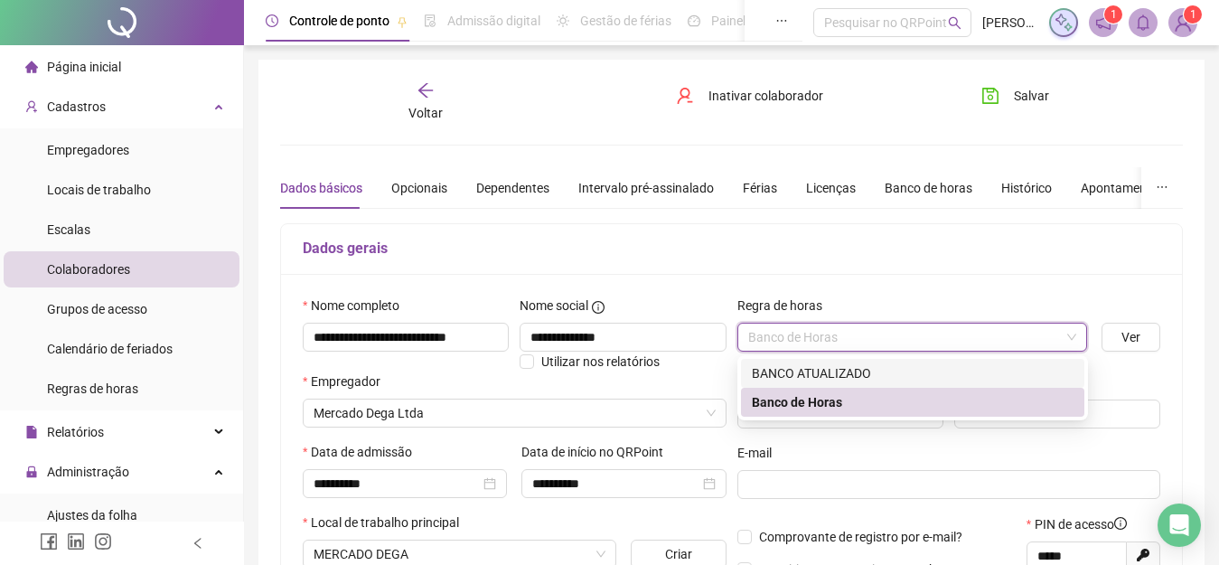
click at [815, 369] on div "BANCO ATUALIZADO" at bounding box center [913, 373] width 322 height 20
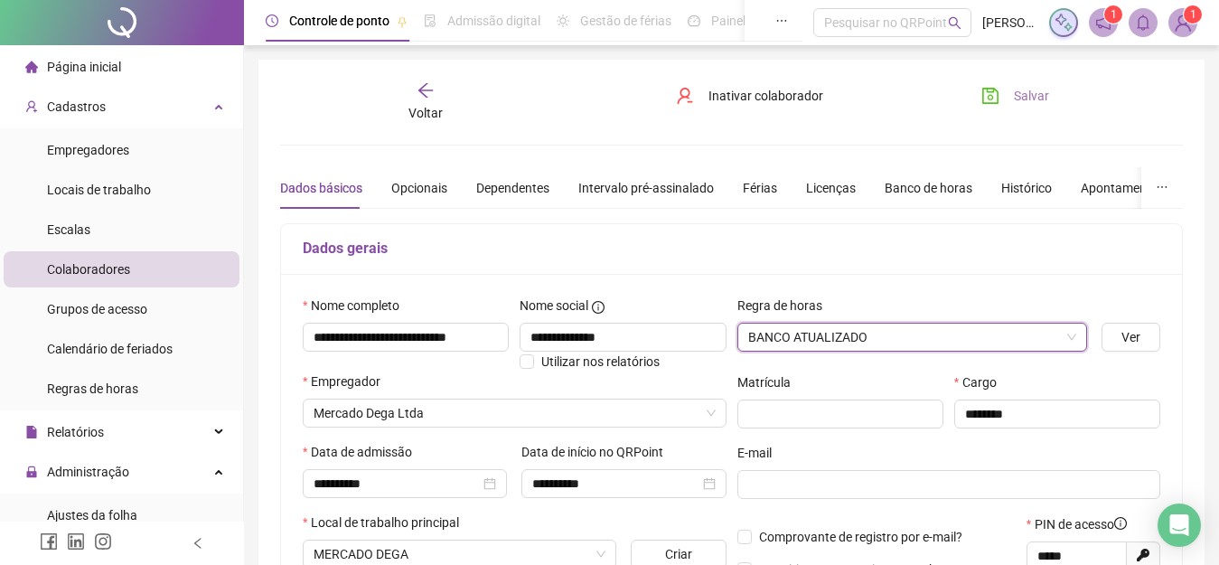
click at [1032, 98] on span "Salvar" at bounding box center [1031, 96] width 35 height 20
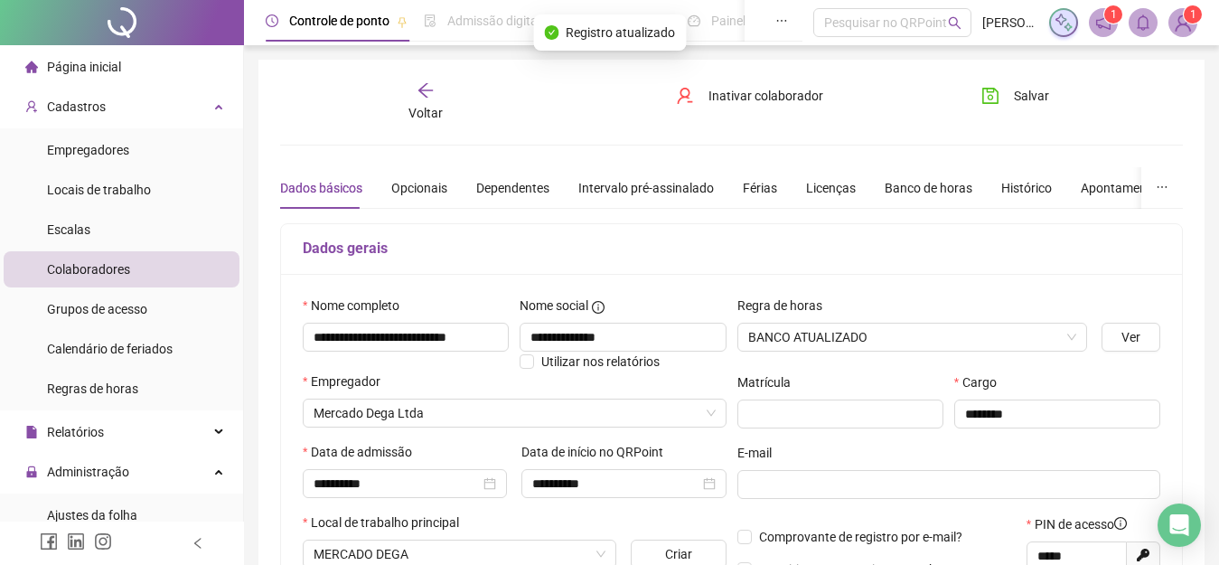
click at [417, 94] on icon "arrow-left" at bounding box center [425, 90] width 18 height 18
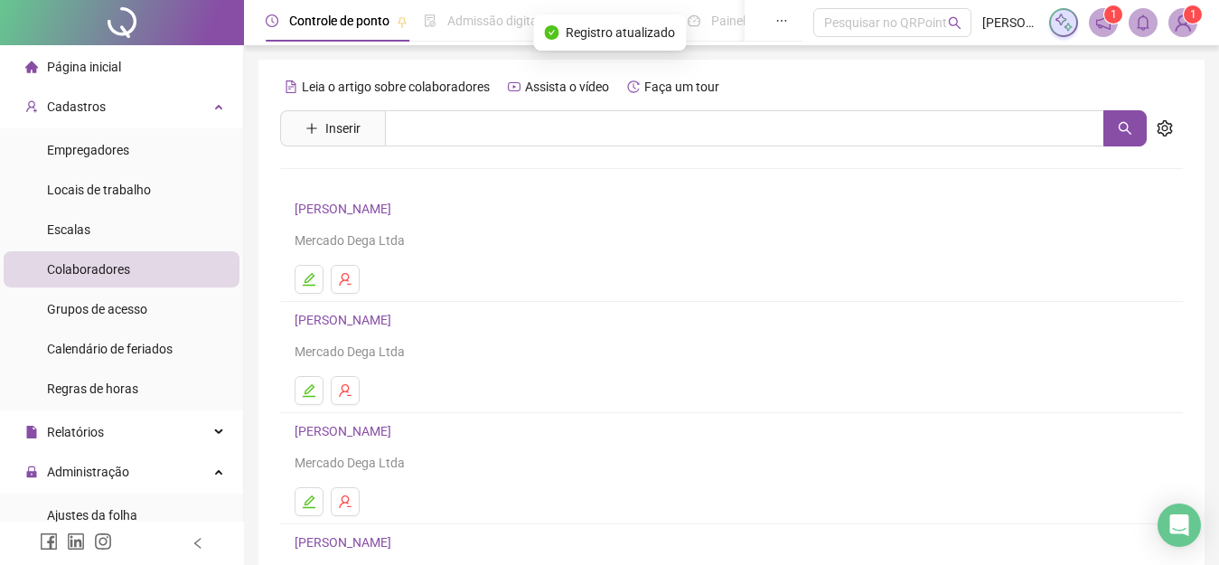
click at [397, 324] on link "[PERSON_NAME]" at bounding box center [346, 320] width 102 height 14
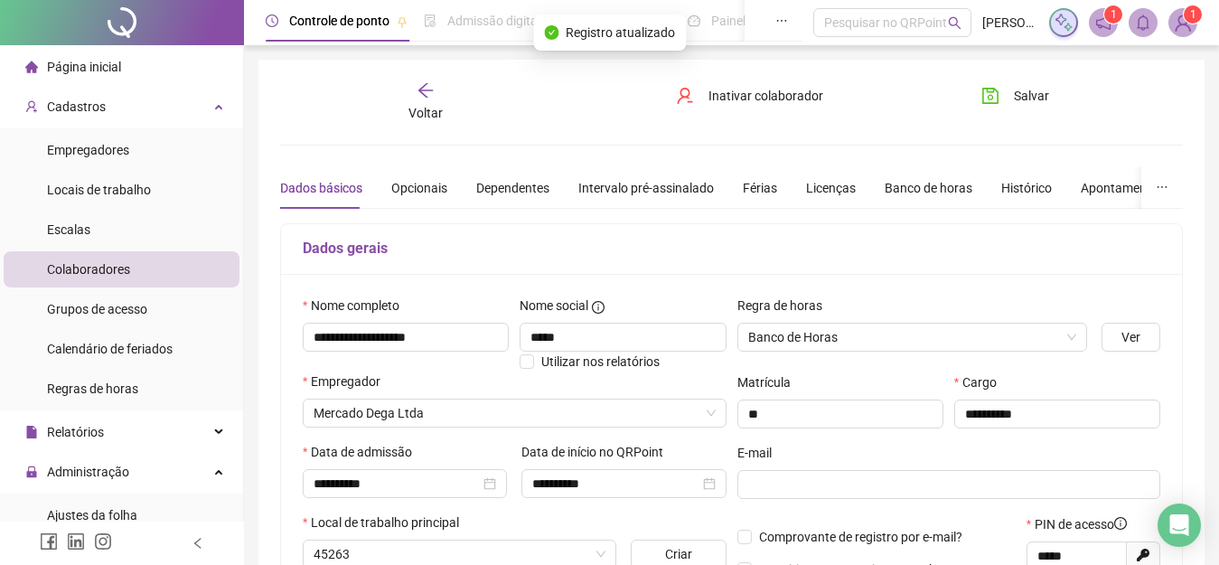
type input "**********"
click at [864, 338] on span "Banco de Horas" at bounding box center [912, 336] width 329 height 27
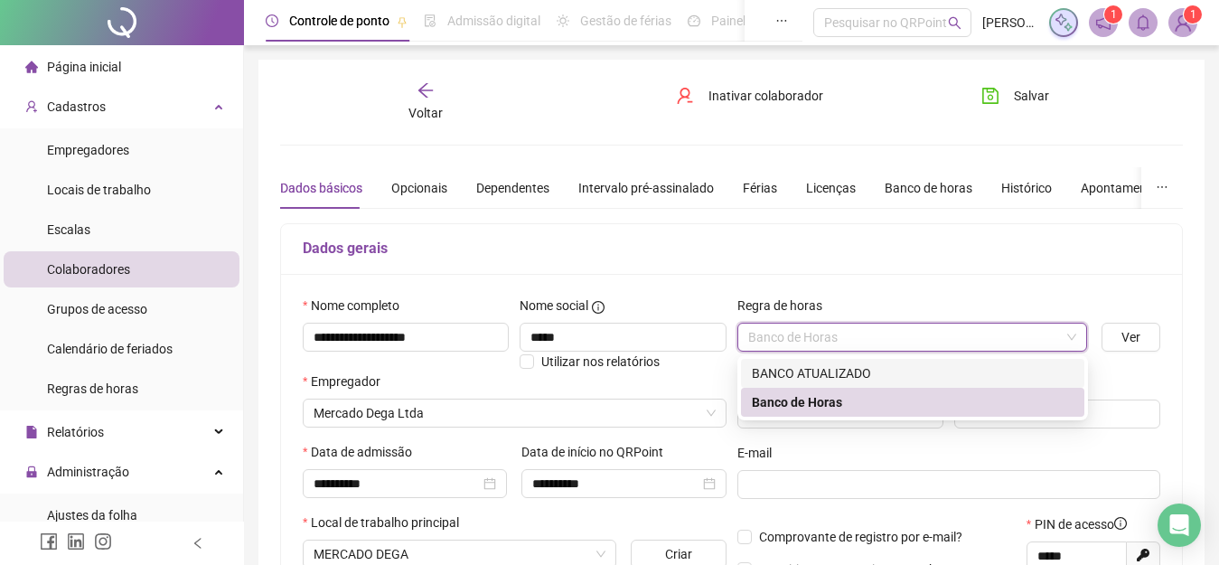
click at [830, 370] on div "BANCO ATUALIZADO" at bounding box center [913, 373] width 322 height 20
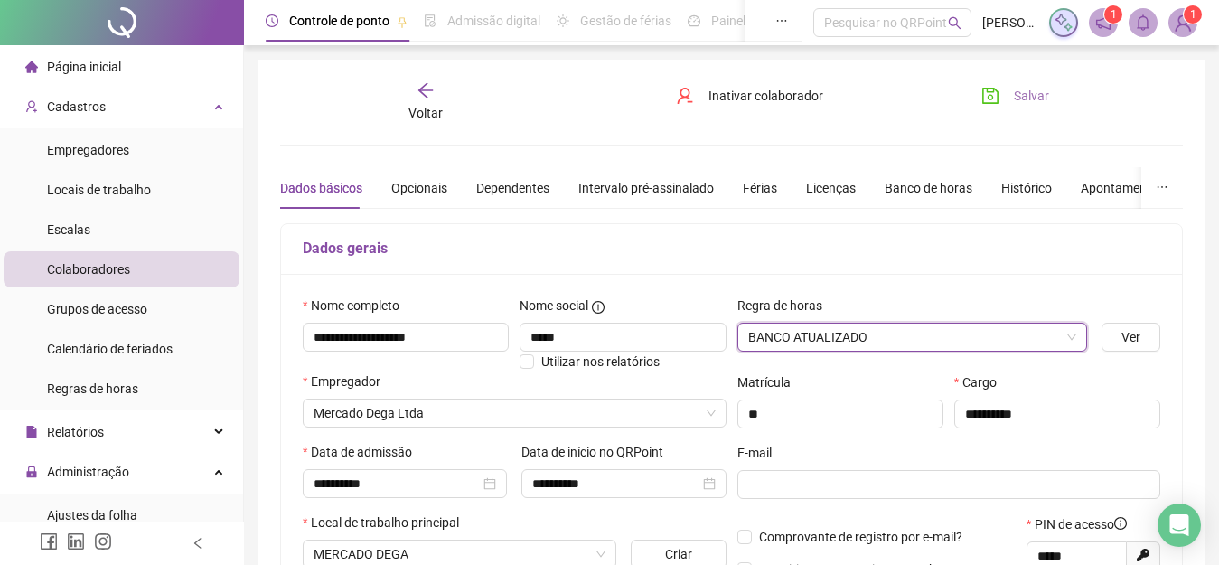
click at [1014, 92] on span "Salvar" at bounding box center [1031, 96] width 35 height 20
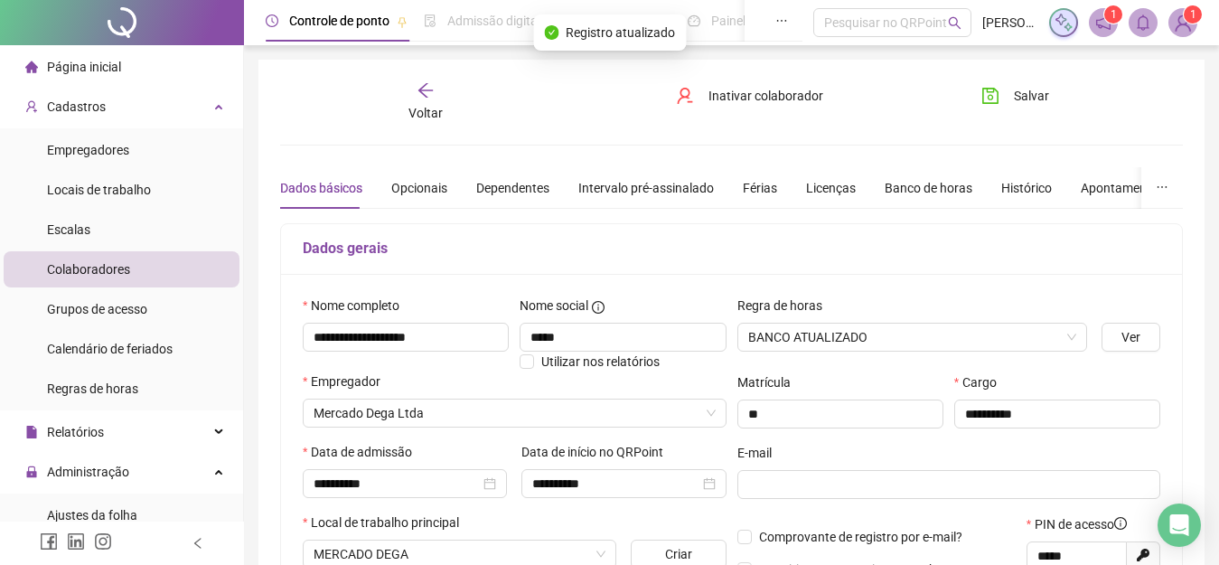
click at [419, 89] on icon "arrow-left" at bounding box center [425, 90] width 14 height 14
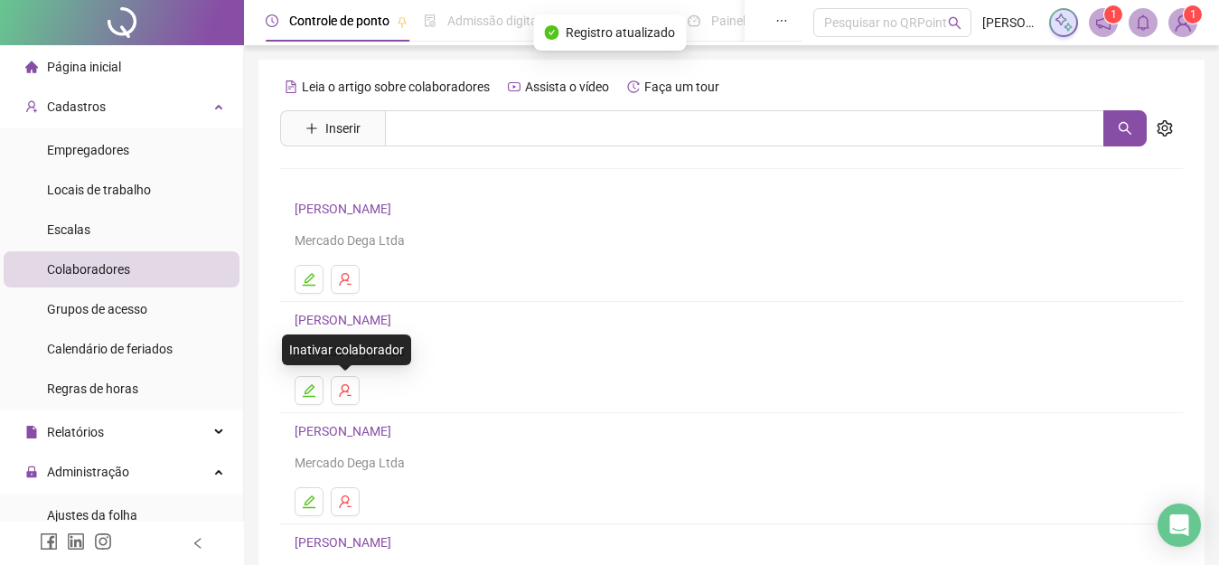
click at [370, 417] on li "[PERSON_NAME] Dega Ltda" at bounding box center [731, 468] width 903 height 111
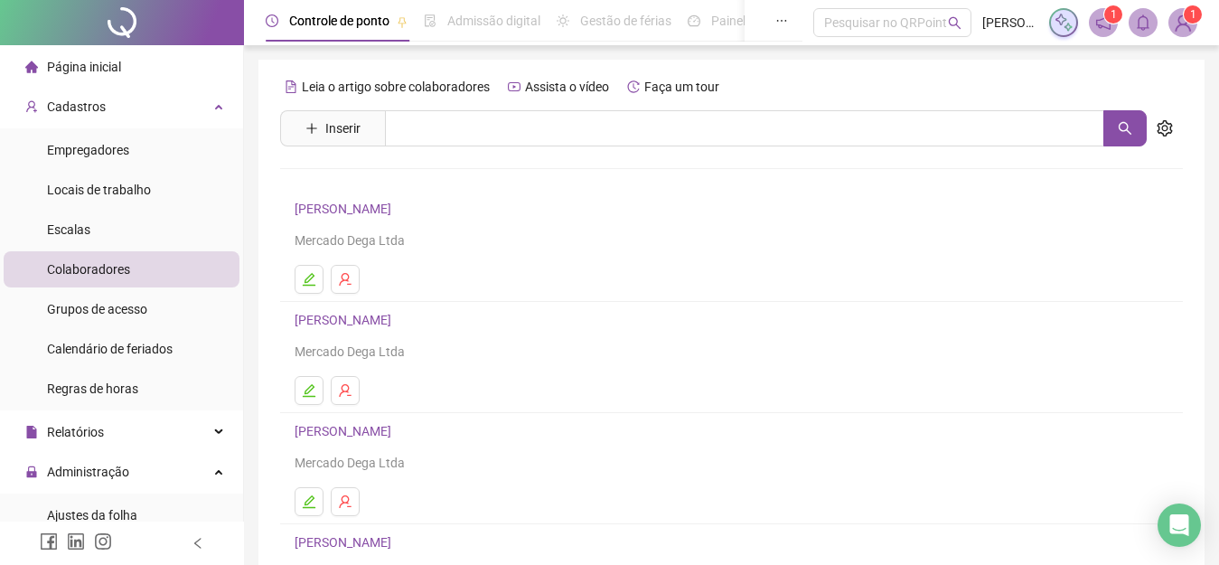
click at [397, 435] on link "[PERSON_NAME]" at bounding box center [346, 431] width 102 height 14
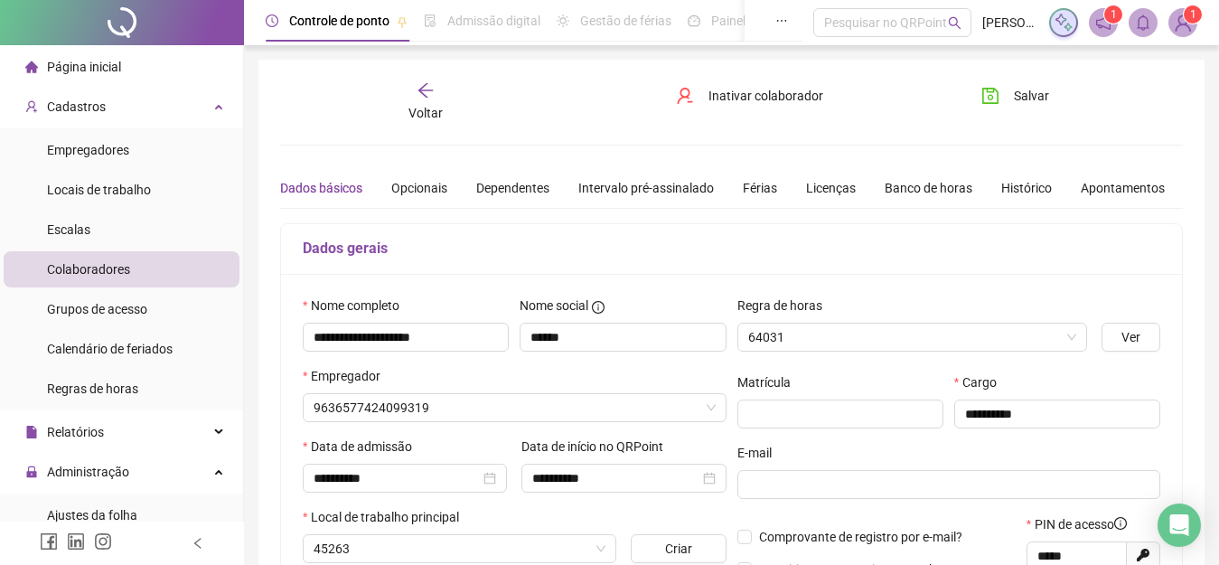
type input "**********"
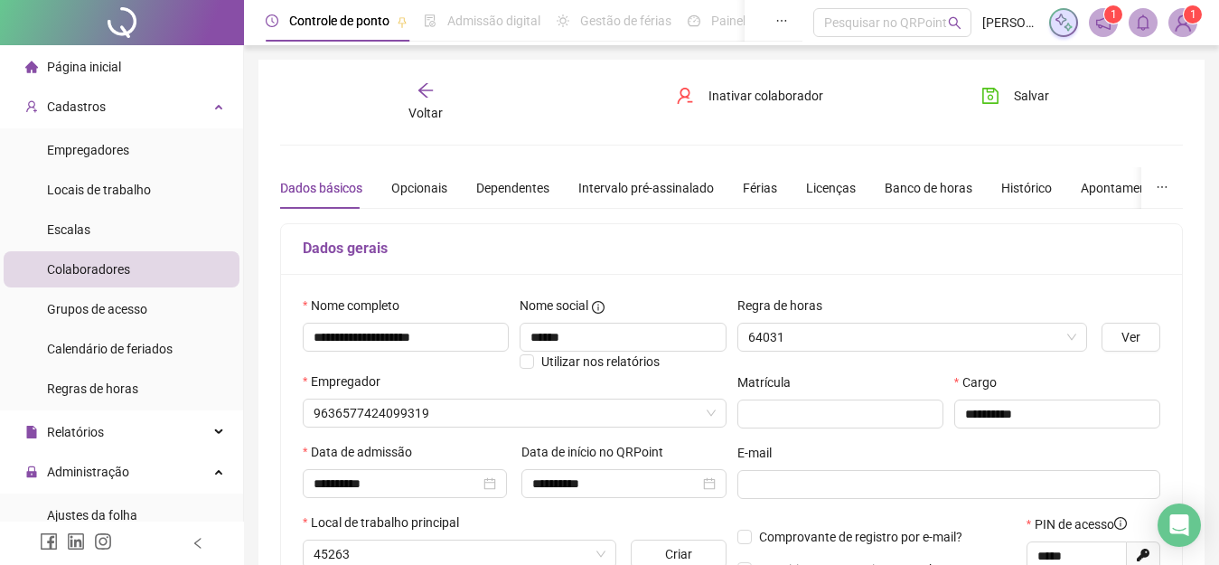
type input "**********"
click at [875, 347] on span "Banco de Horas" at bounding box center [912, 336] width 329 height 27
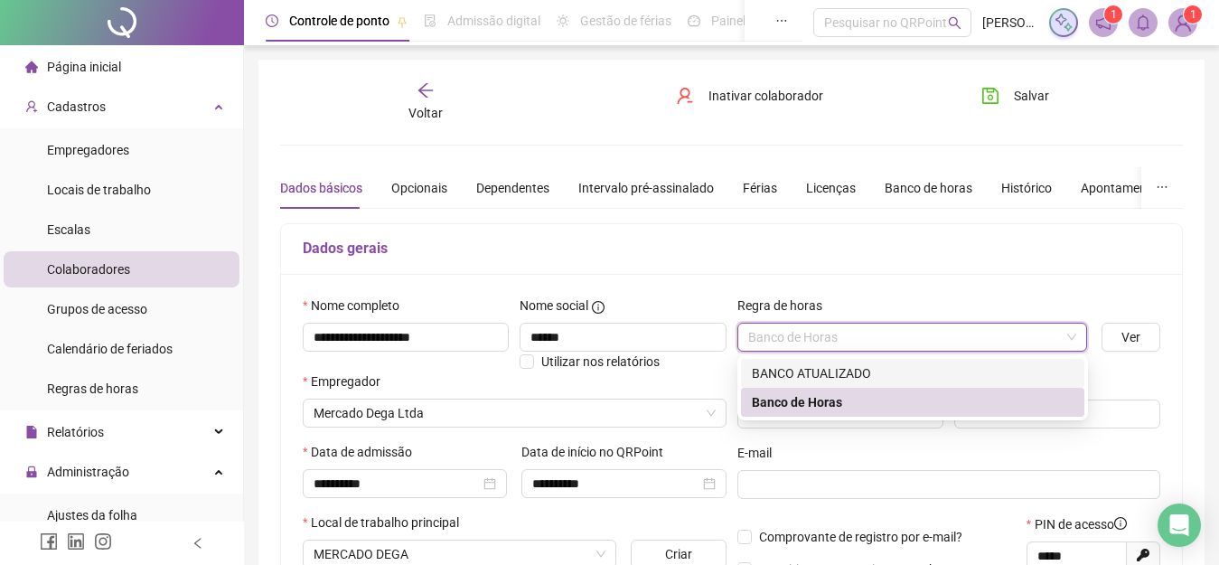
click at [811, 370] on div "BANCO ATUALIZADO" at bounding box center [913, 373] width 322 height 20
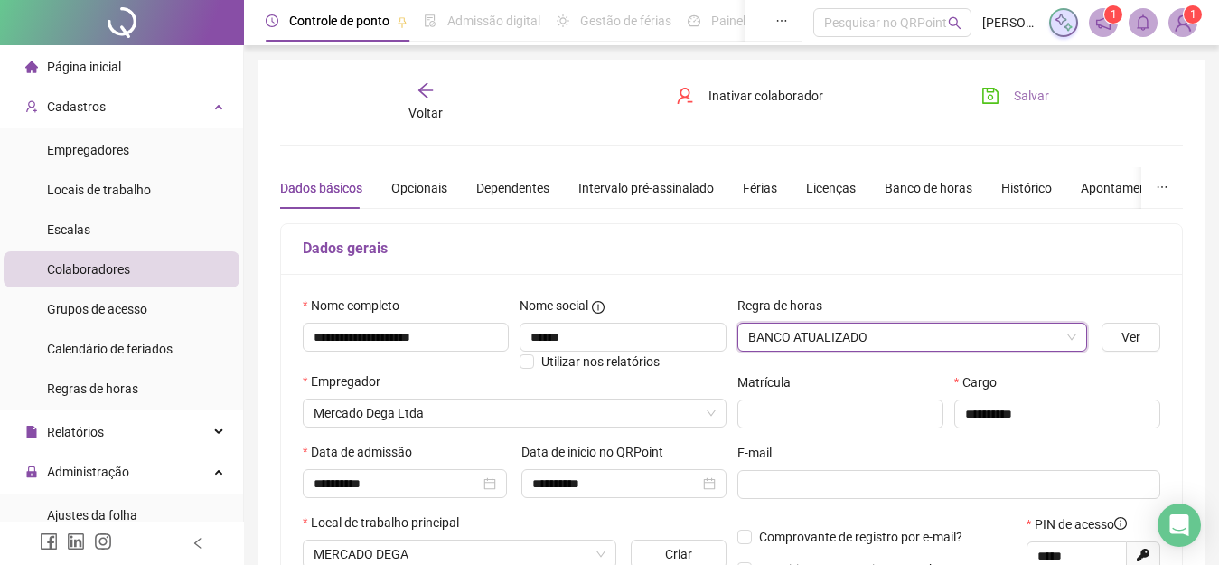
click at [1025, 92] on span "Salvar" at bounding box center [1031, 96] width 35 height 20
click at [428, 98] on icon "arrow-left" at bounding box center [425, 90] width 18 height 18
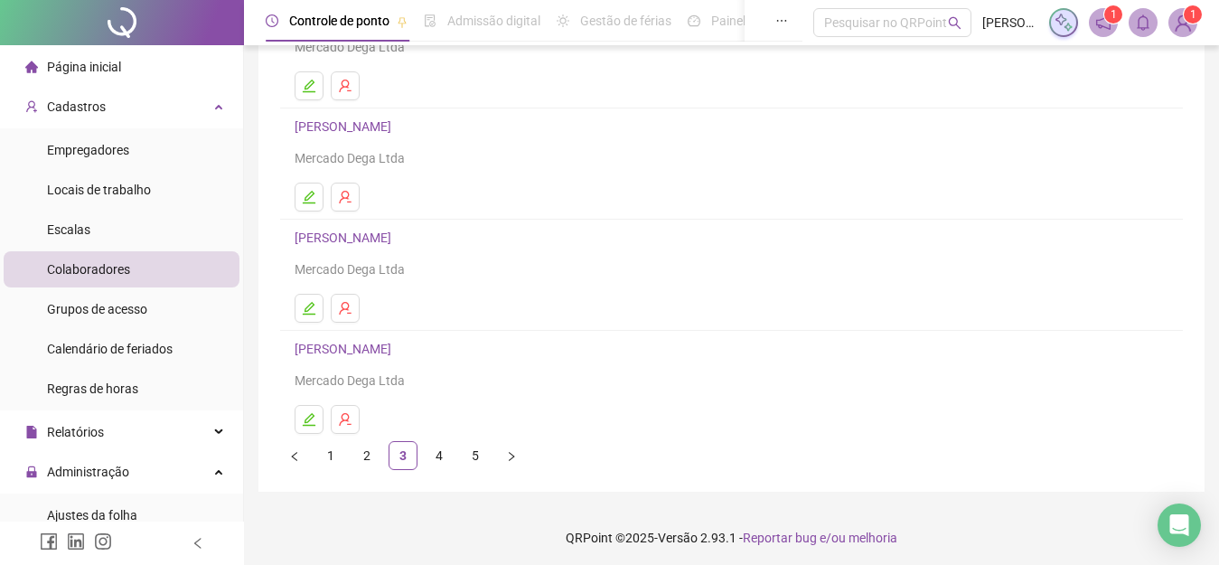
scroll to position [309, 0]
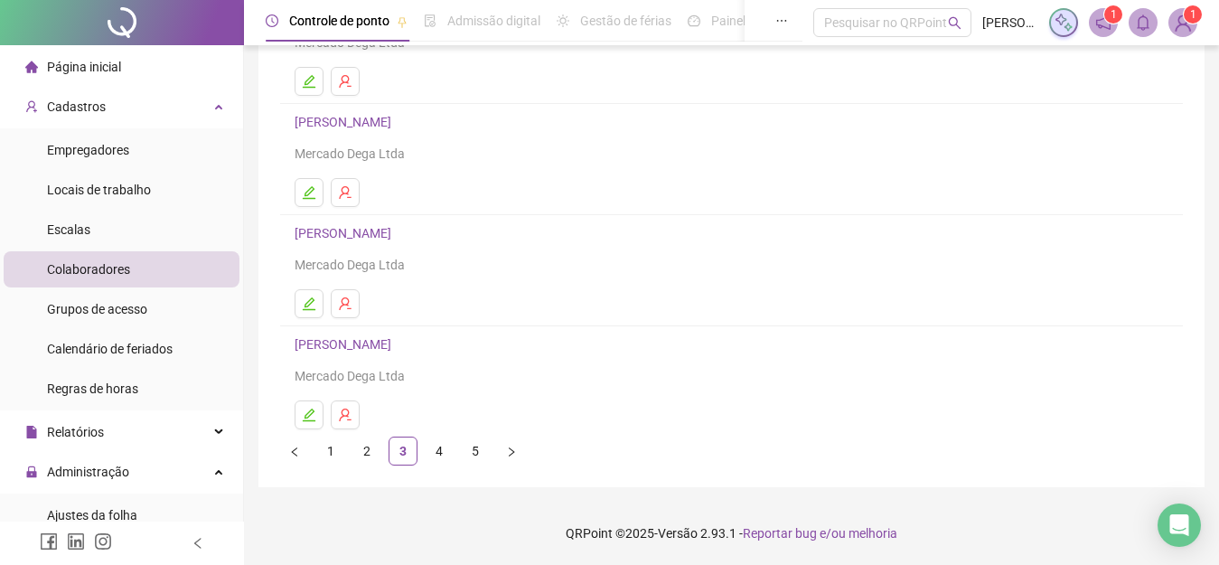
click at [369, 348] on link "[PERSON_NAME]" at bounding box center [346, 344] width 102 height 14
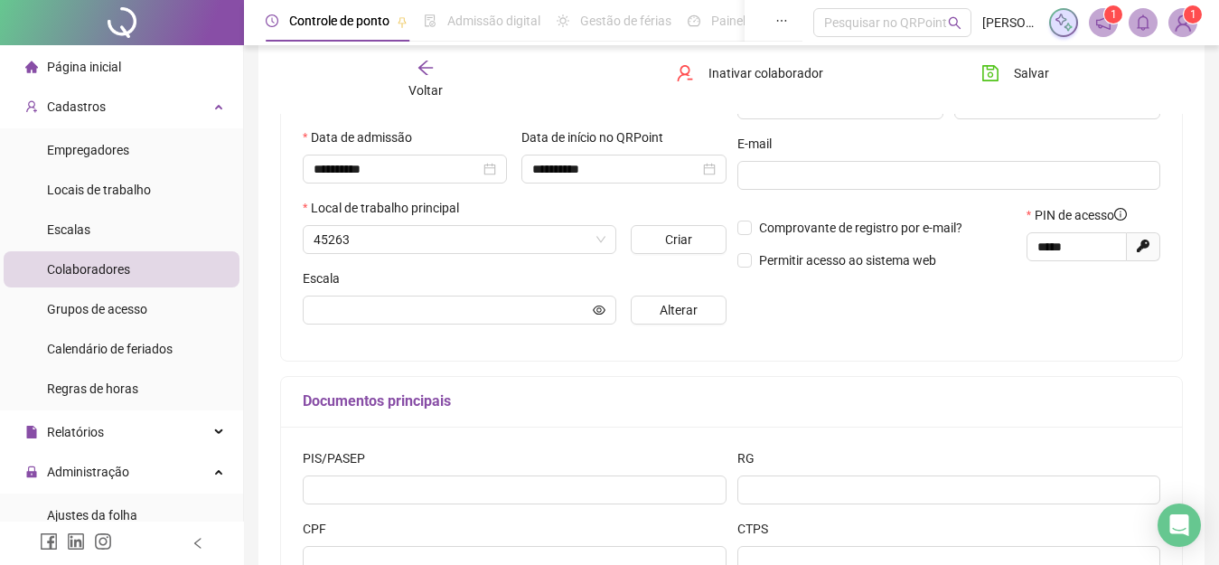
scroll to position [318, 0]
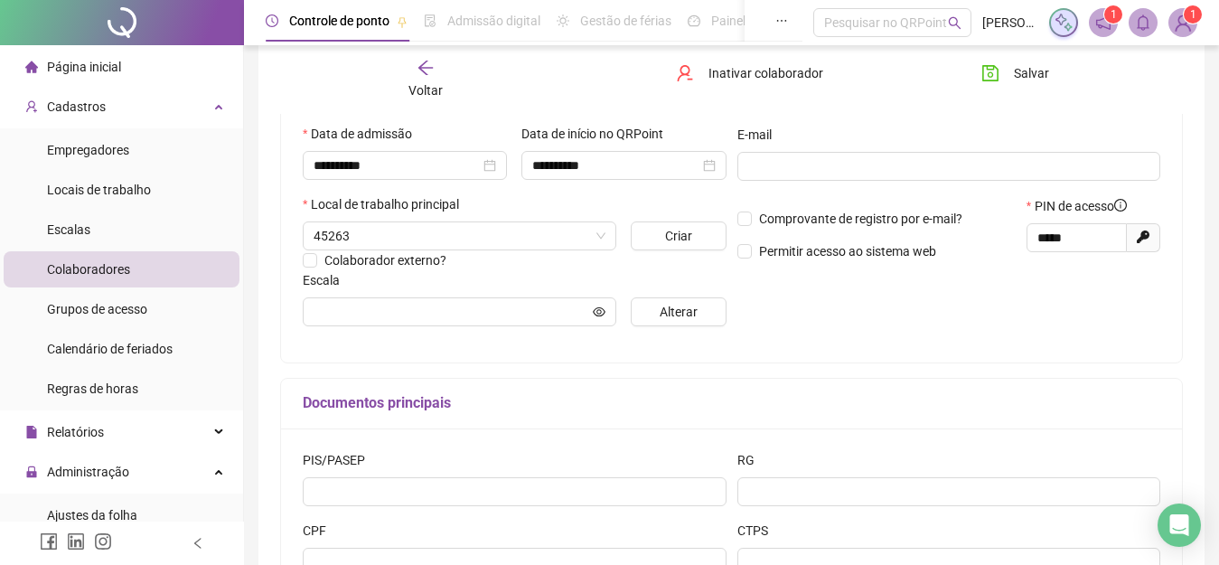
type input "**********"
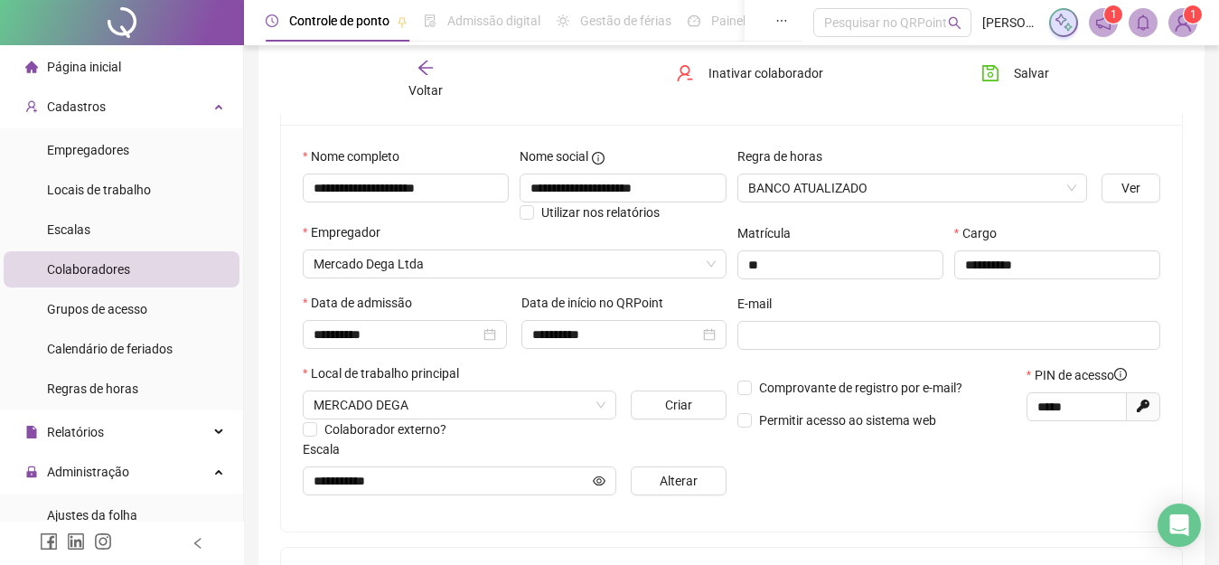
scroll to position [129, 0]
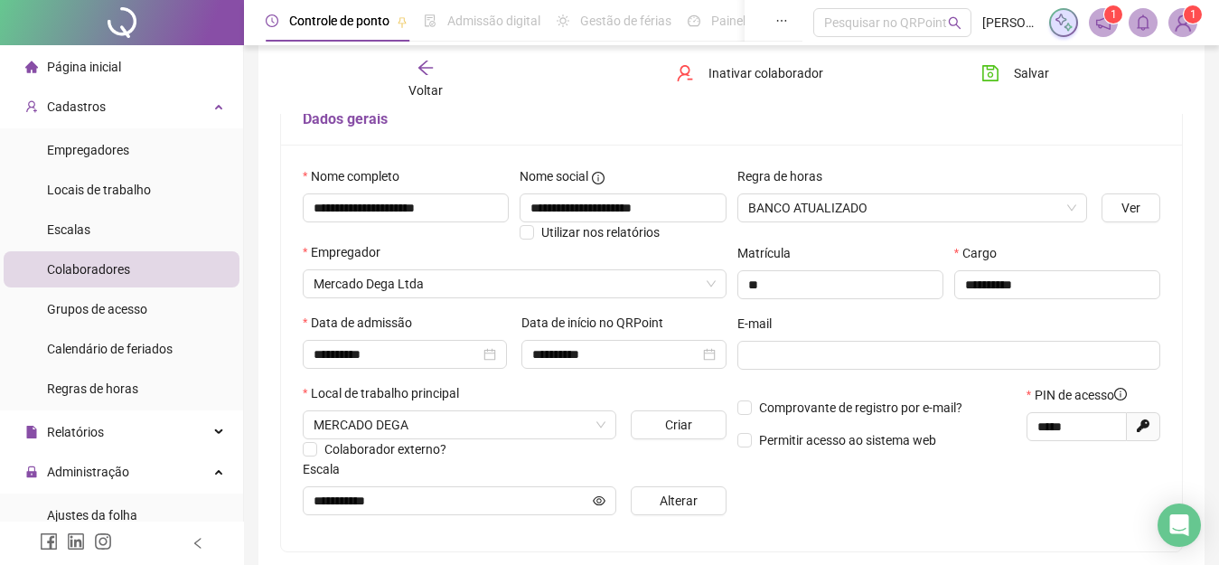
click at [419, 77] on div "Voltar" at bounding box center [426, 80] width 138 height 42
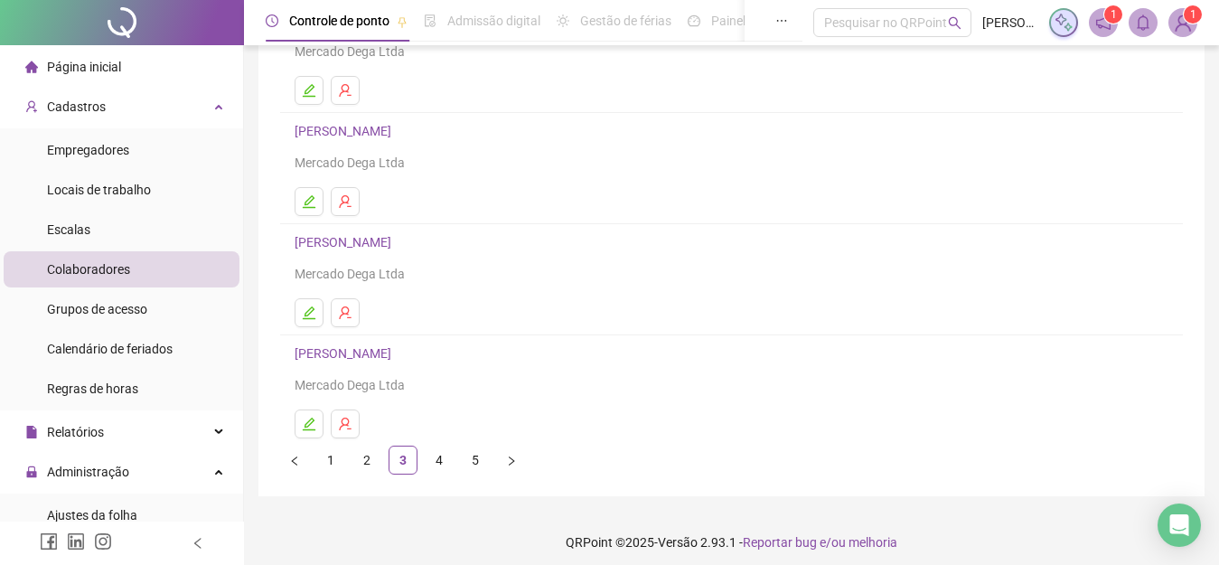
scroll to position [309, 0]
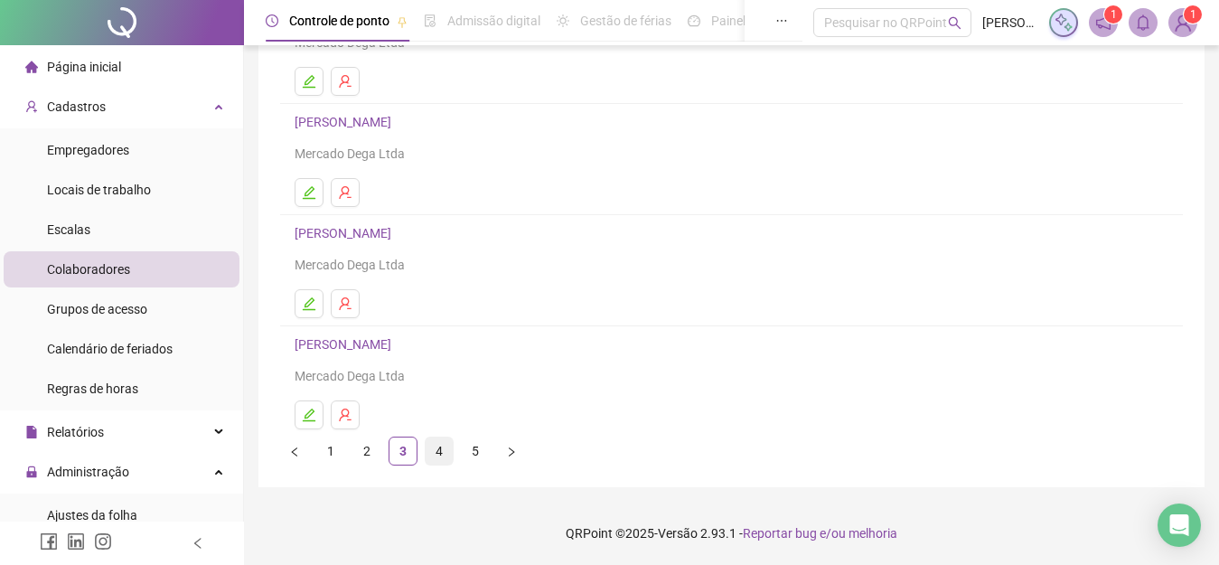
click at [436, 449] on link "4" at bounding box center [439, 450] width 27 height 27
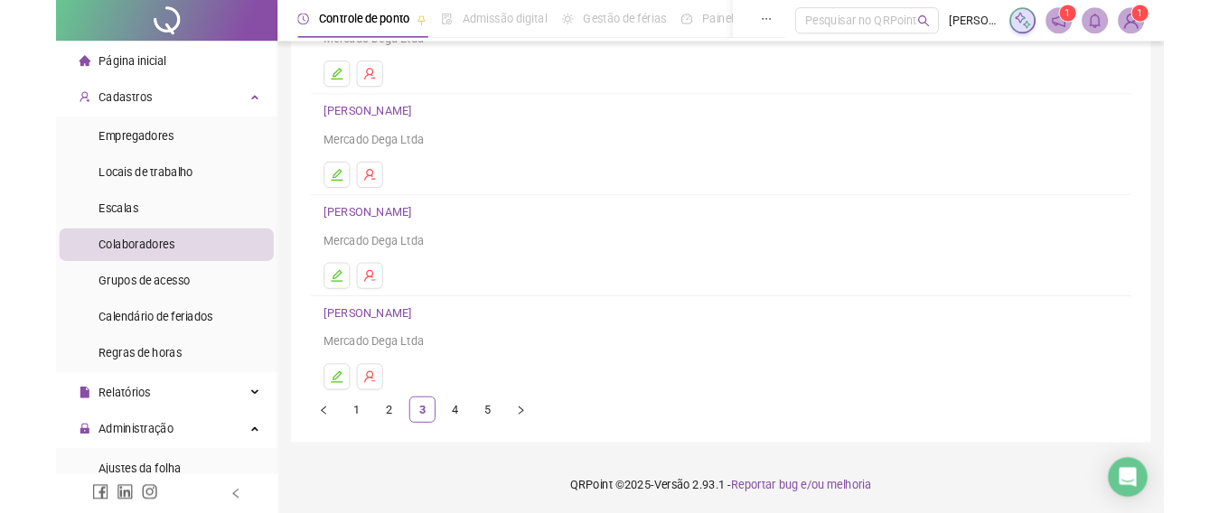
scroll to position [0, 0]
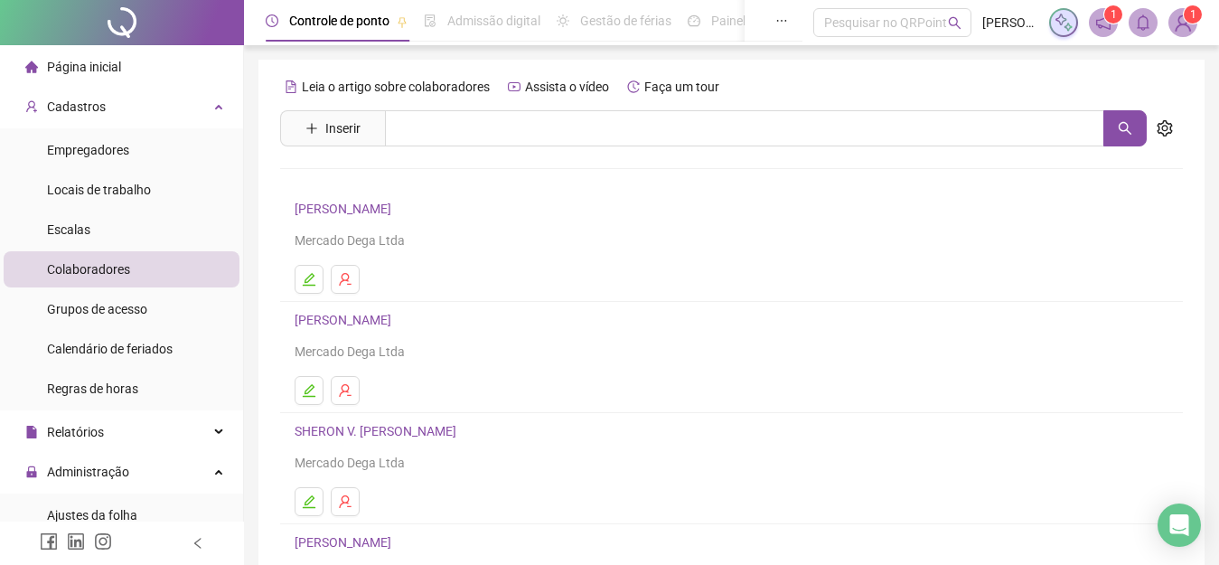
click at [394, 211] on link "[PERSON_NAME]" at bounding box center [346, 208] width 102 height 14
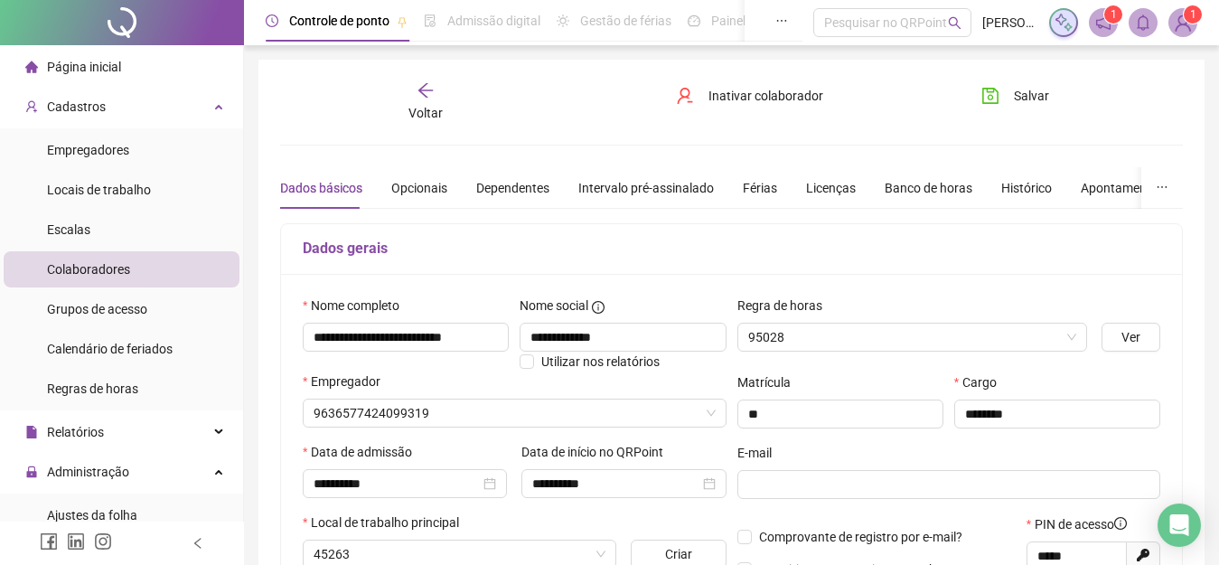
type input "**********"
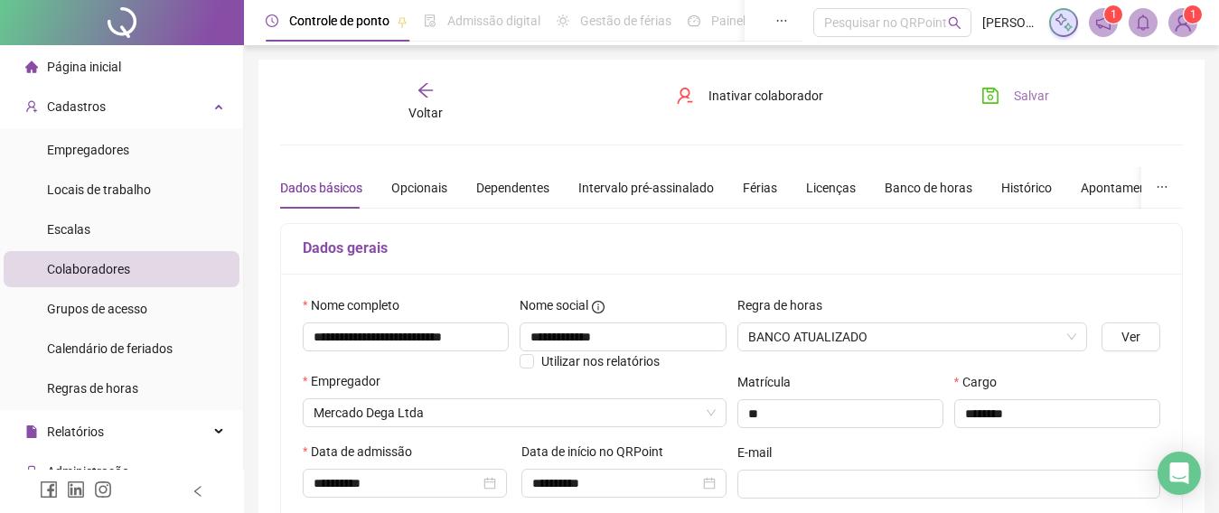
click at [1019, 108] on button "Salvar" at bounding box center [1015, 95] width 95 height 29
click at [413, 94] on div "Voltar" at bounding box center [426, 102] width 138 height 42
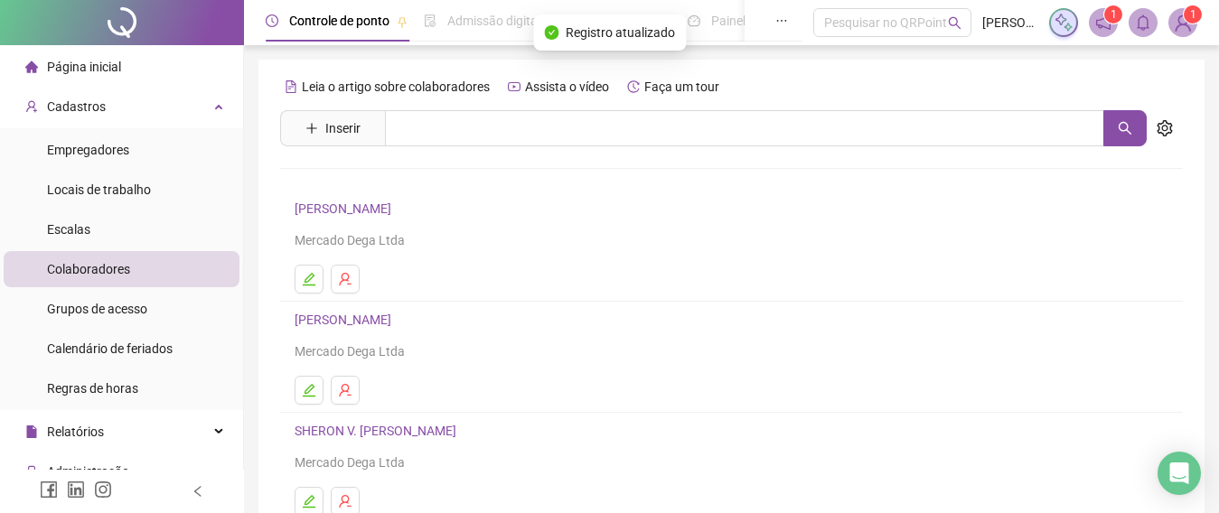
click at [385, 320] on link "[PERSON_NAME]" at bounding box center [346, 320] width 102 height 14
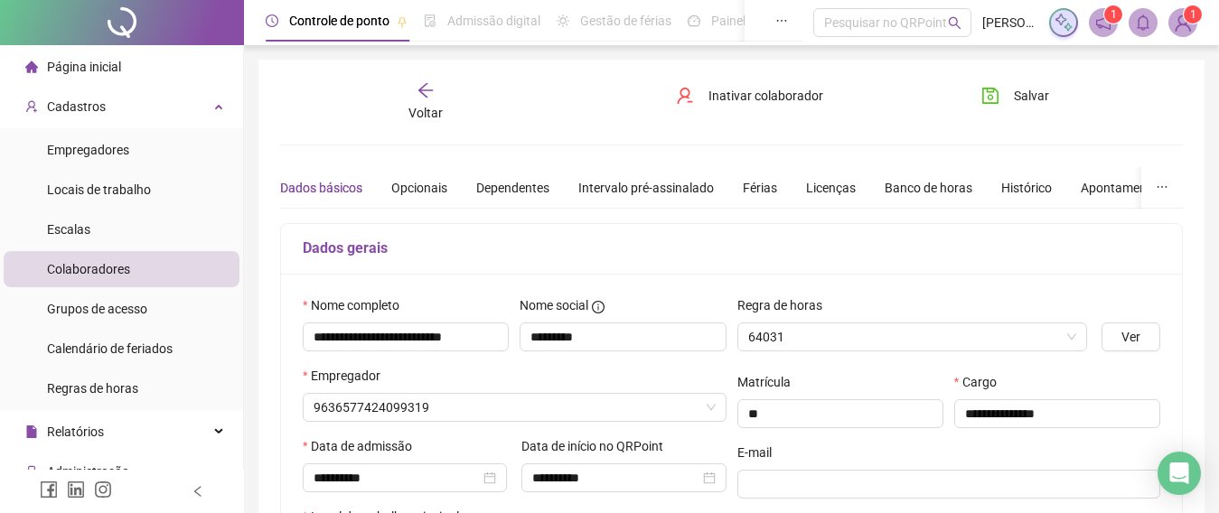
type input "**********"
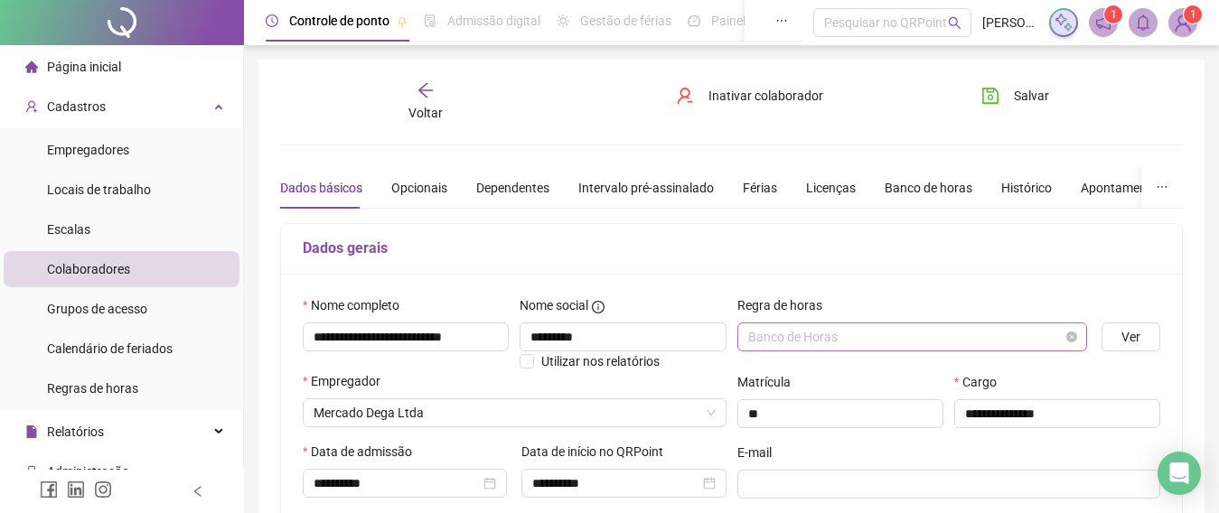
click at [865, 335] on span "Banco de Horas" at bounding box center [912, 336] width 329 height 27
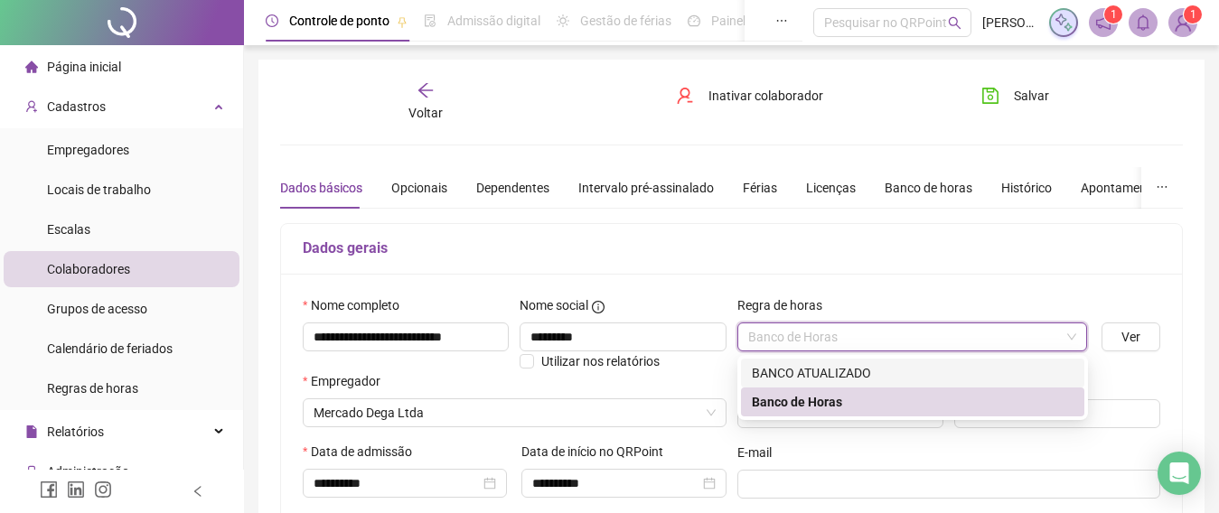
click at [827, 374] on div "BANCO ATUALIZADO" at bounding box center [913, 373] width 322 height 20
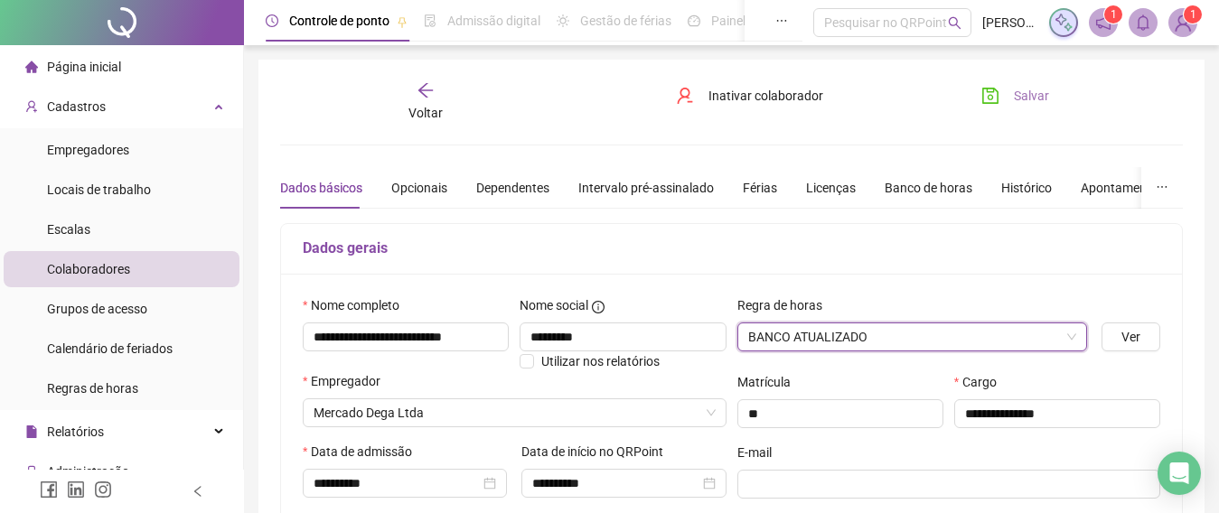
click at [1022, 85] on button "Salvar" at bounding box center [1015, 95] width 95 height 29
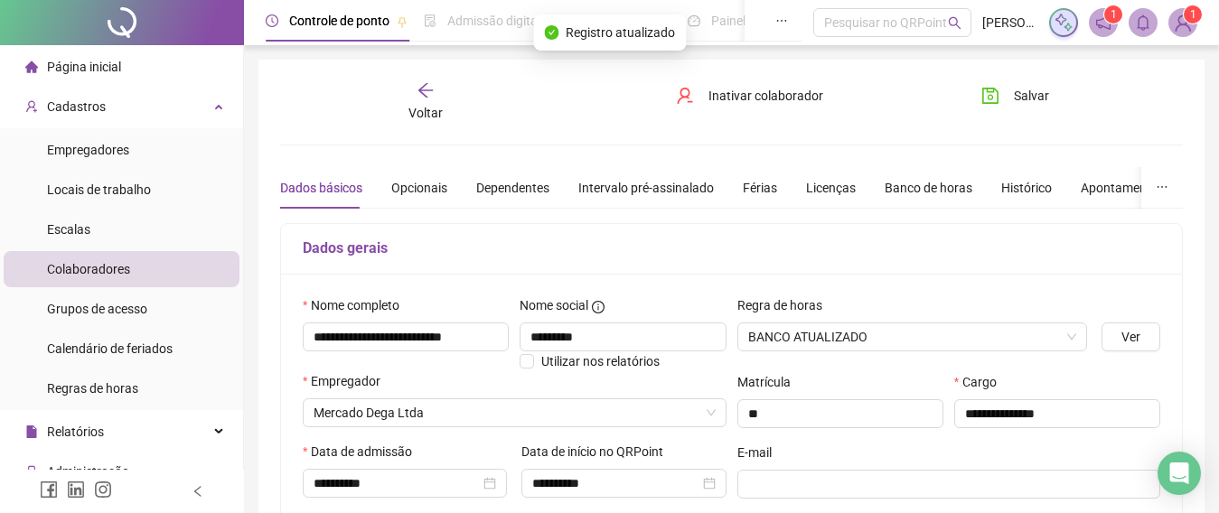
click at [421, 83] on icon "arrow-left" at bounding box center [425, 90] width 18 height 18
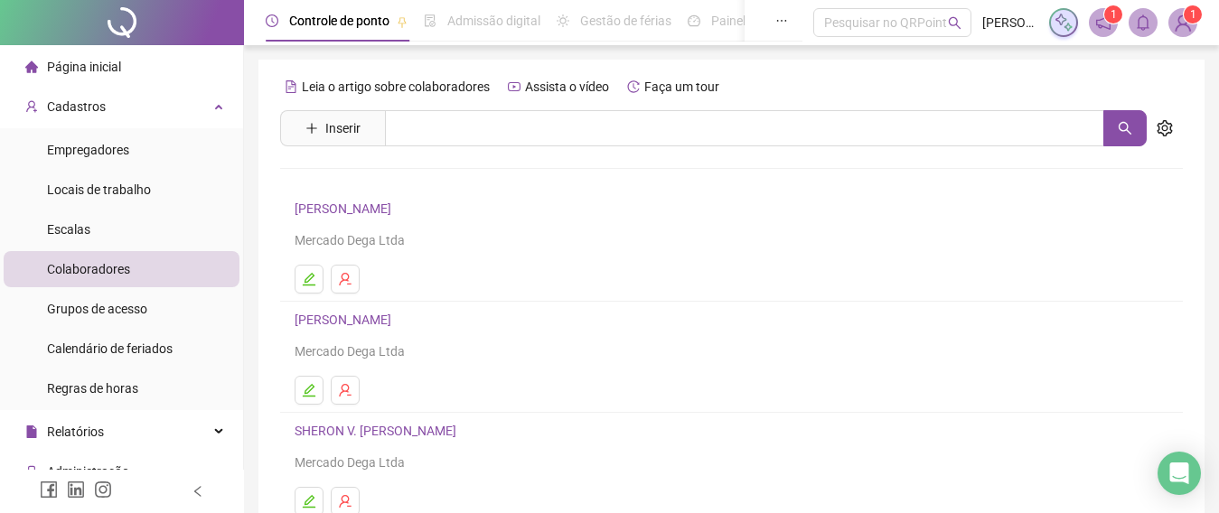
click at [382, 431] on link "SHERON V. [PERSON_NAME]" at bounding box center [378, 431] width 167 height 14
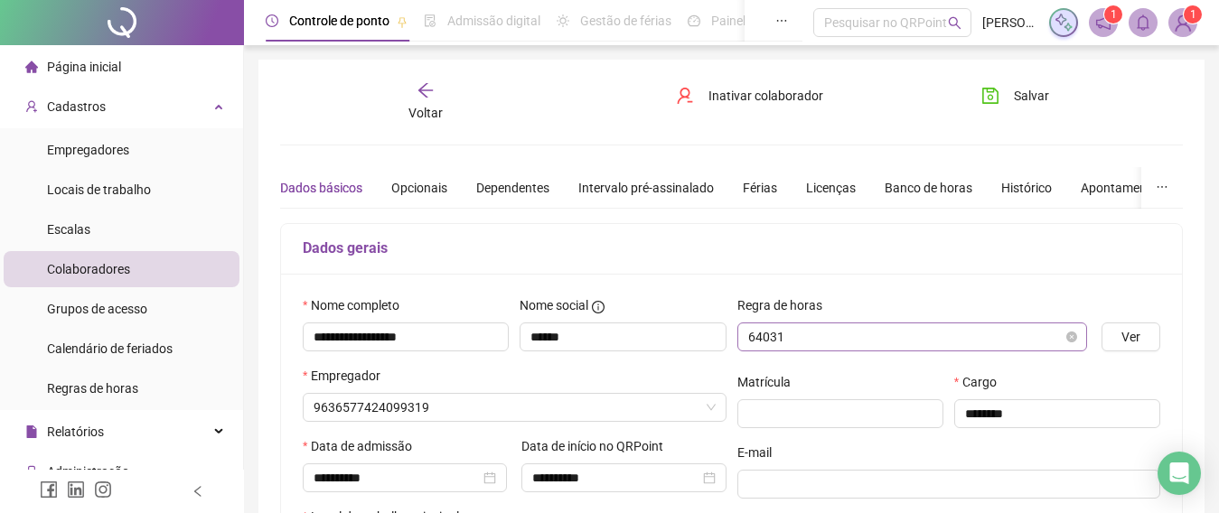
type input "**********"
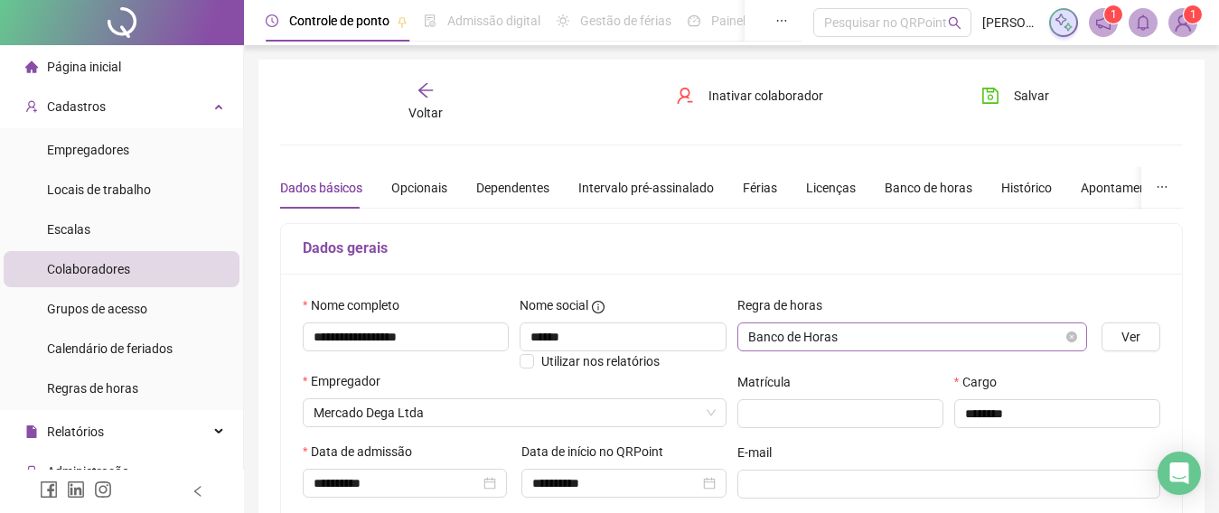
click at [824, 332] on span "Banco de Horas" at bounding box center [912, 336] width 329 height 27
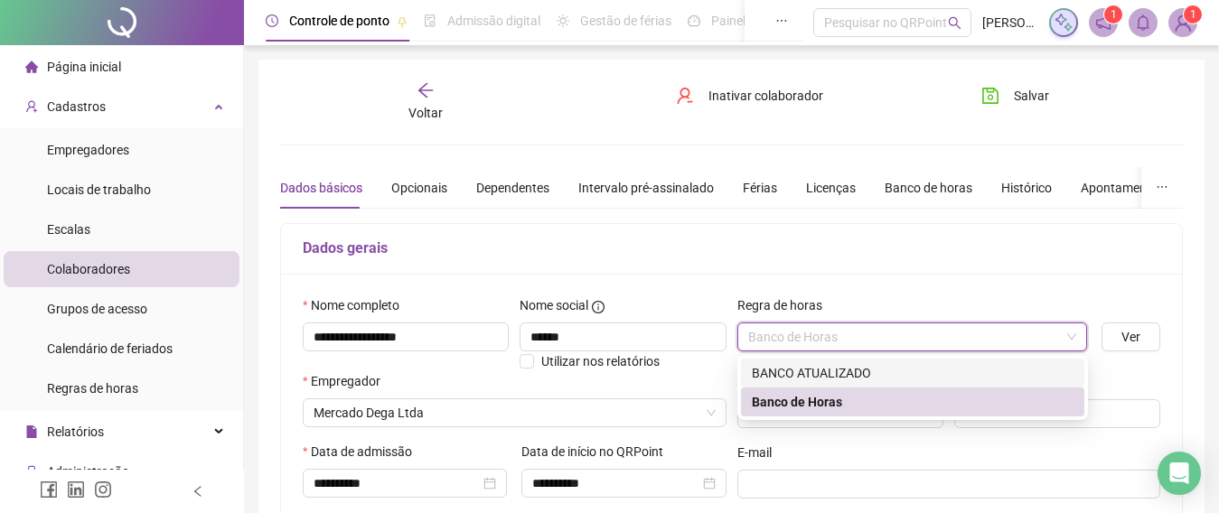
click at [810, 371] on div "BANCO ATUALIZADO" at bounding box center [913, 373] width 322 height 20
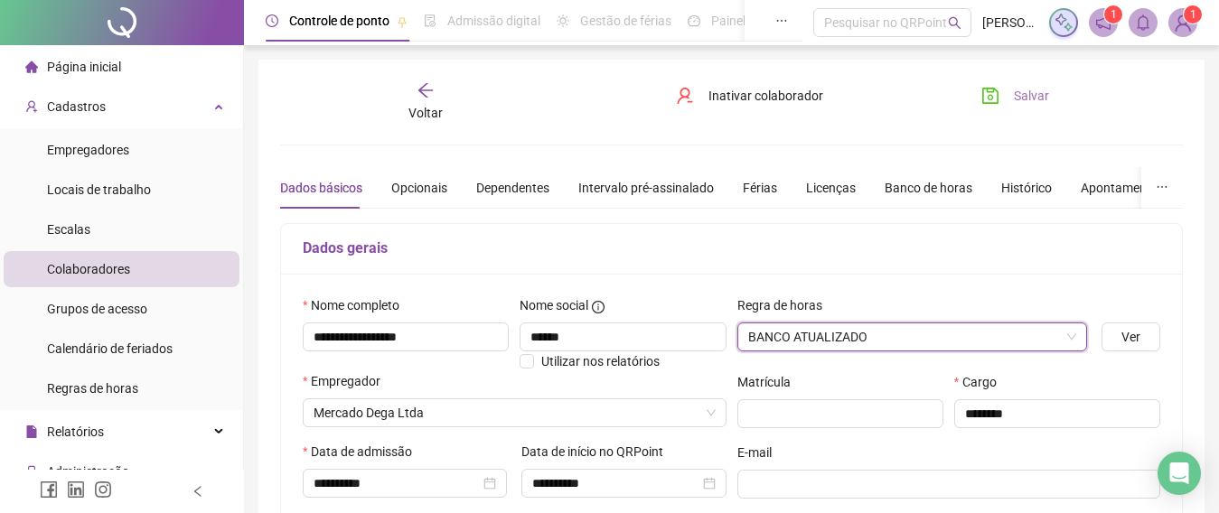
click at [1026, 98] on span "Salvar" at bounding box center [1031, 96] width 35 height 20
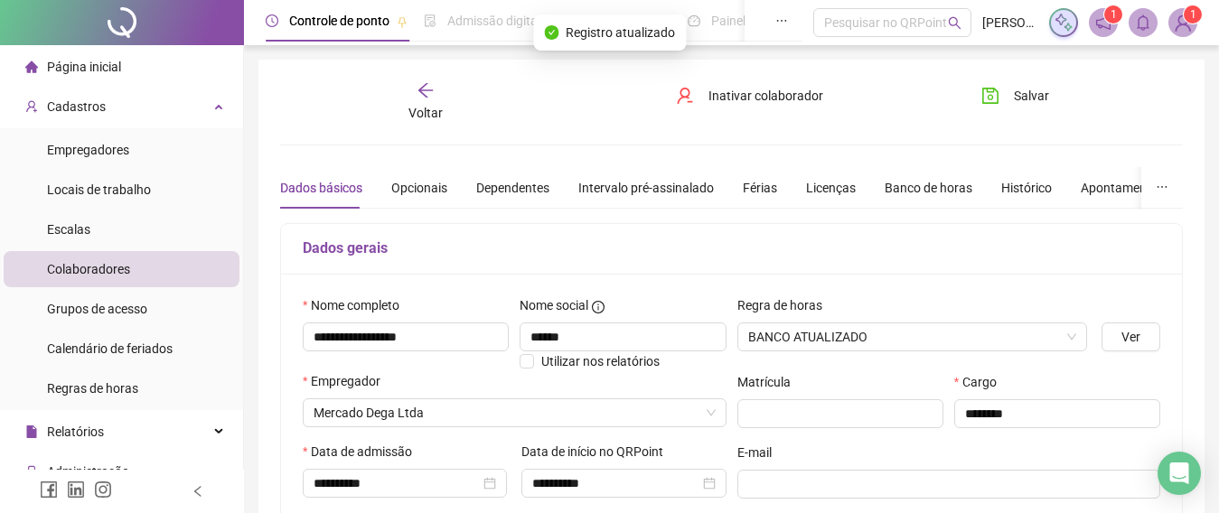
click at [429, 98] on icon "arrow-left" at bounding box center [425, 90] width 18 height 18
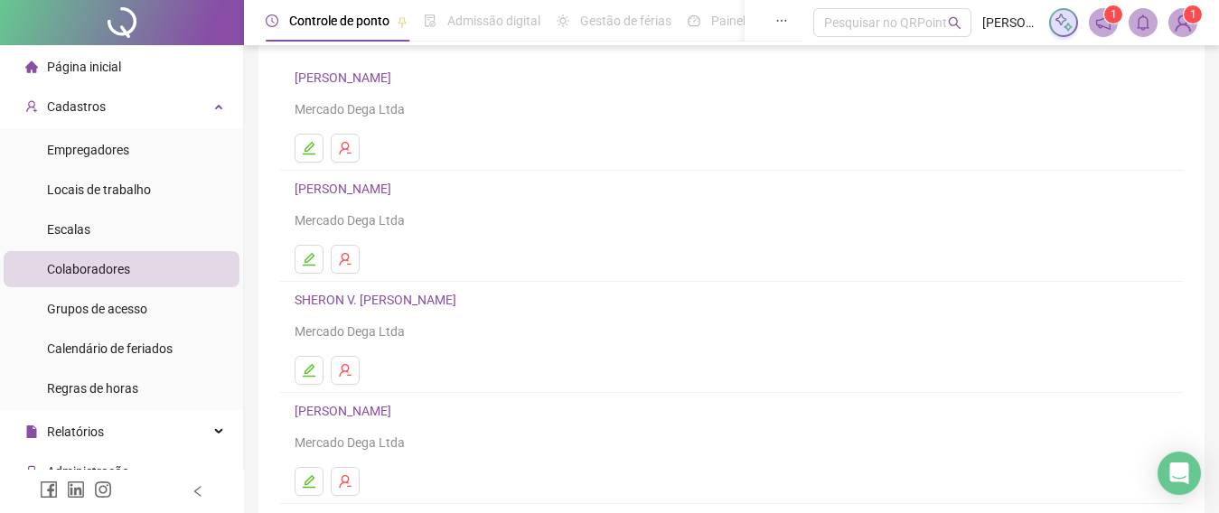
scroll to position [360, 0]
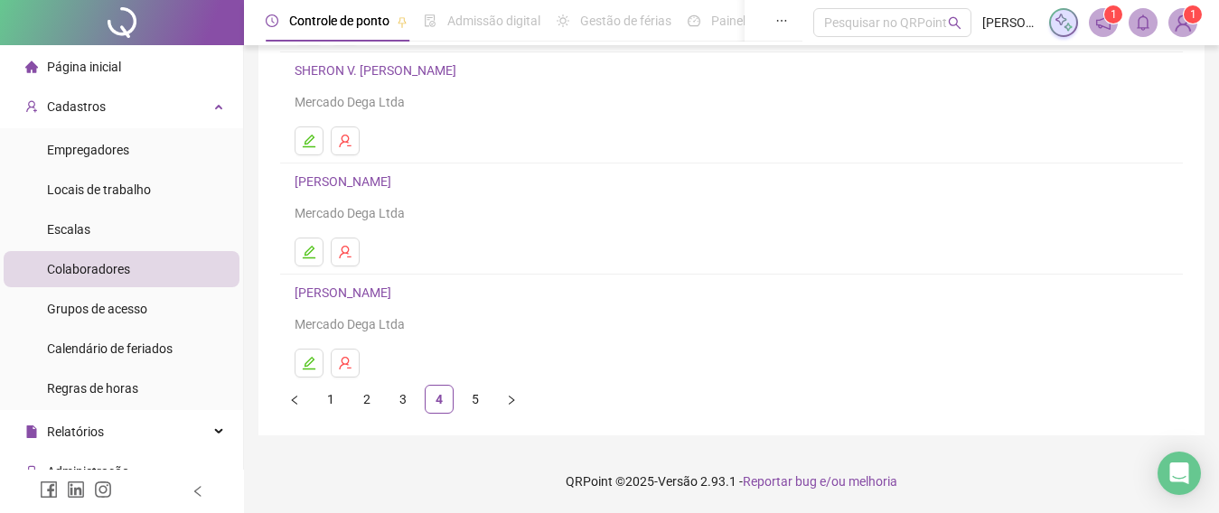
click at [397, 182] on link "[PERSON_NAME]" at bounding box center [346, 181] width 102 height 14
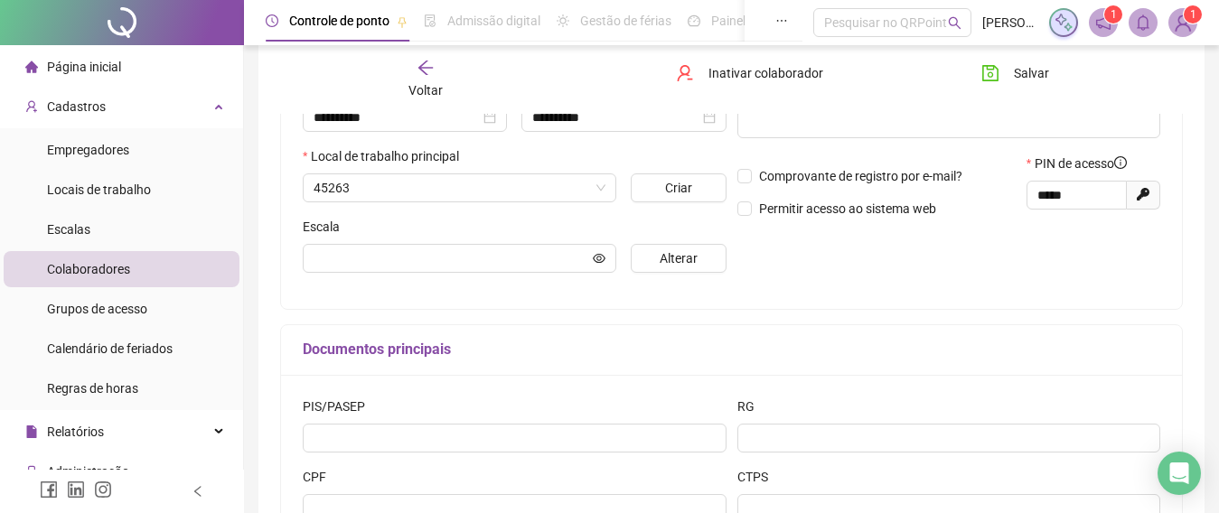
scroll to position [370, 0]
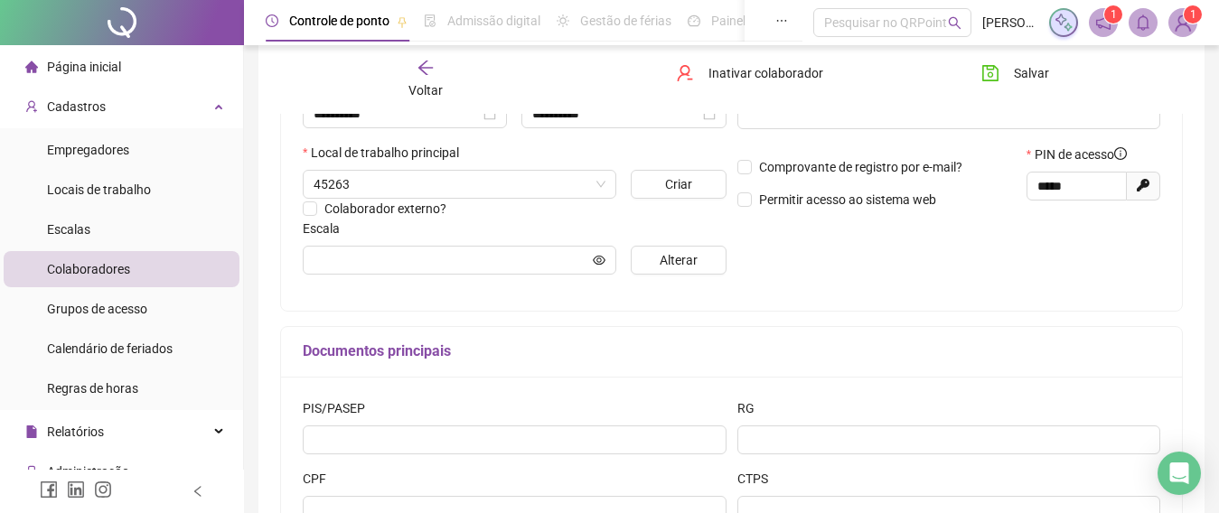
type input "**********"
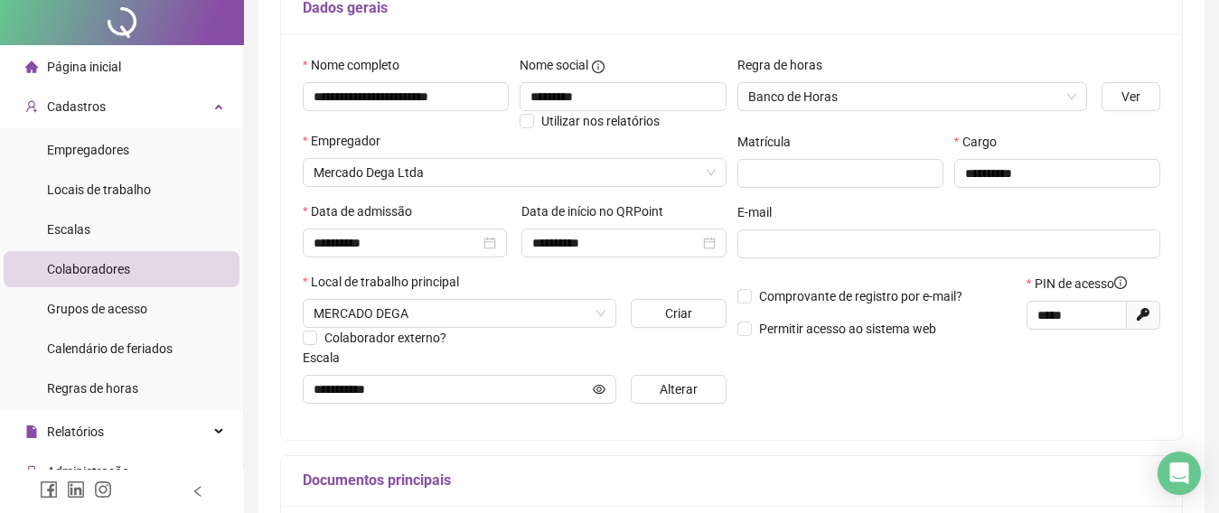
scroll to position [0, 0]
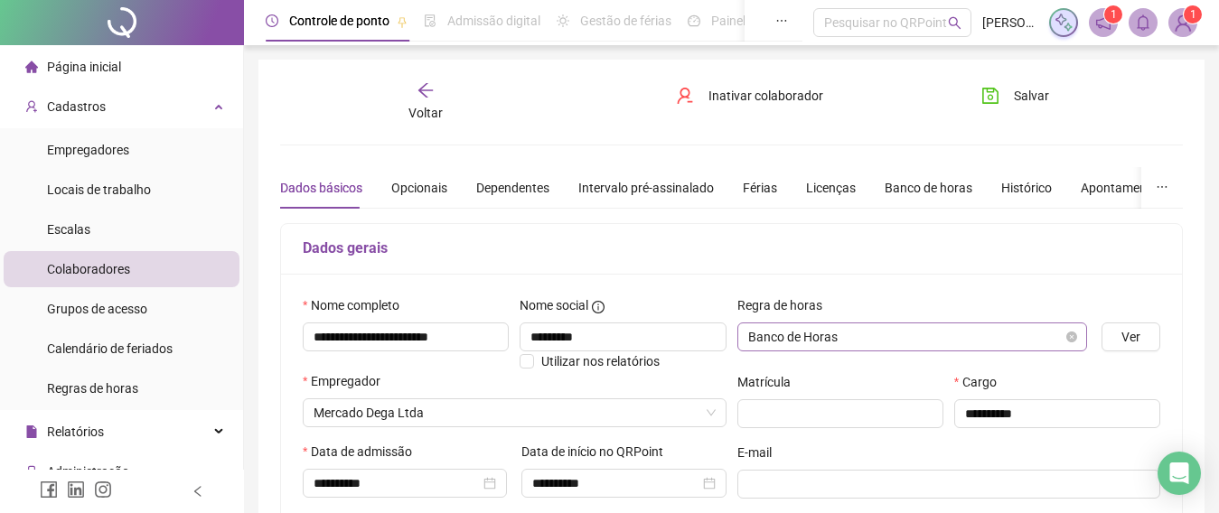
click at [844, 342] on span "Banco de Horas" at bounding box center [912, 336] width 329 height 27
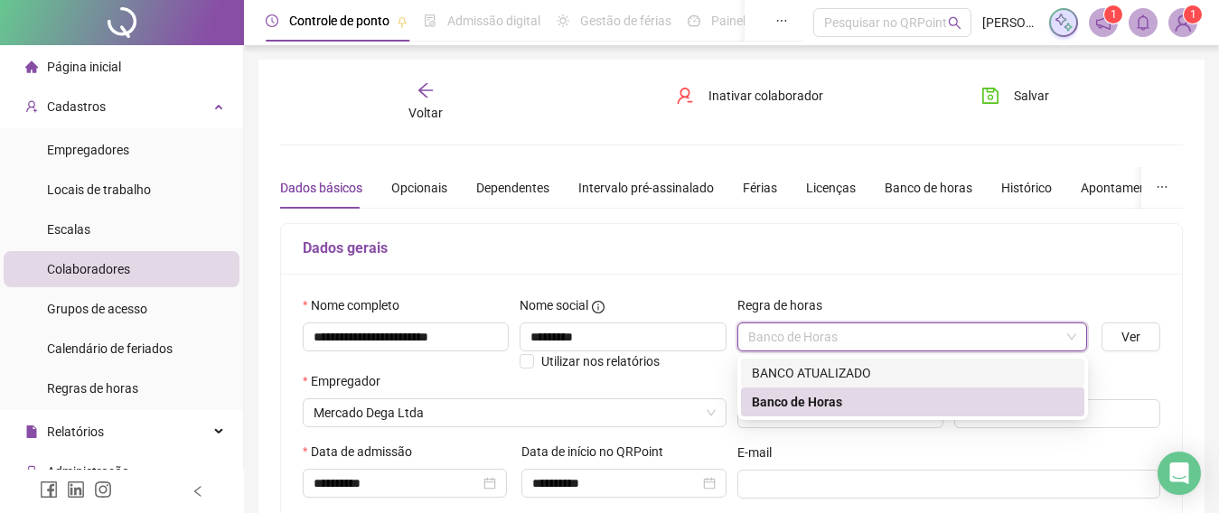
click at [815, 371] on div "BANCO ATUALIZADO" at bounding box center [913, 373] width 322 height 20
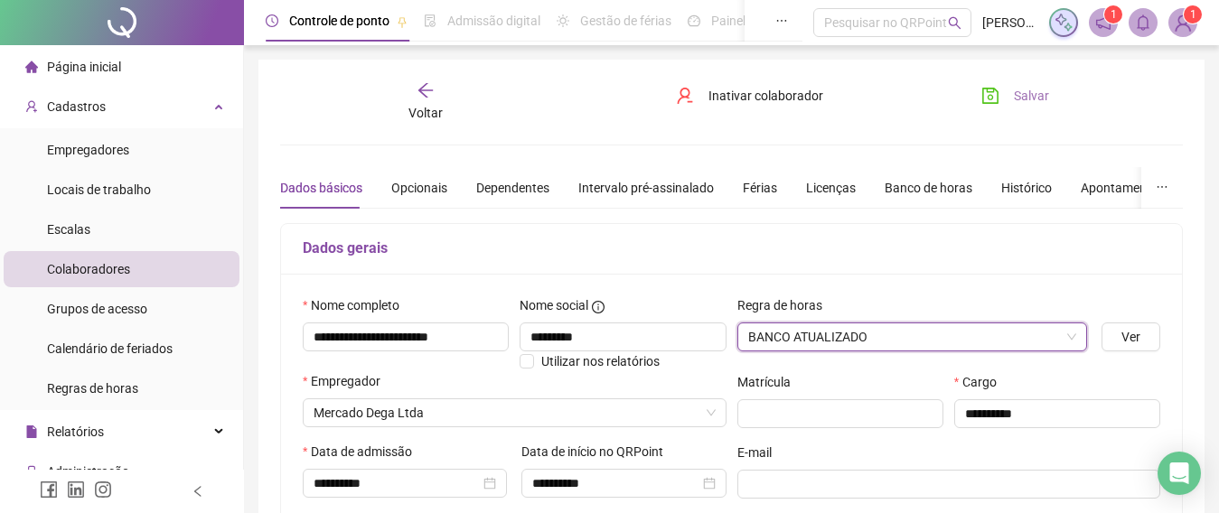
click at [1024, 89] on span "Salvar" at bounding box center [1031, 96] width 35 height 20
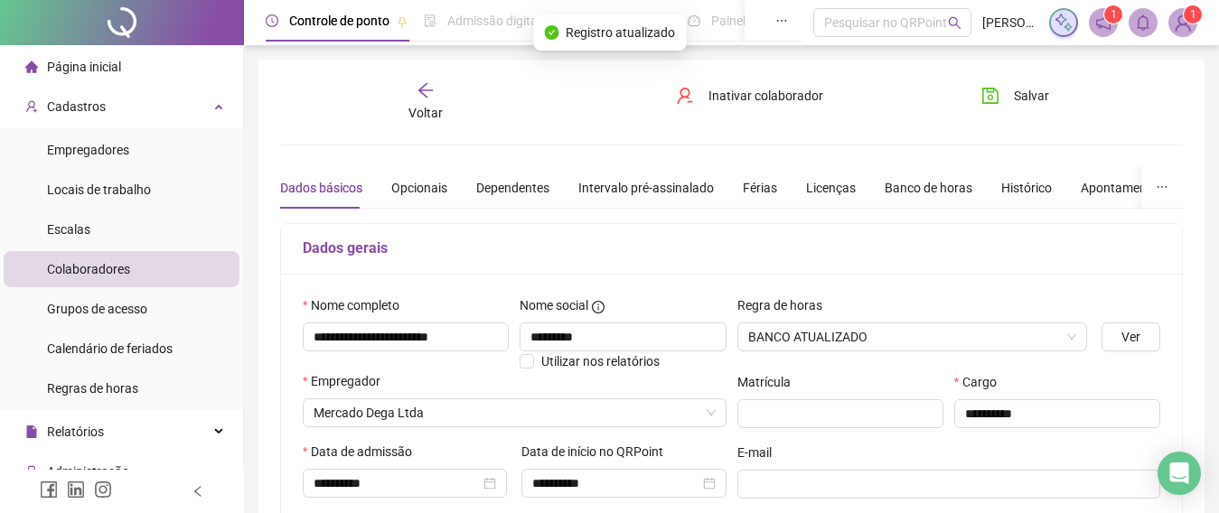
click at [421, 87] on icon "arrow-left" at bounding box center [425, 90] width 18 height 18
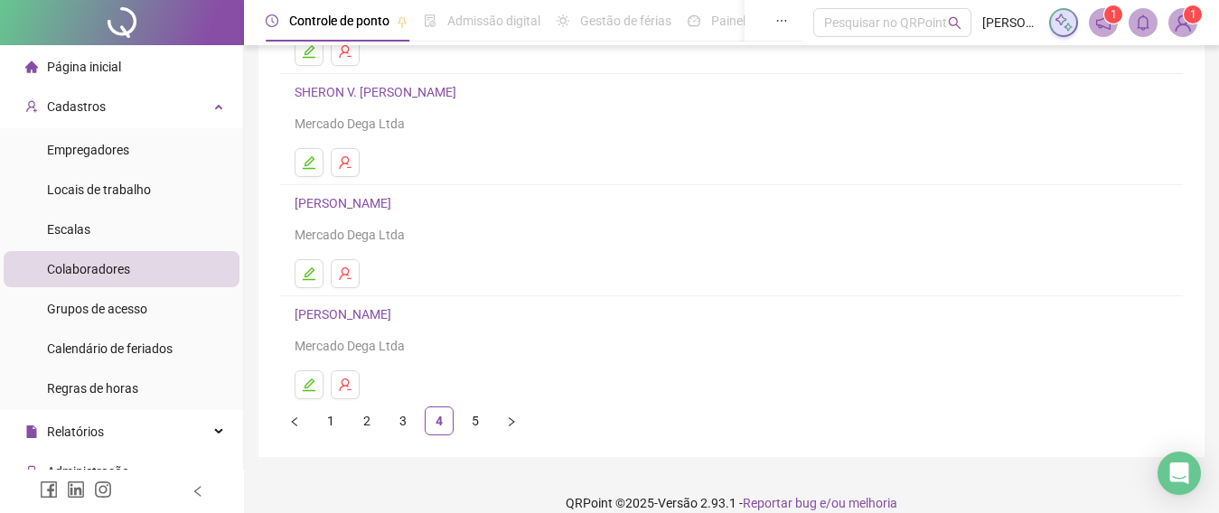
scroll to position [360, 0]
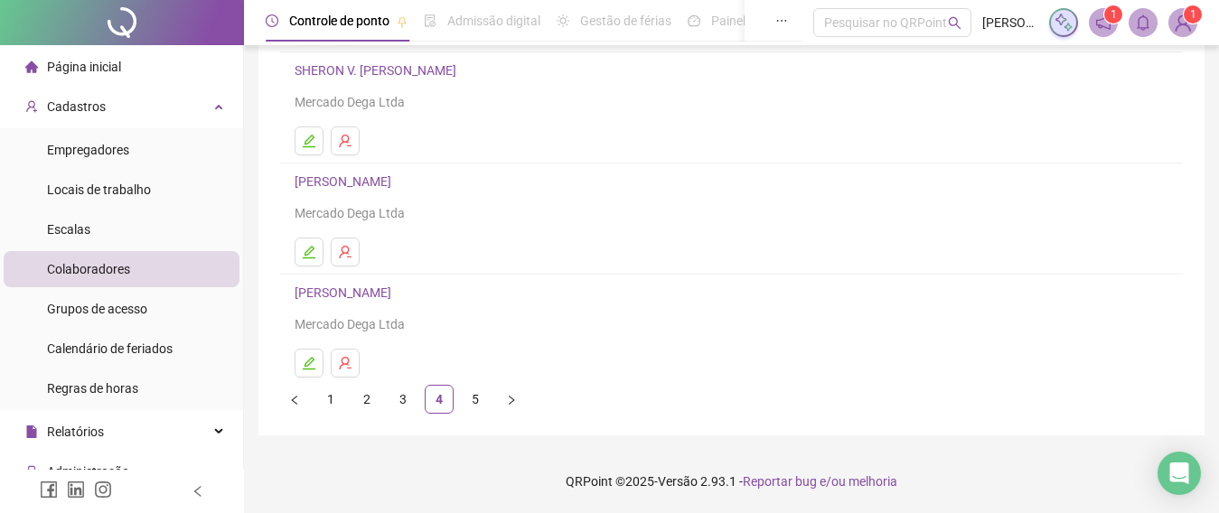
click at [397, 290] on link "[PERSON_NAME]" at bounding box center [346, 292] width 102 height 14
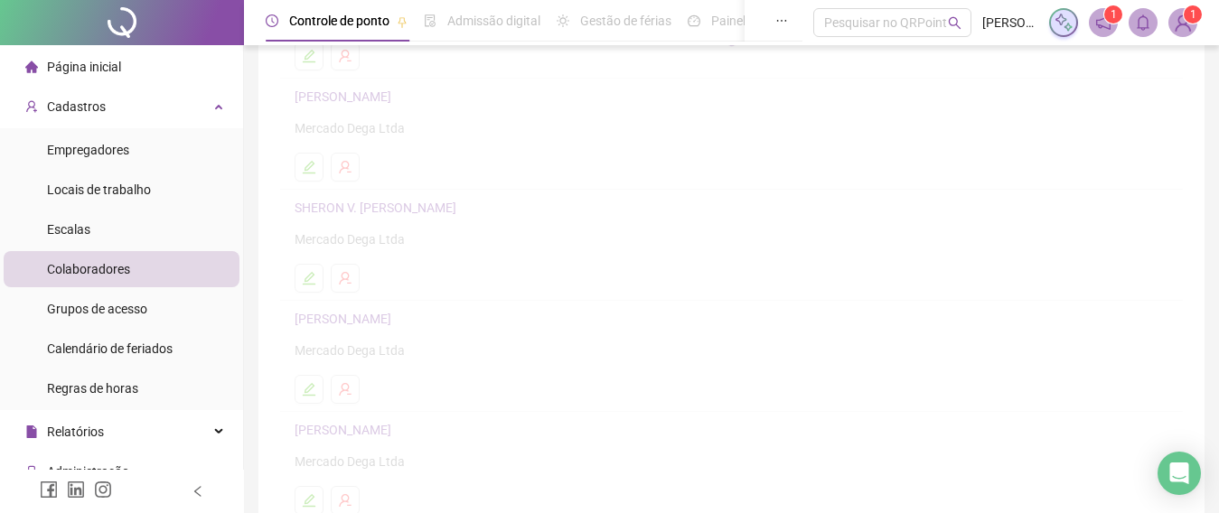
scroll to position [0, 0]
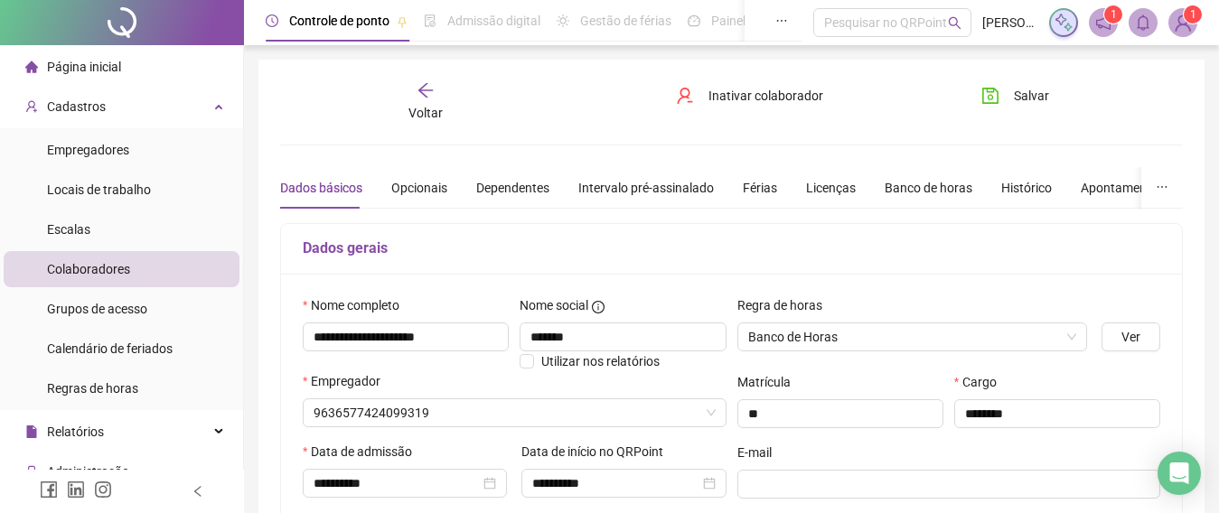
type input "**********"
click at [854, 332] on span "Banco de Horas" at bounding box center [912, 336] width 329 height 27
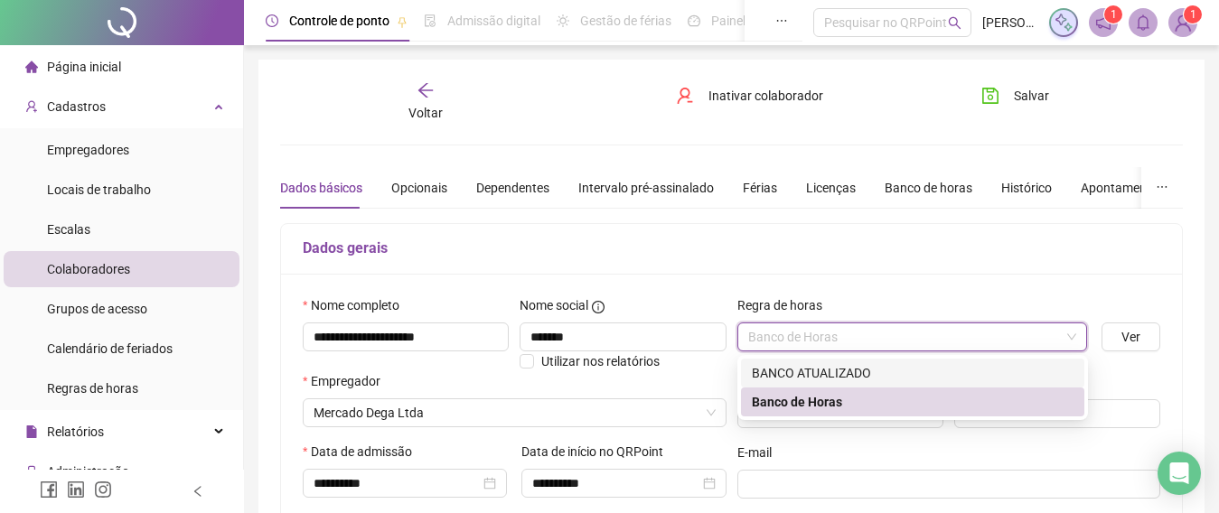
click at [838, 369] on div "BANCO ATUALIZADO" at bounding box center [913, 373] width 322 height 20
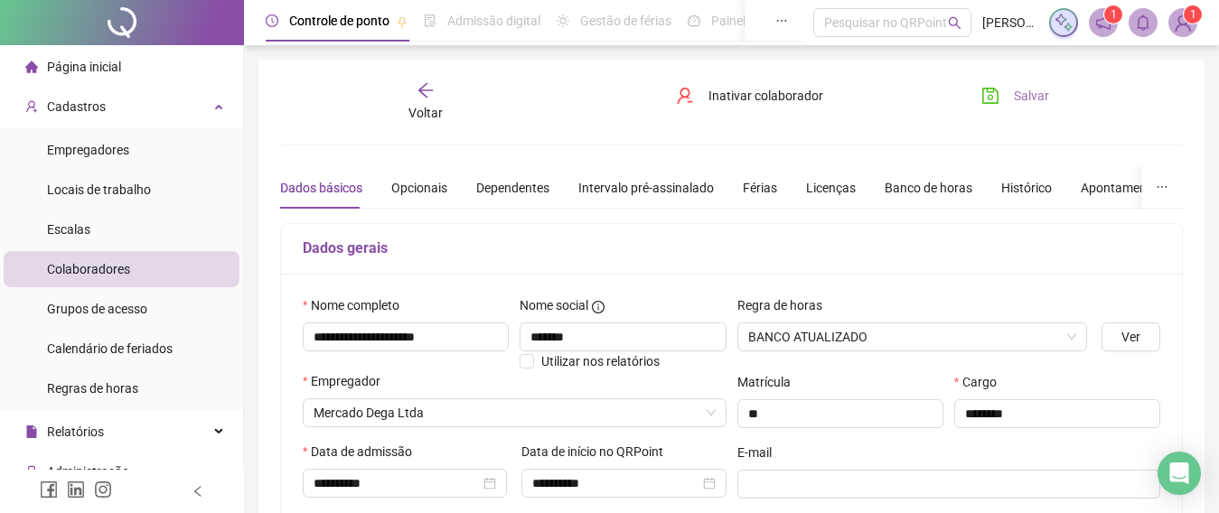
click at [1023, 88] on span "Salvar" at bounding box center [1031, 96] width 35 height 20
click at [431, 93] on icon "arrow-left" at bounding box center [425, 90] width 18 height 18
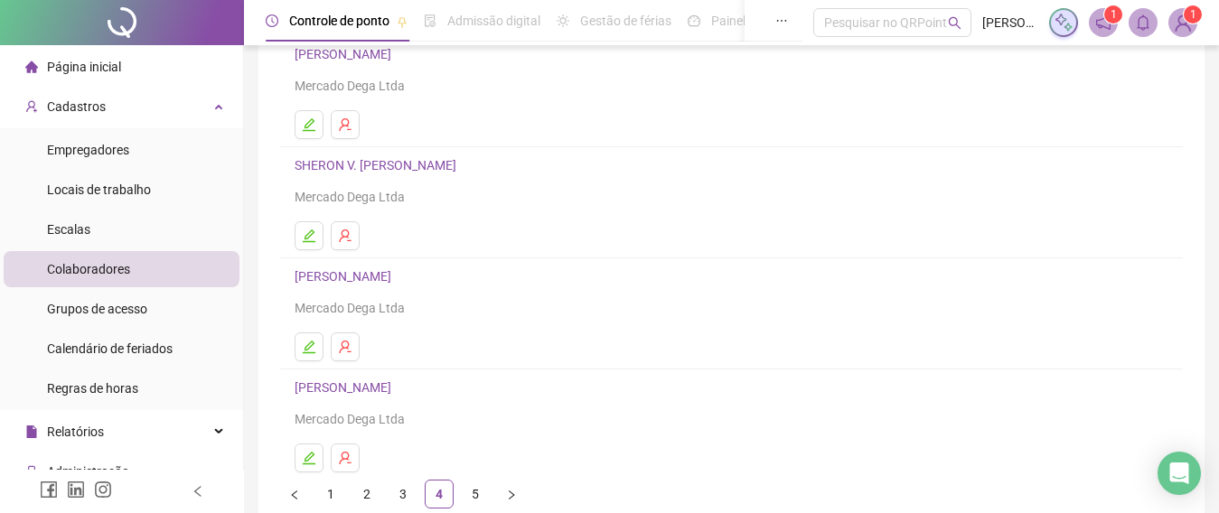
scroll to position [360, 0]
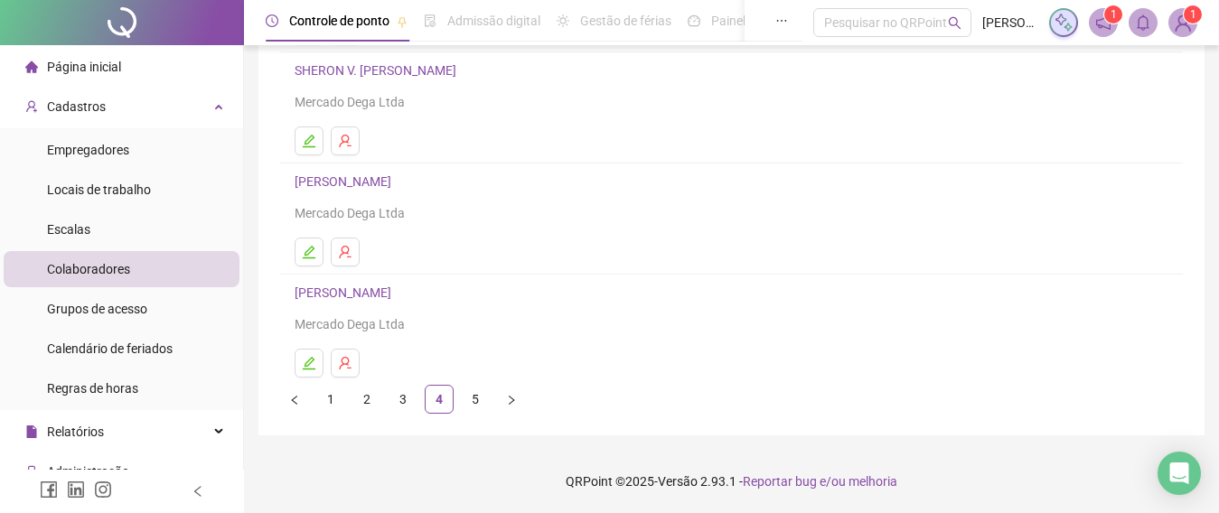
click at [370, 294] on link "[PERSON_NAME]" at bounding box center [346, 292] width 102 height 14
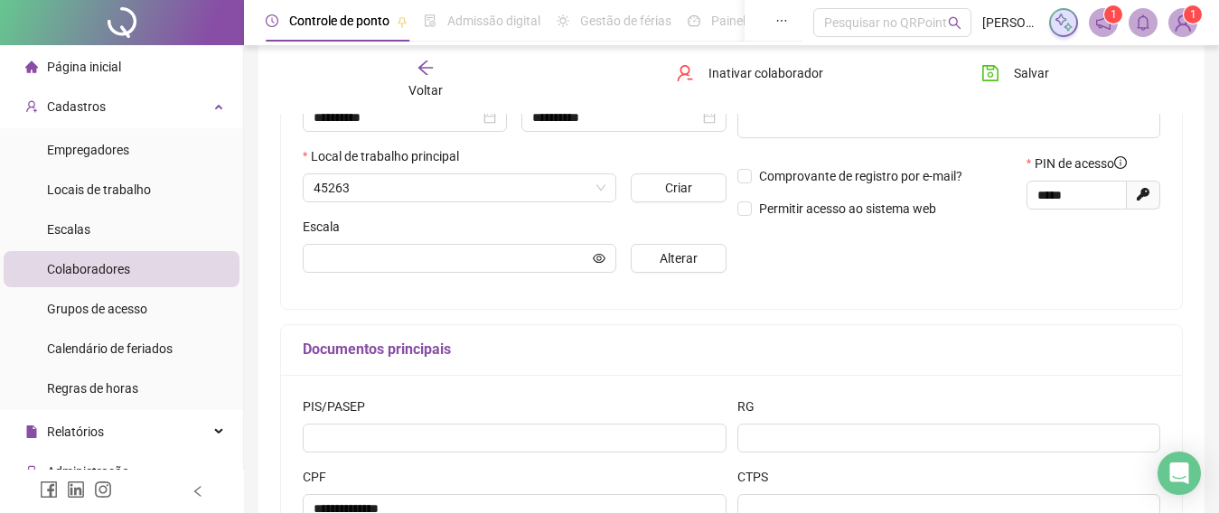
scroll to position [370, 0]
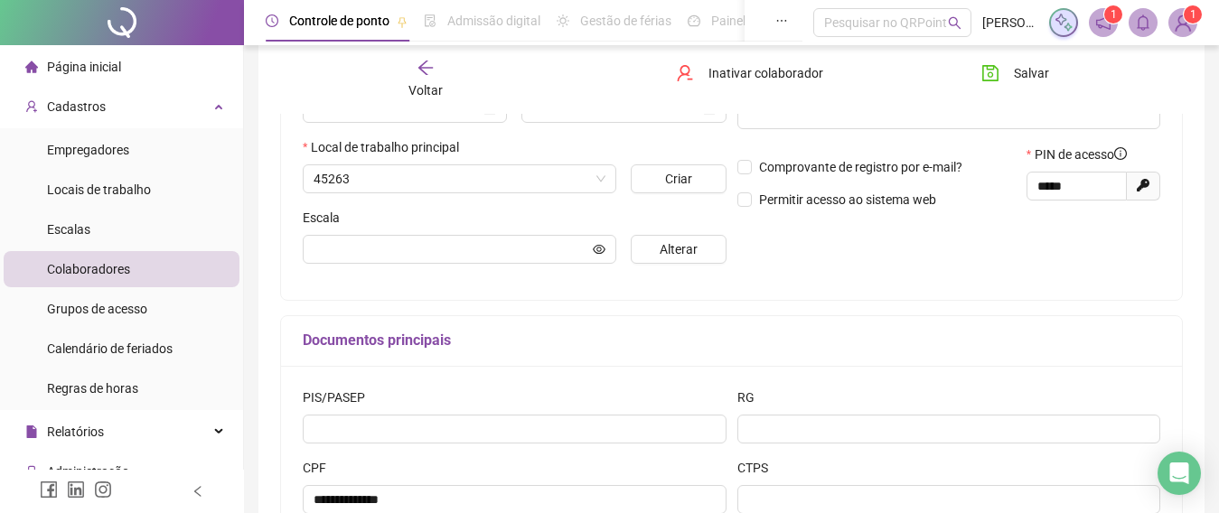
type input "**********"
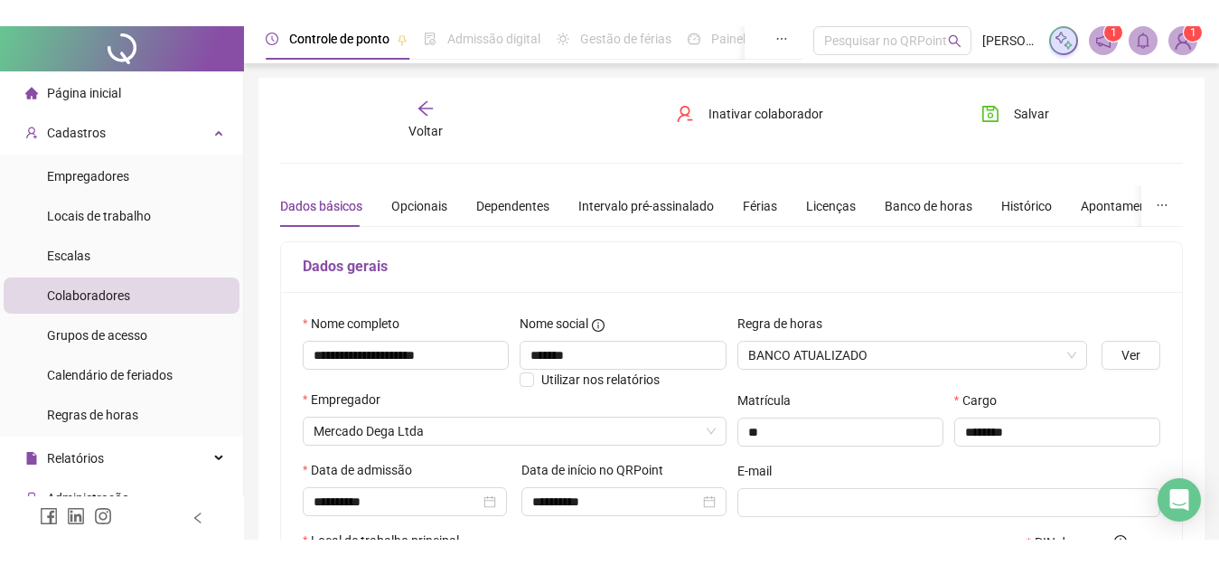
scroll to position [0, 0]
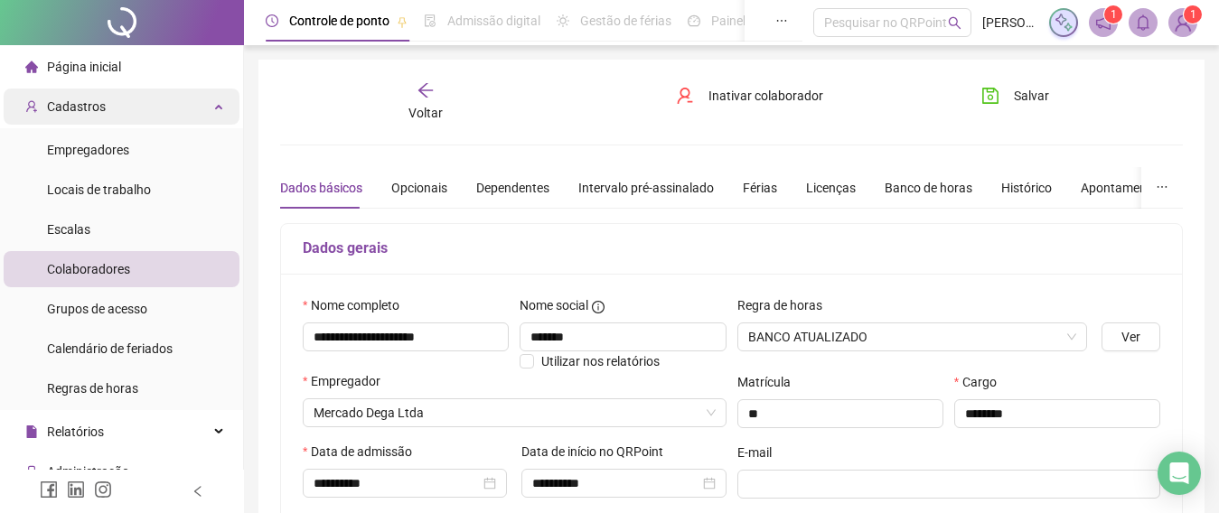
click at [98, 104] on span "Cadastros" at bounding box center [76, 106] width 59 height 14
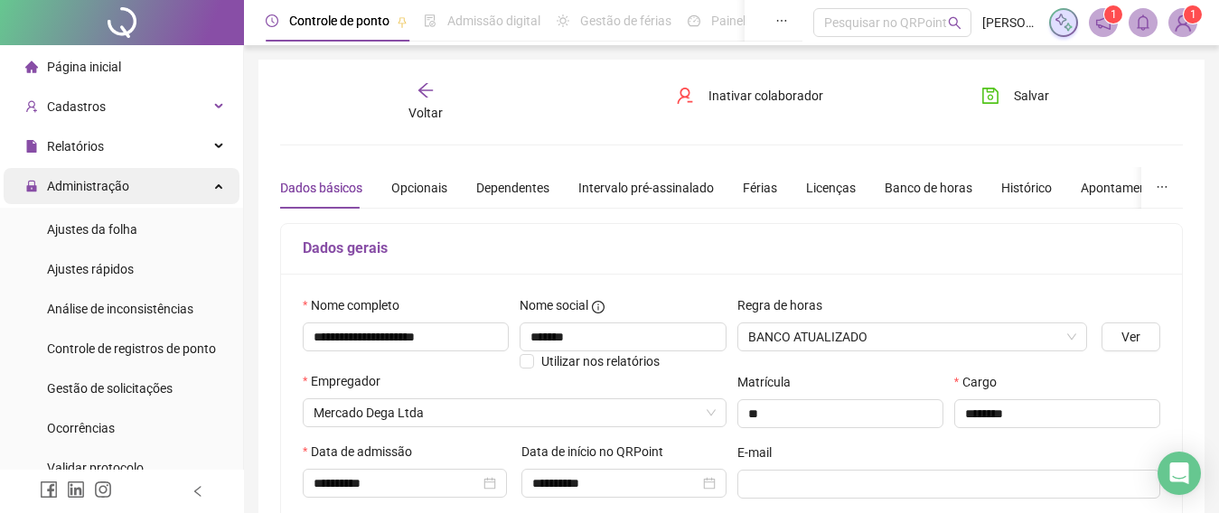
click at [109, 197] on span "Administração" at bounding box center [77, 186] width 104 height 36
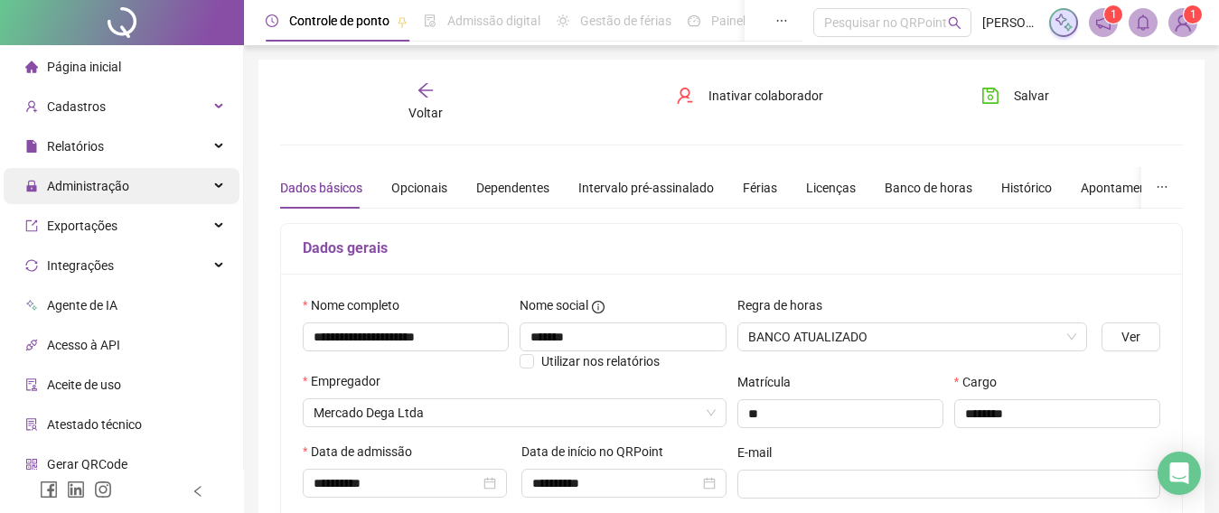
click at [108, 196] on span "Administração" at bounding box center [77, 186] width 104 height 36
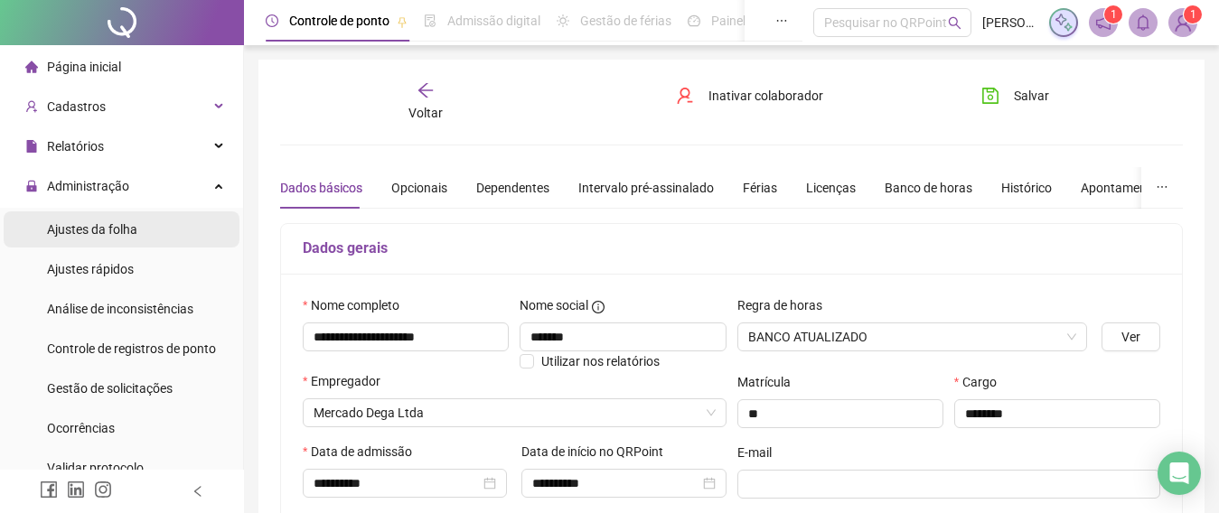
click at [106, 225] on span "Ajustes da folha" at bounding box center [92, 229] width 90 height 14
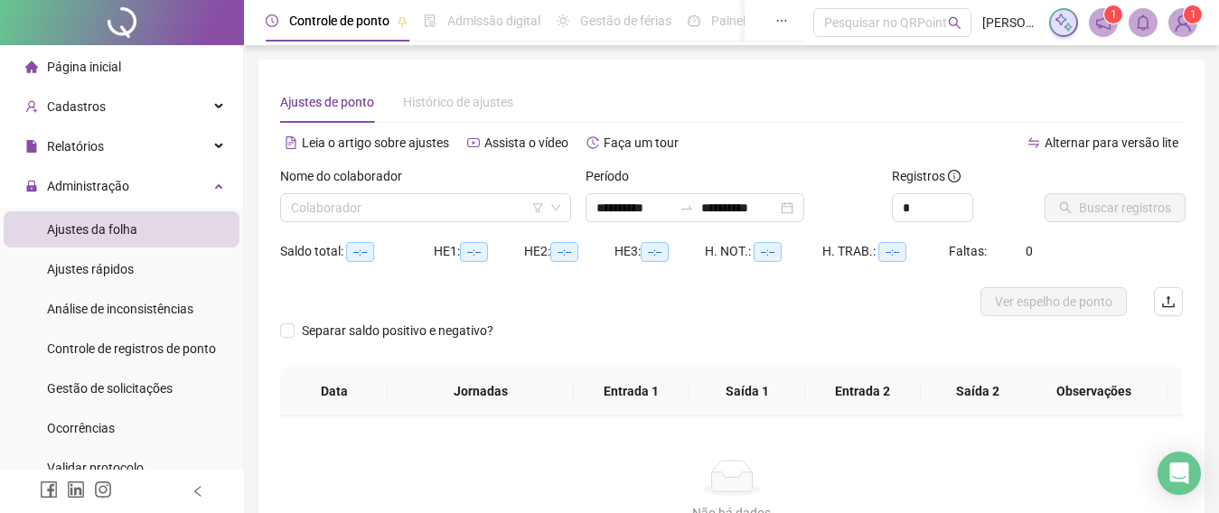
type input "**********"
click at [330, 214] on input "search" at bounding box center [417, 207] width 253 height 27
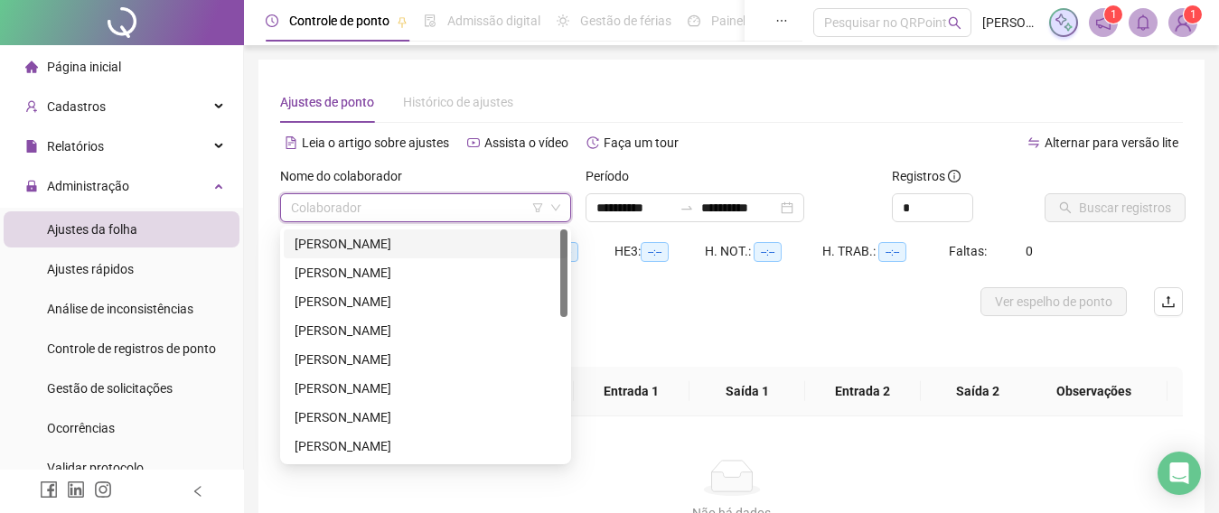
click at [343, 246] on div "[PERSON_NAME]" at bounding box center [426, 244] width 262 height 20
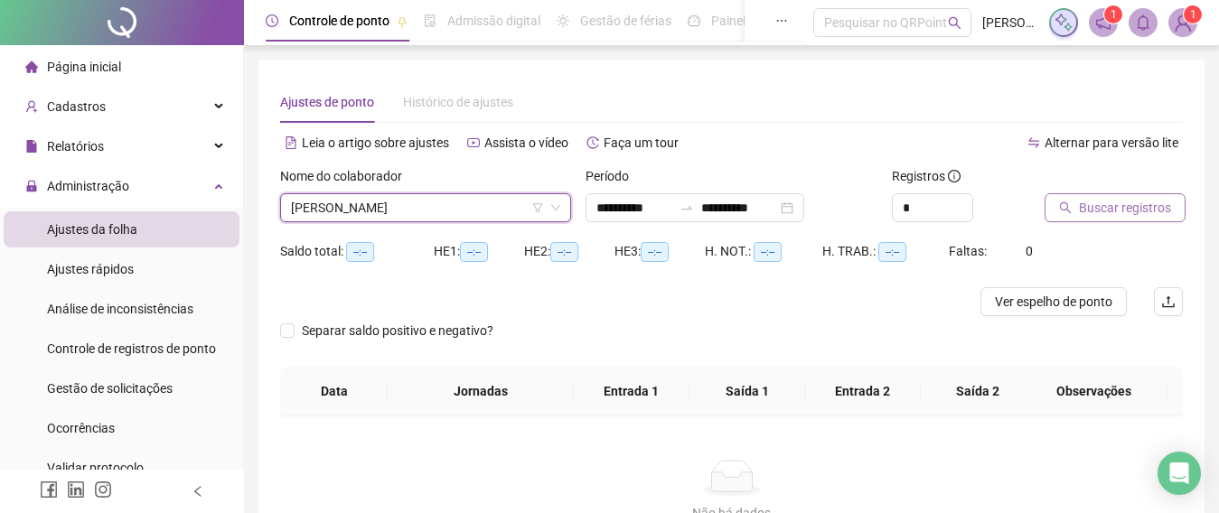
click at [1090, 210] on span "Buscar registros" at bounding box center [1125, 208] width 92 height 20
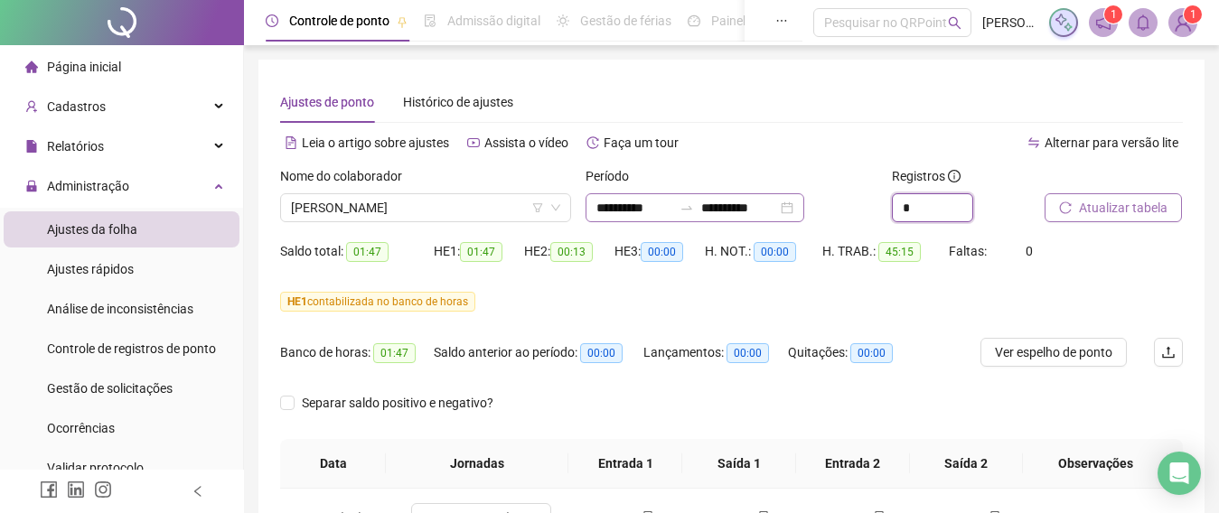
drag, startPoint x: 929, startPoint y: 210, endPoint x: 757, endPoint y: 217, distance: 171.8
click at [763, 217] on div "**********" at bounding box center [731, 201] width 917 height 70
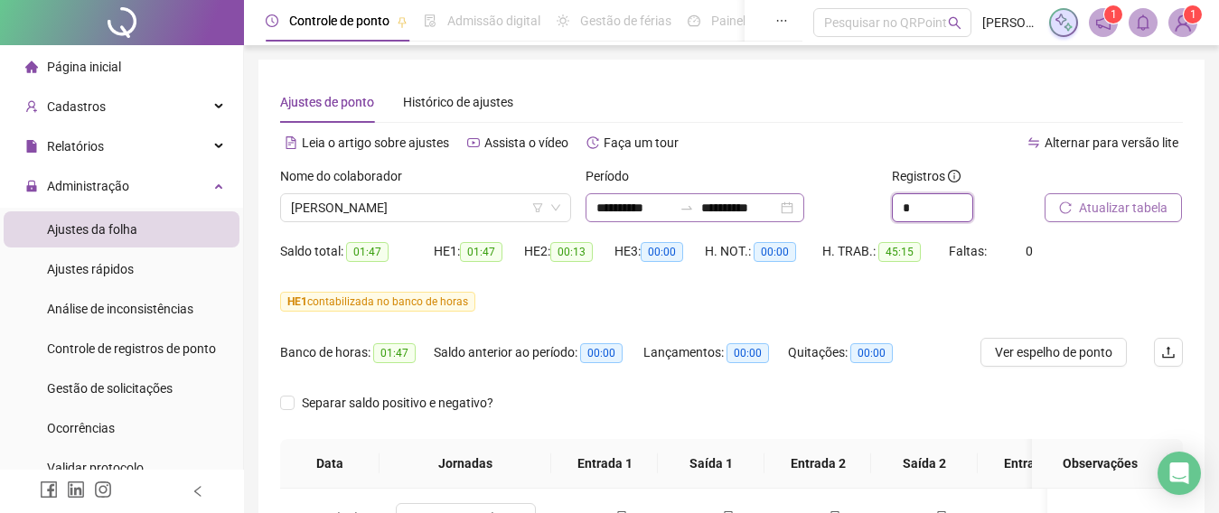
type input "*"
click at [1114, 204] on span "Atualizar tabela" at bounding box center [1123, 208] width 89 height 20
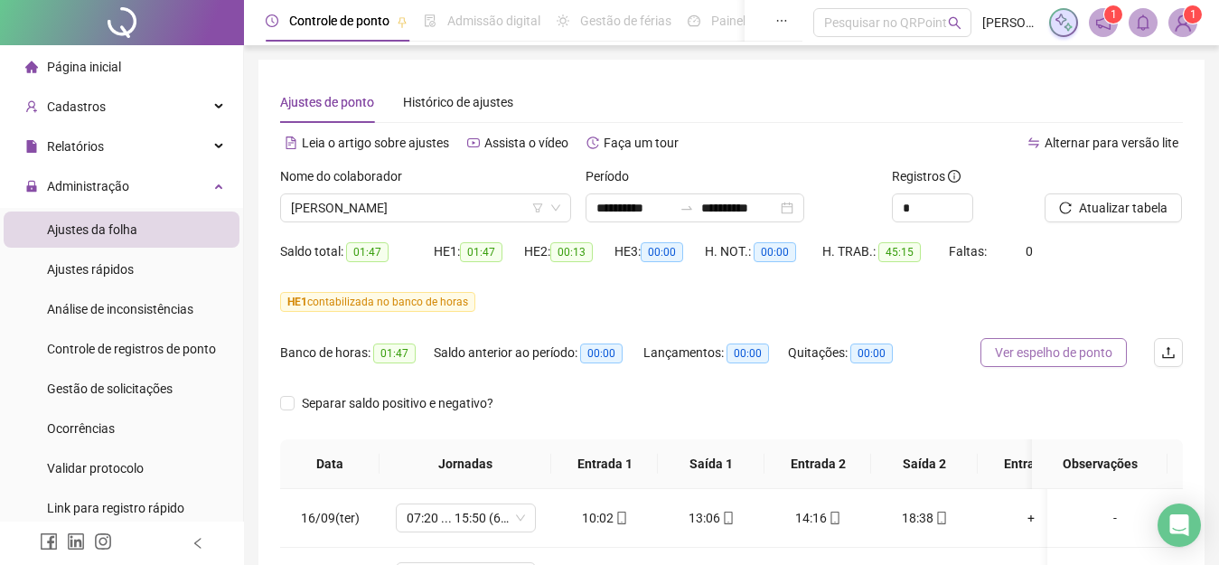
click at [1070, 358] on span "Ver espelho de ponto" at bounding box center [1053, 352] width 117 height 20
click at [481, 211] on span "[PERSON_NAME]" at bounding box center [425, 207] width 269 height 27
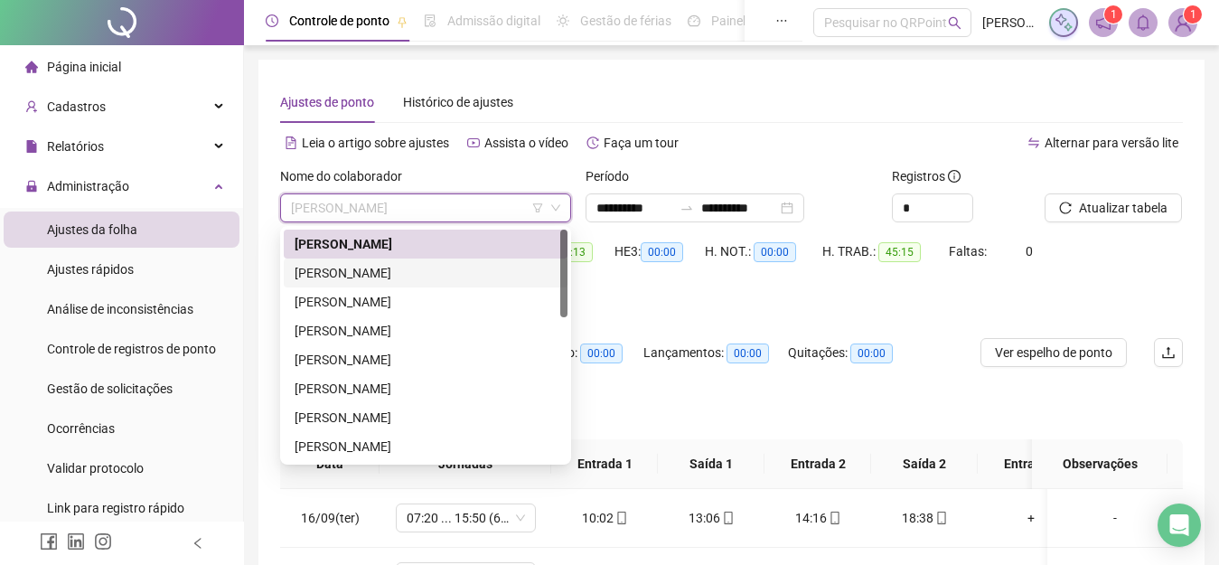
click at [415, 269] on div "[PERSON_NAME]" at bounding box center [426, 273] width 262 height 20
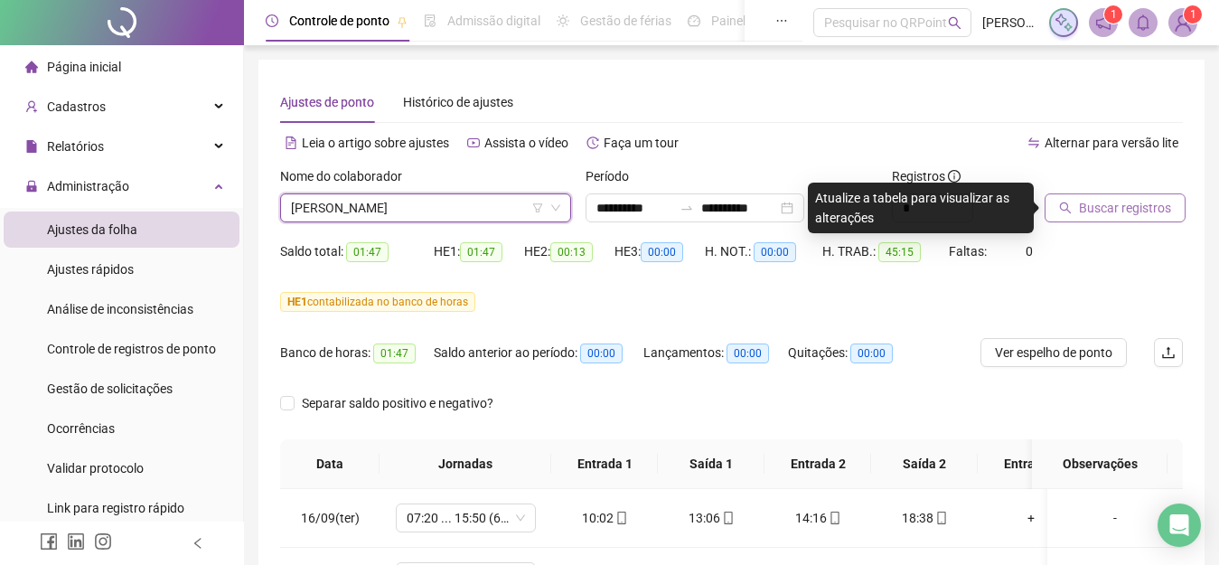
click at [1090, 205] on span "Buscar registros" at bounding box center [1125, 208] width 92 height 20
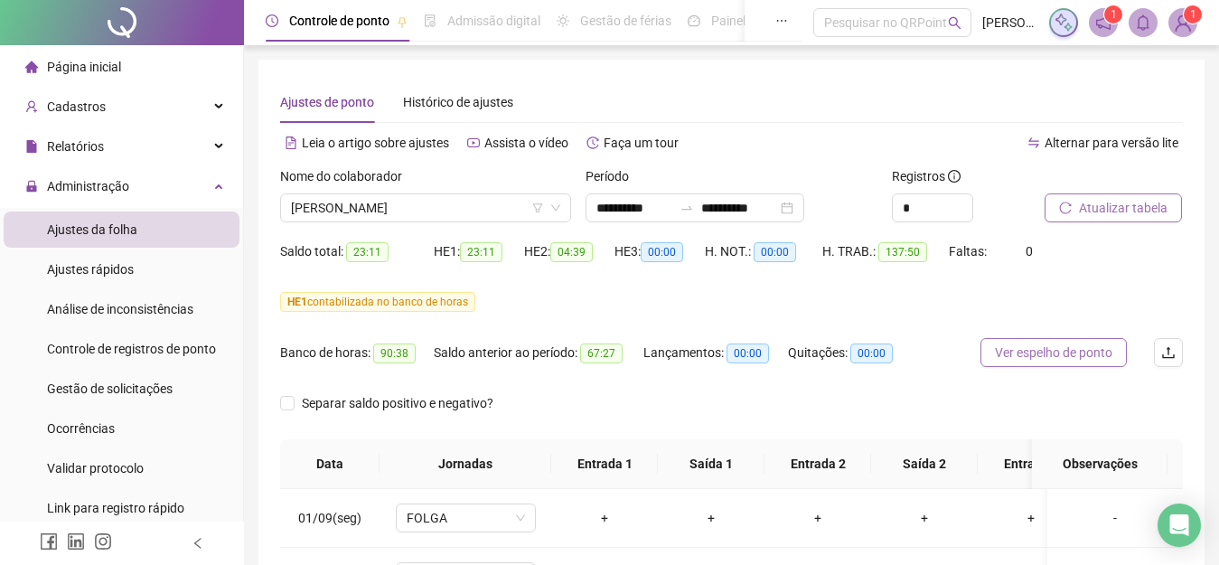
click at [1033, 356] on span "Ver espelho de ponto" at bounding box center [1053, 352] width 117 height 20
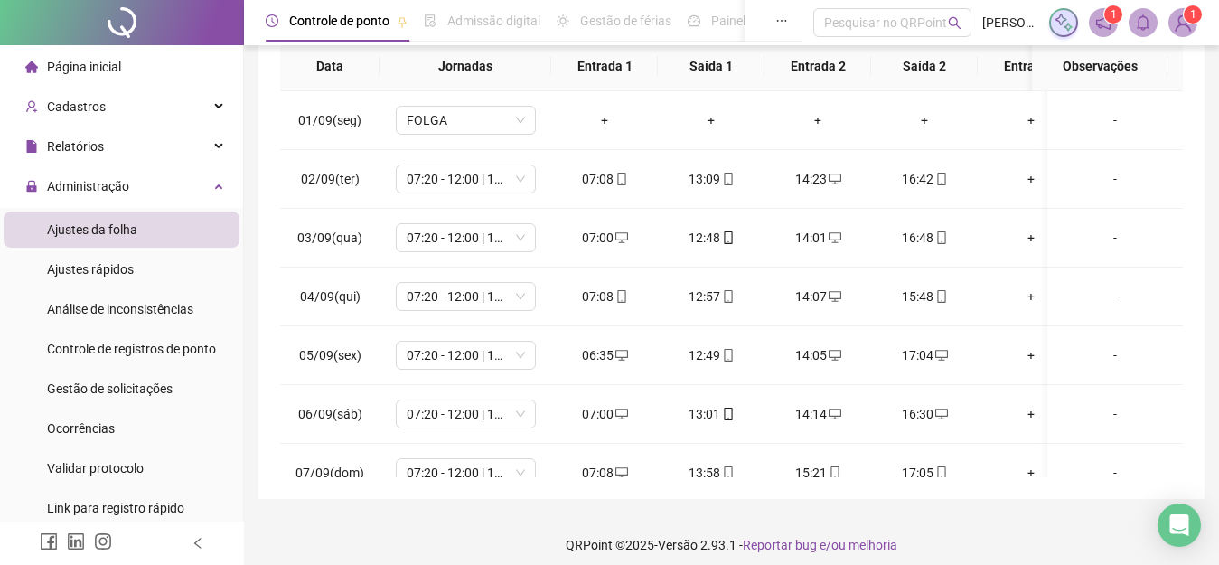
scroll to position [409, 0]
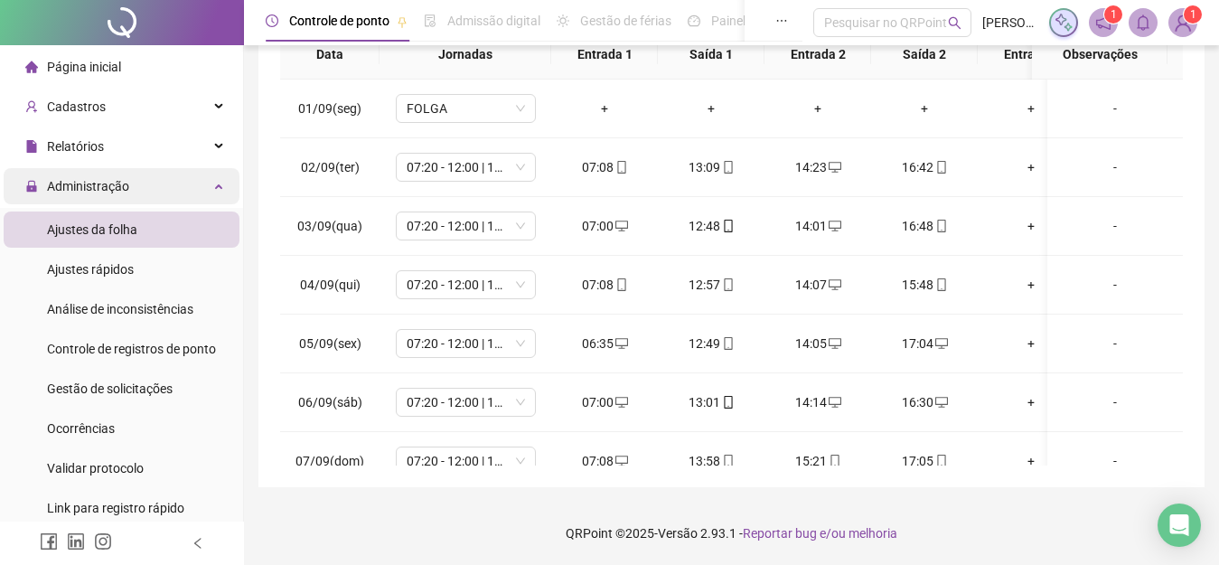
click at [69, 185] on span "Administração" at bounding box center [88, 186] width 82 height 14
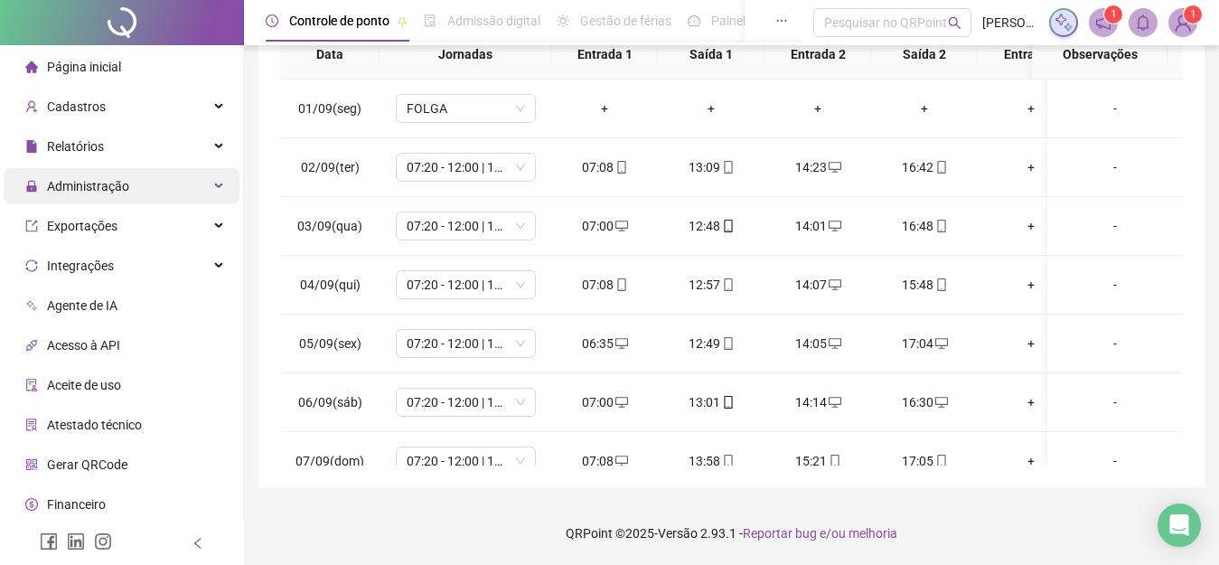
click at [67, 186] on span "Administração" at bounding box center [88, 186] width 82 height 14
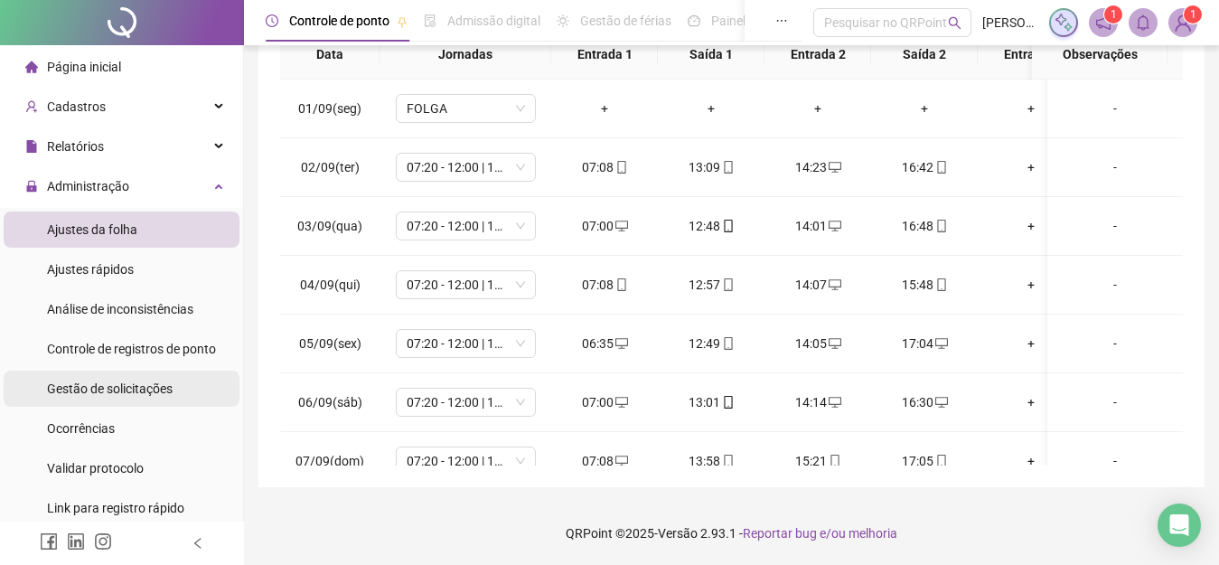
click at [133, 393] on span "Gestão de solicitações" at bounding box center [110, 388] width 126 height 14
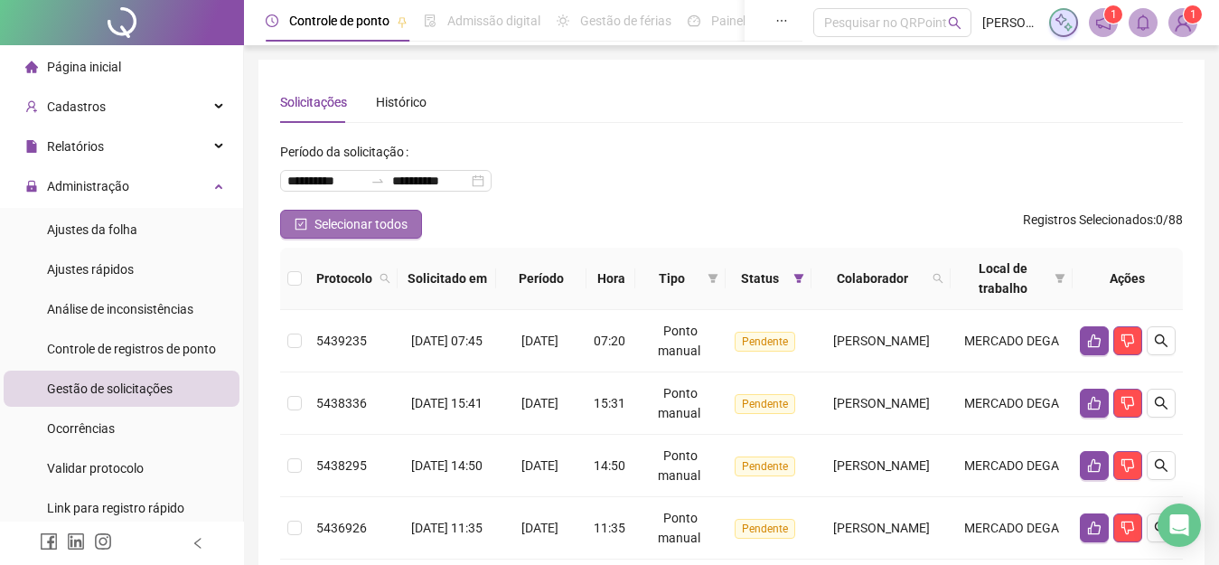
click at [333, 216] on span "Selecionar todos" at bounding box center [360, 224] width 93 height 20
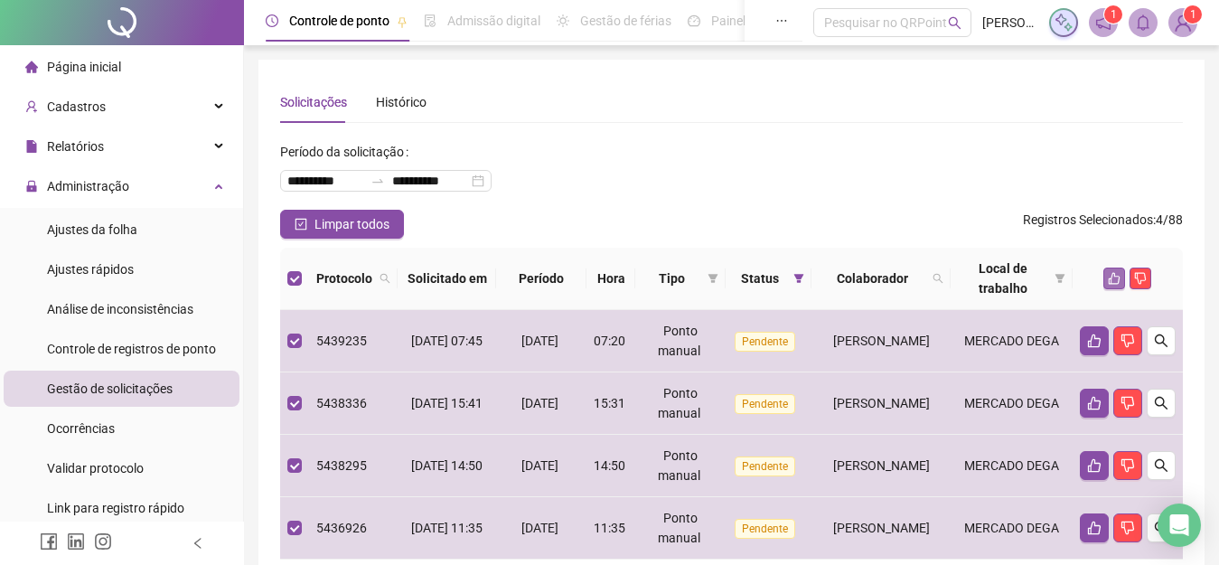
click at [1111, 278] on icon "like" at bounding box center [1115, 279] width 12 height 12
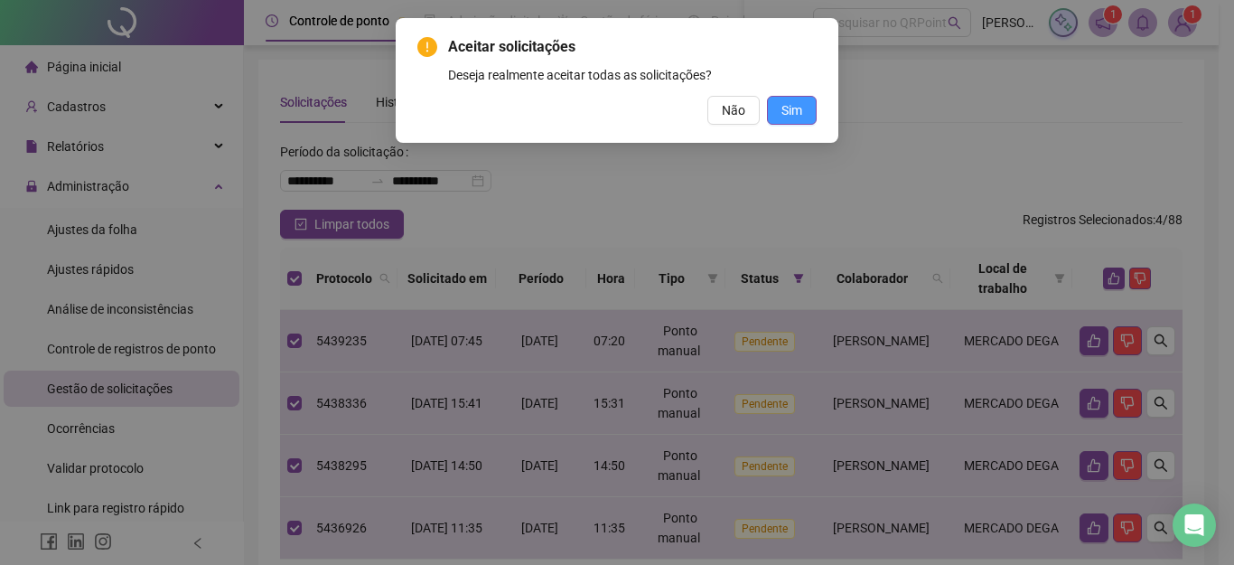
click at [795, 111] on span "Sim" at bounding box center [791, 110] width 21 height 20
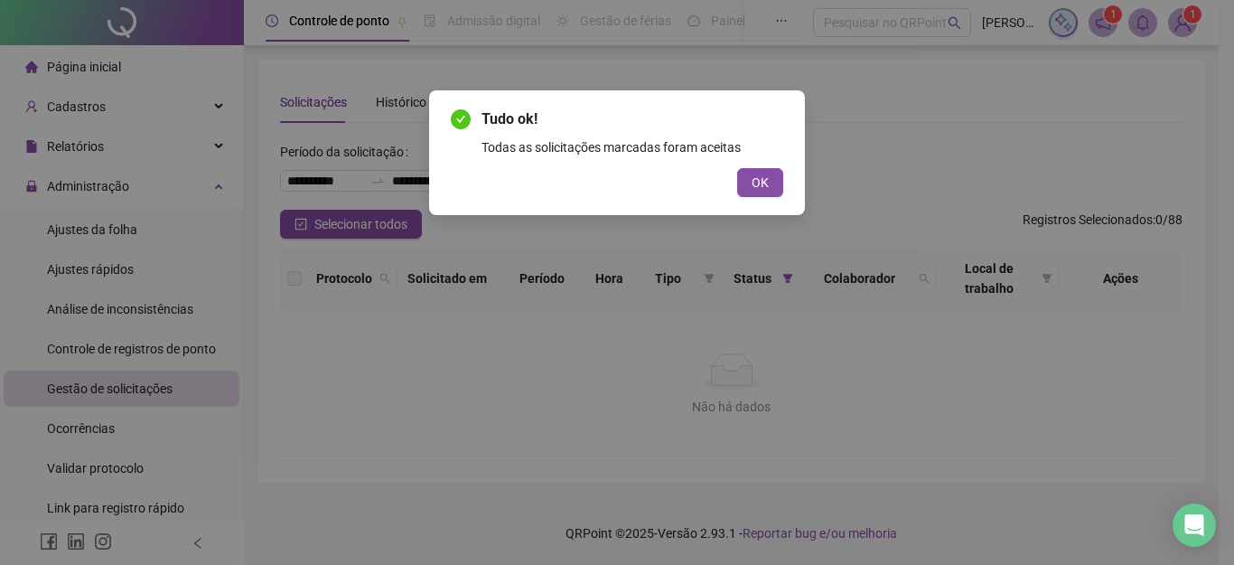
click at [760, 182] on span "OK" at bounding box center [760, 183] width 17 height 20
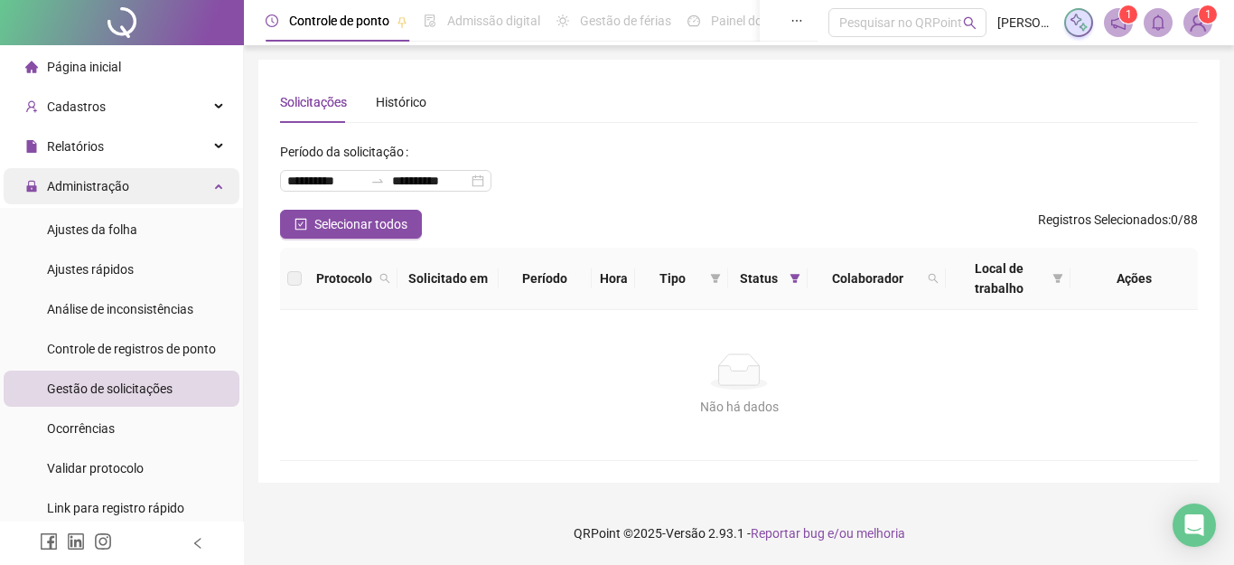
click at [81, 185] on span "Administração" at bounding box center [88, 186] width 82 height 14
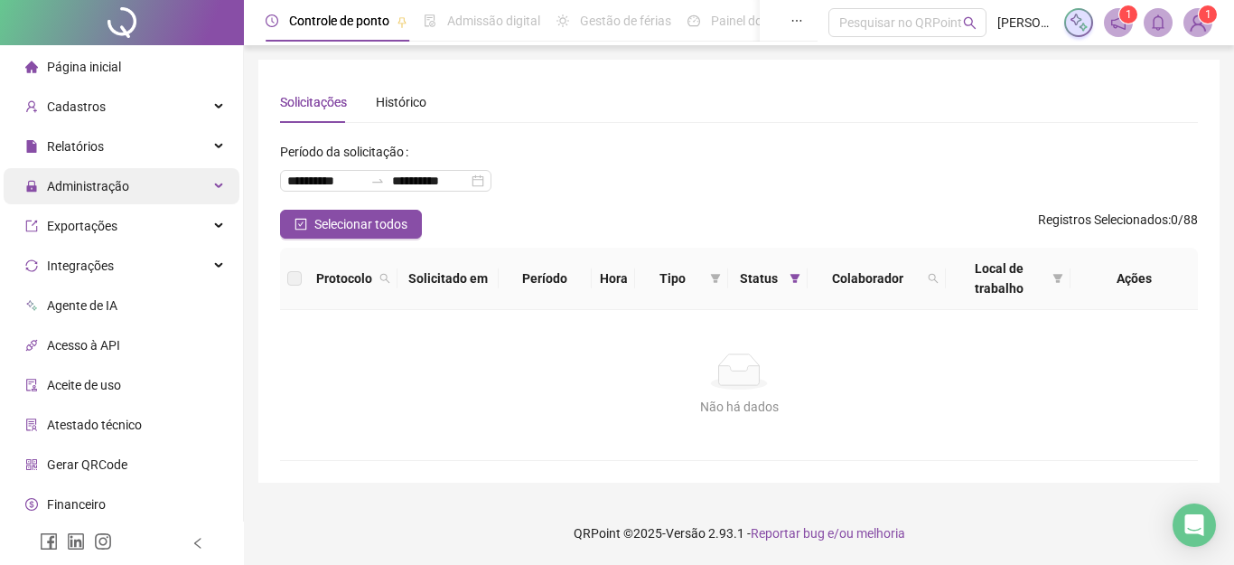
click at [81, 185] on span "Administração" at bounding box center [88, 186] width 82 height 14
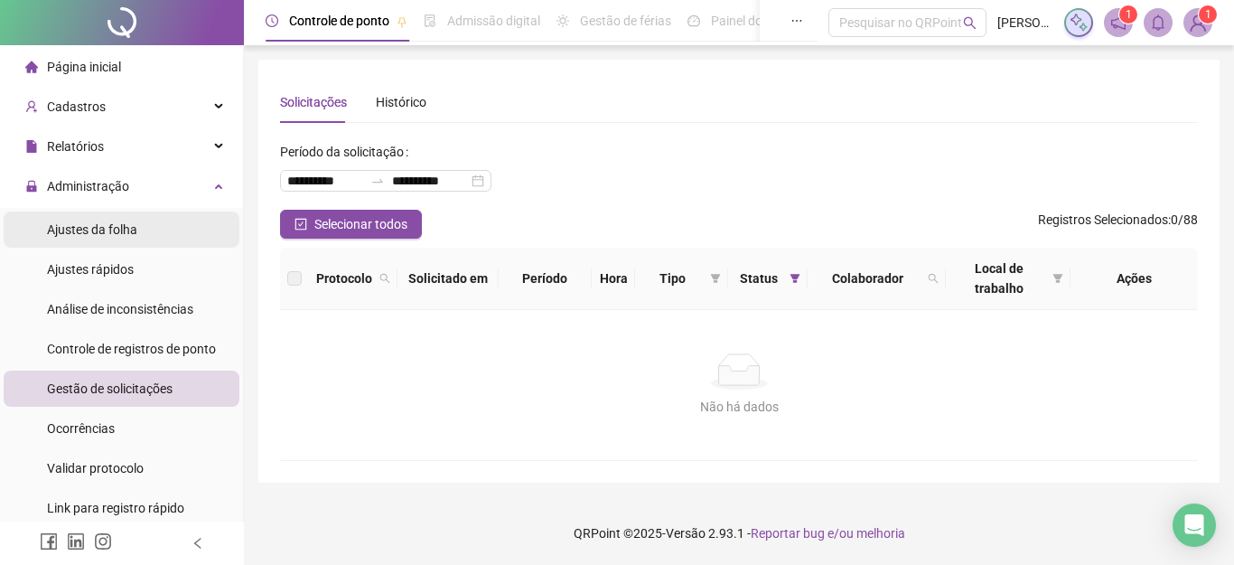
click at [110, 229] on span "Ajustes da folha" at bounding box center [92, 229] width 90 height 14
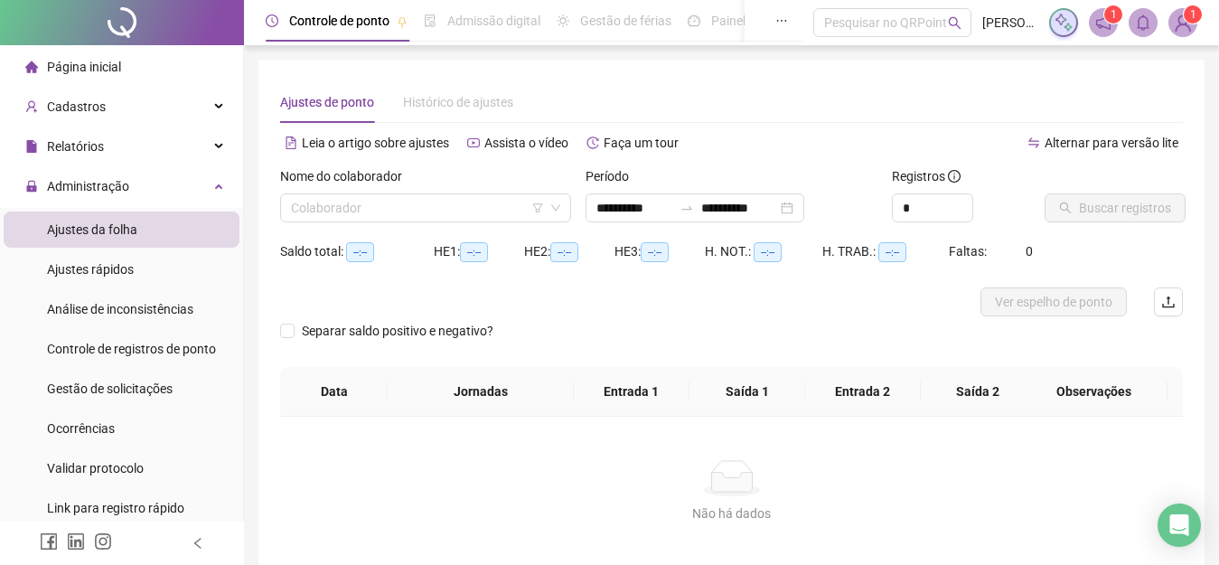
type input "**********"
click at [382, 200] on input "search" at bounding box center [417, 207] width 253 height 27
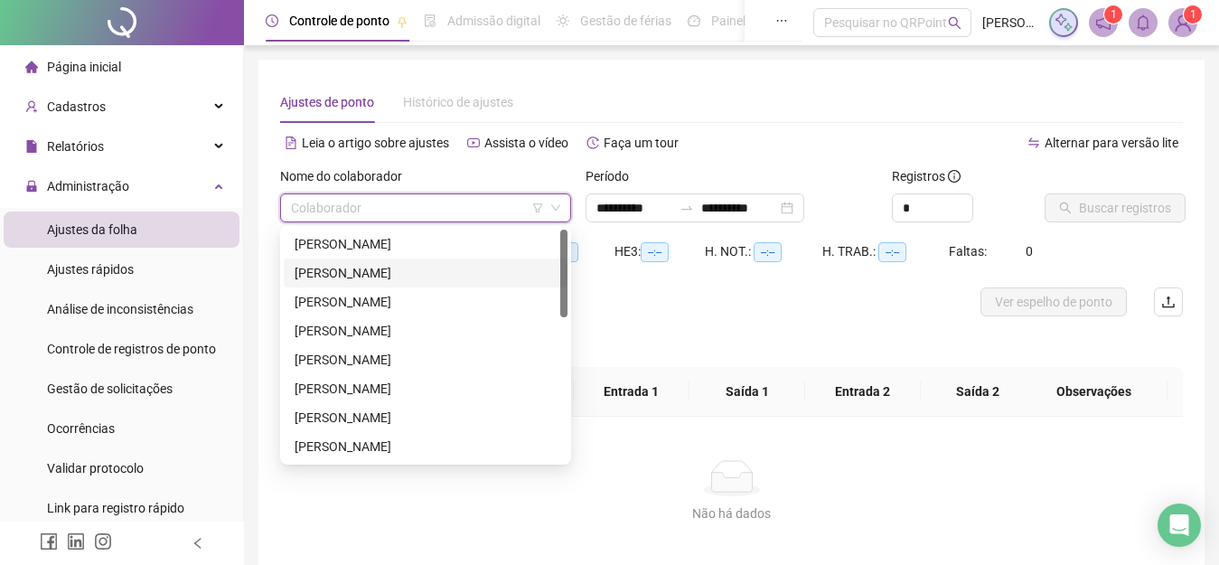
click at [366, 278] on div "[PERSON_NAME]" at bounding box center [426, 273] width 262 height 20
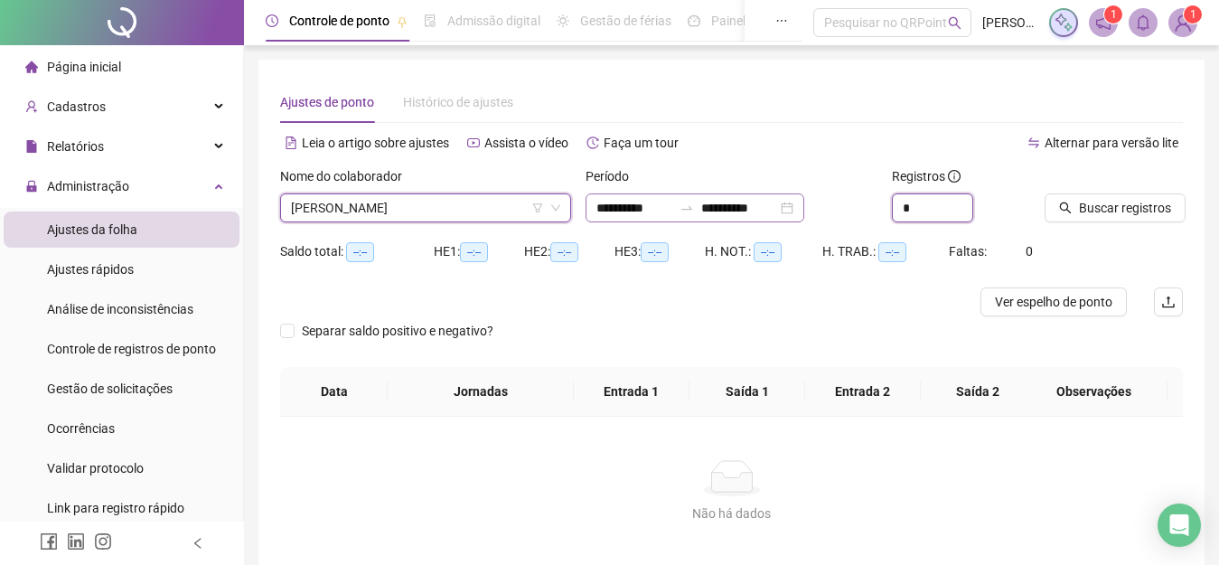
drag, startPoint x: 943, startPoint y: 210, endPoint x: 701, endPoint y: 217, distance: 242.2
click at [742, 217] on div "**********" at bounding box center [731, 201] width 917 height 70
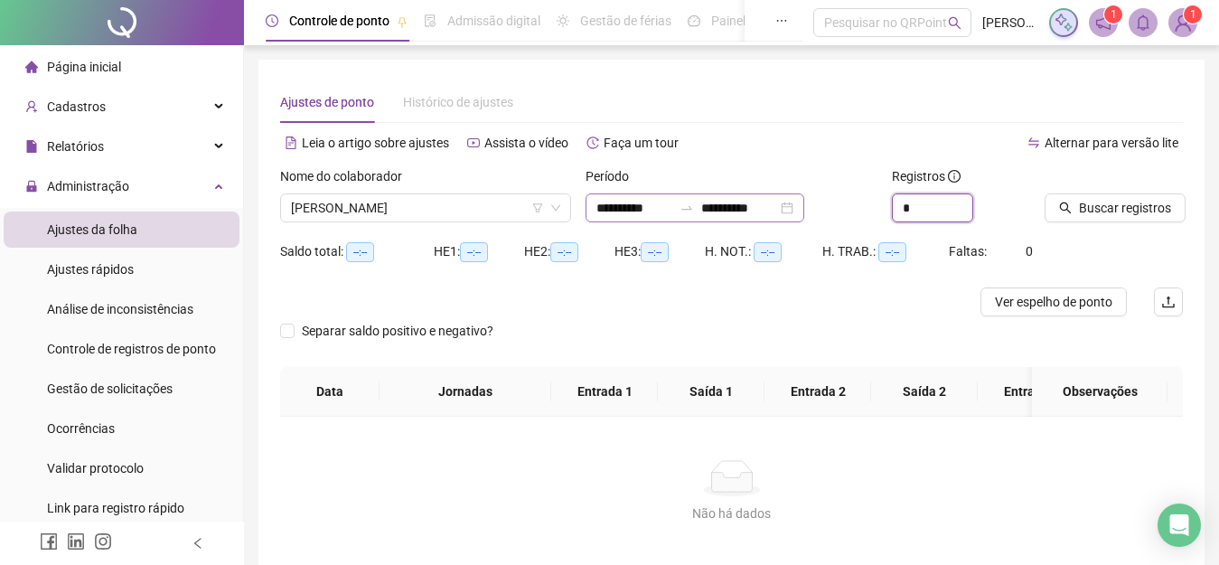
type input "*"
click at [1120, 214] on span "Buscar registros" at bounding box center [1125, 208] width 92 height 20
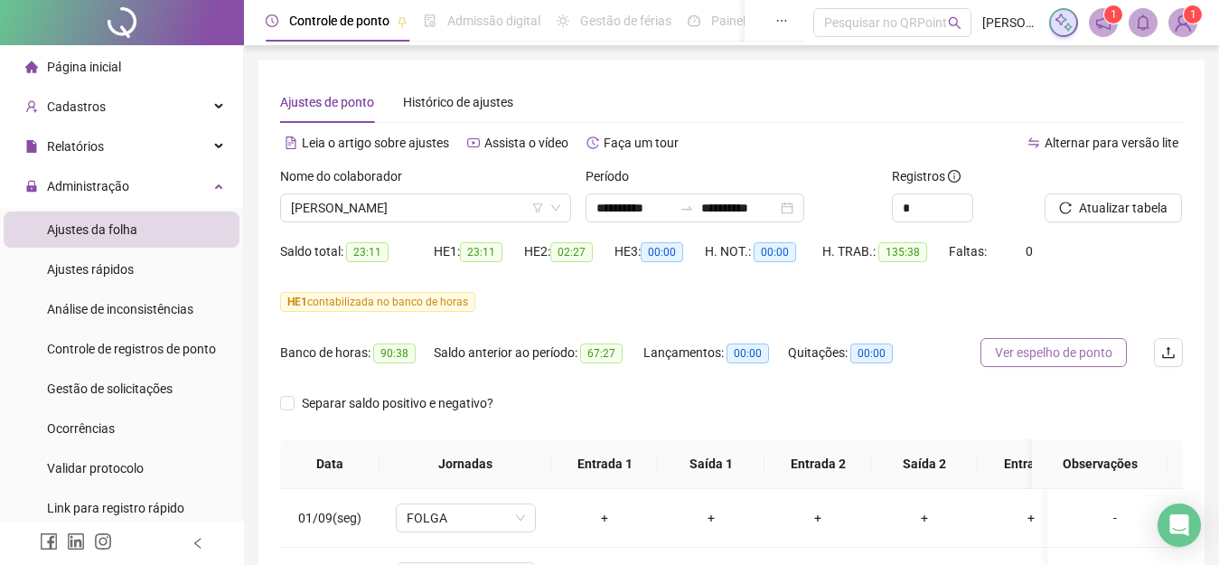
click at [1056, 348] on span "Ver espelho de ponto" at bounding box center [1053, 352] width 117 height 20
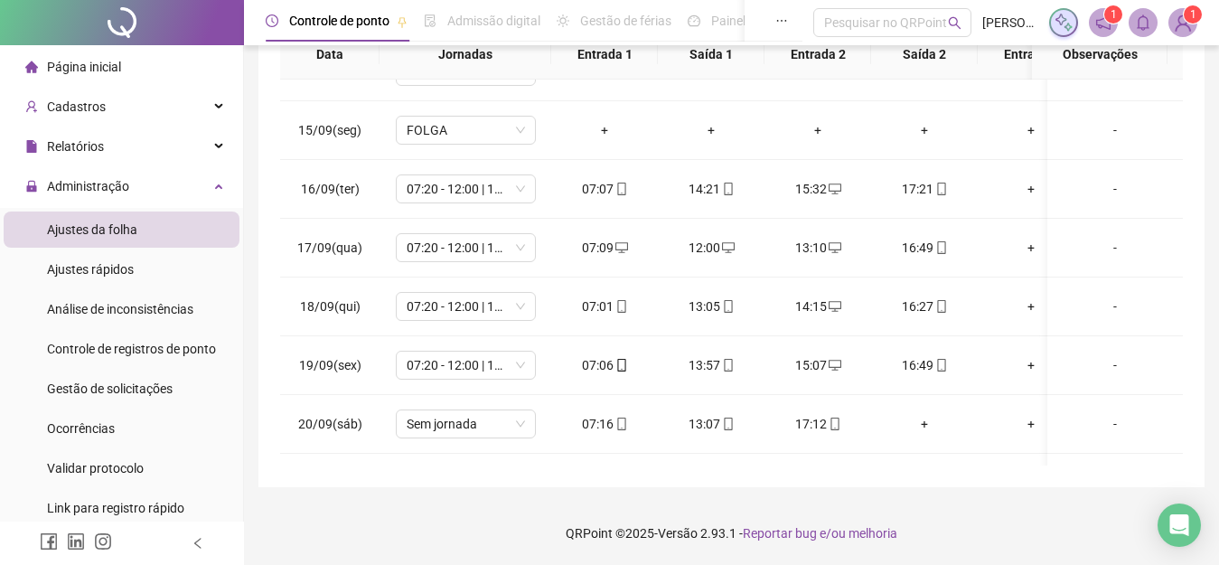
scroll to position [863, 0]
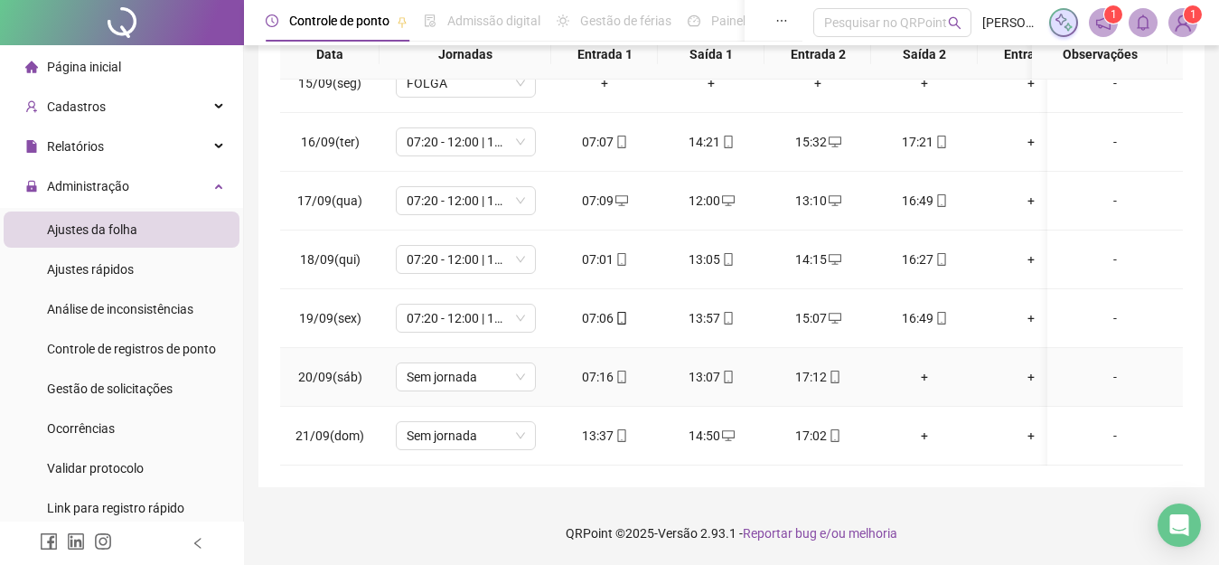
click at [923, 367] on div "+" at bounding box center [924, 377] width 78 height 20
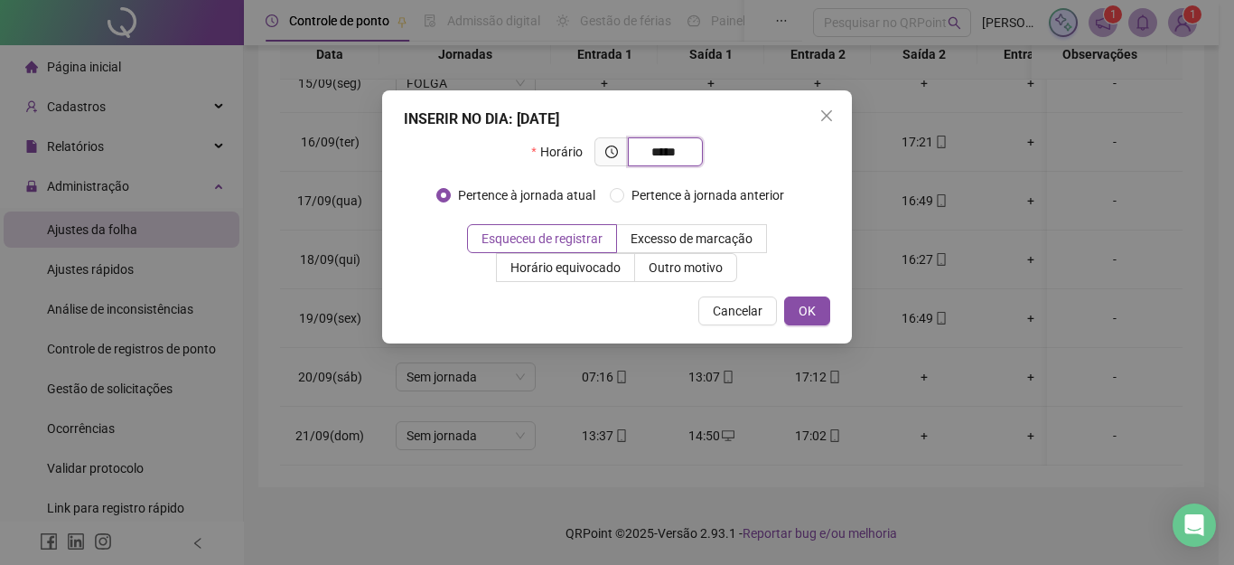
type input "*****"
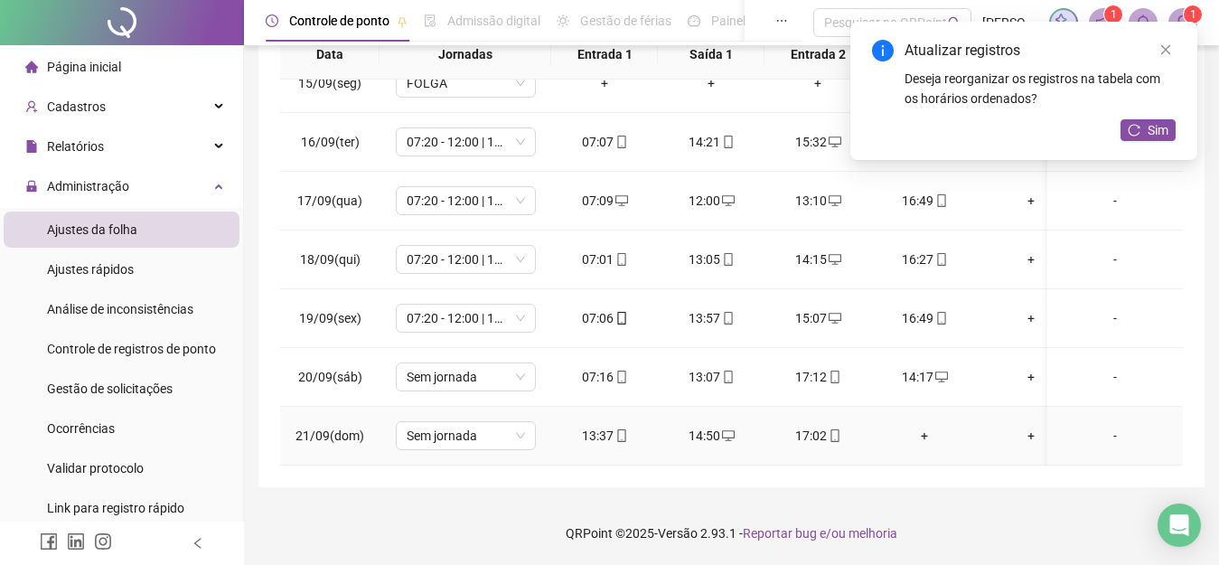
click at [922, 426] on div "+" at bounding box center [924, 436] width 78 height 20
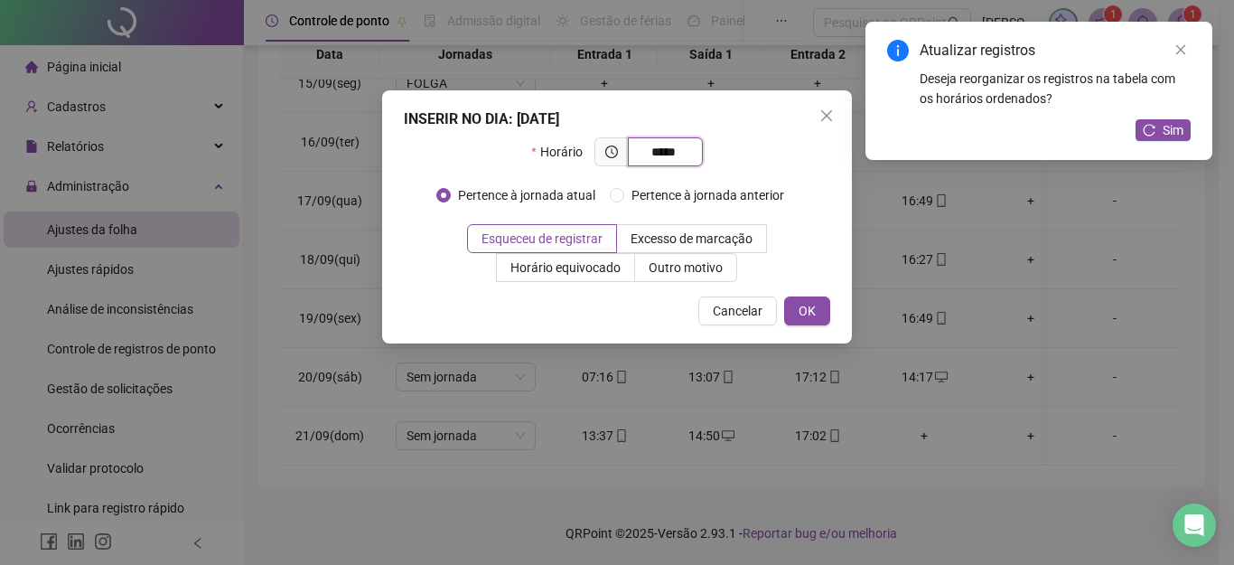
type input "*****"
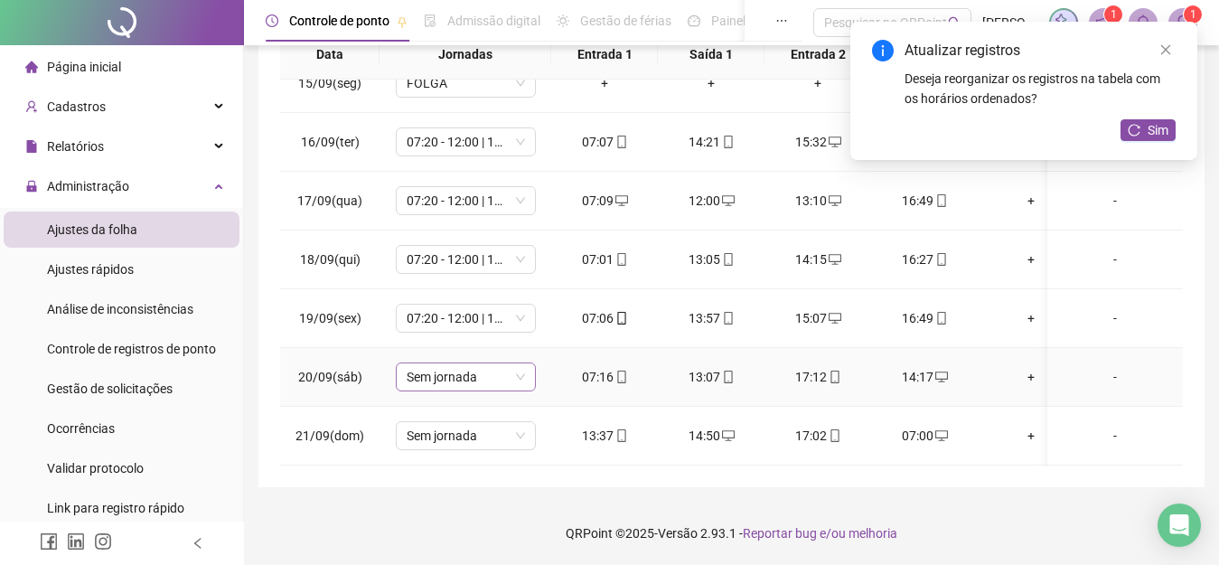
click at [517, 363] on span "Sem jornada" at bounding box center [466, 376] width 118 height 27
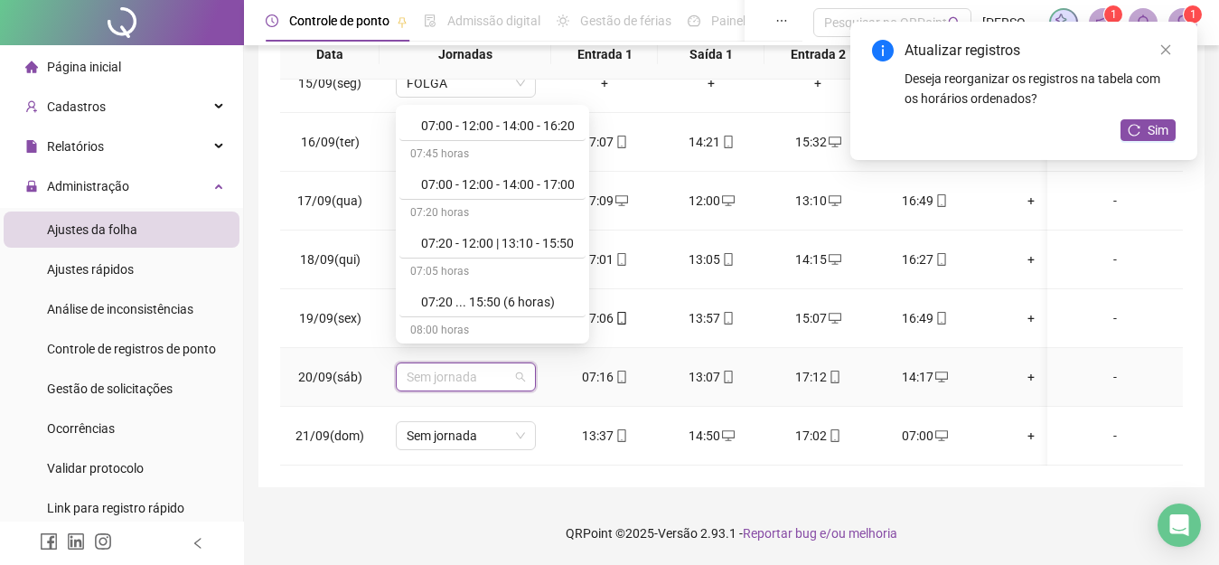
scroll to position [627, 0]
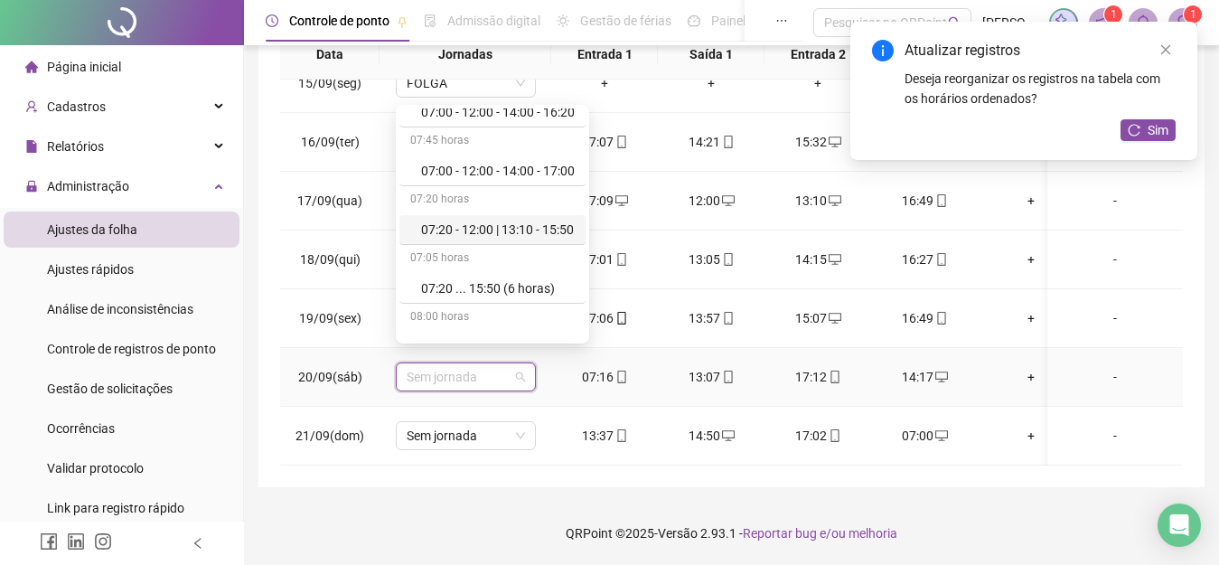
click at [542, 229] on div "07:20 - 12:00 | 13:10 - 15:50" at bounding box center [498, 230] width 154 height 20
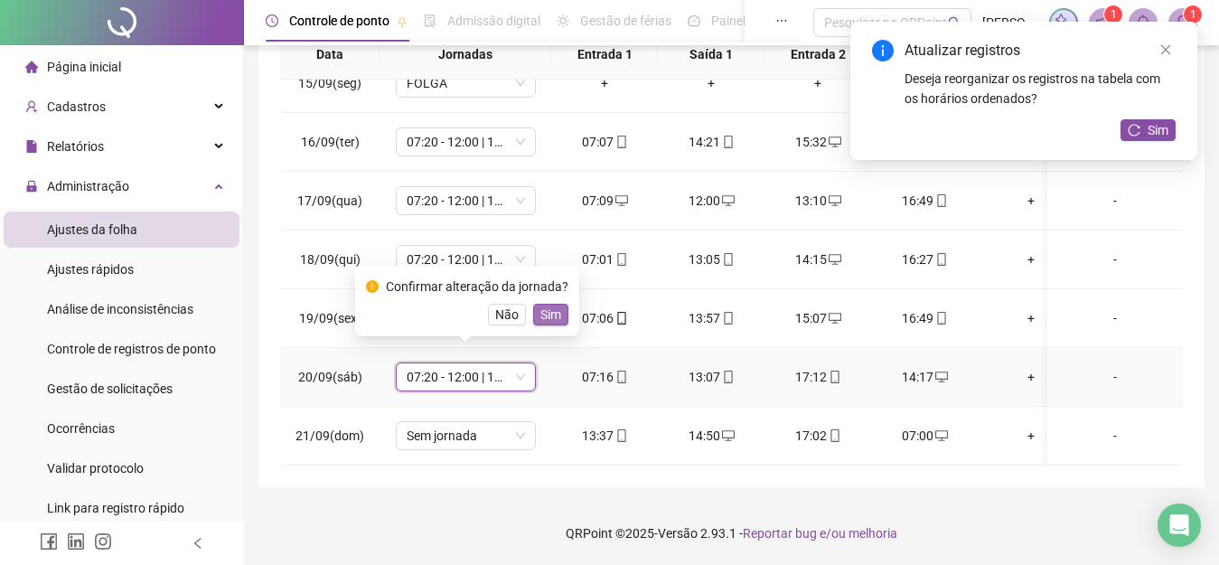
click at [540, 315] on span "Sim" at bounding box center [550, 314] width 21 height 20
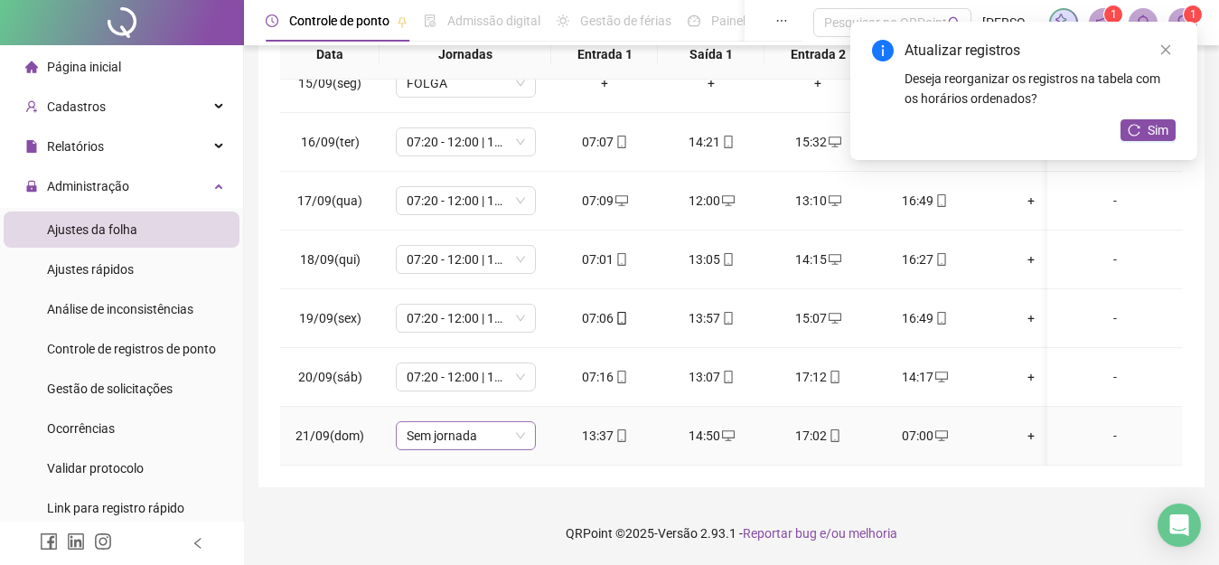
click at [529, 421] on div "Sem jornada" at bounding box center [466, 435] width 140 height 29
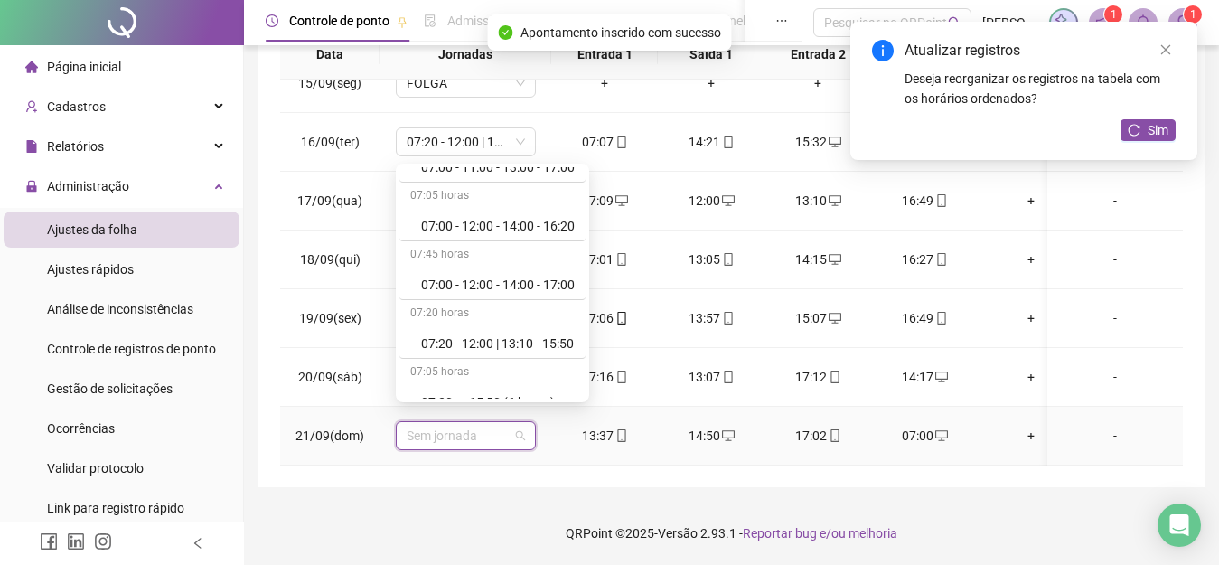
scroll to position [585, 0]
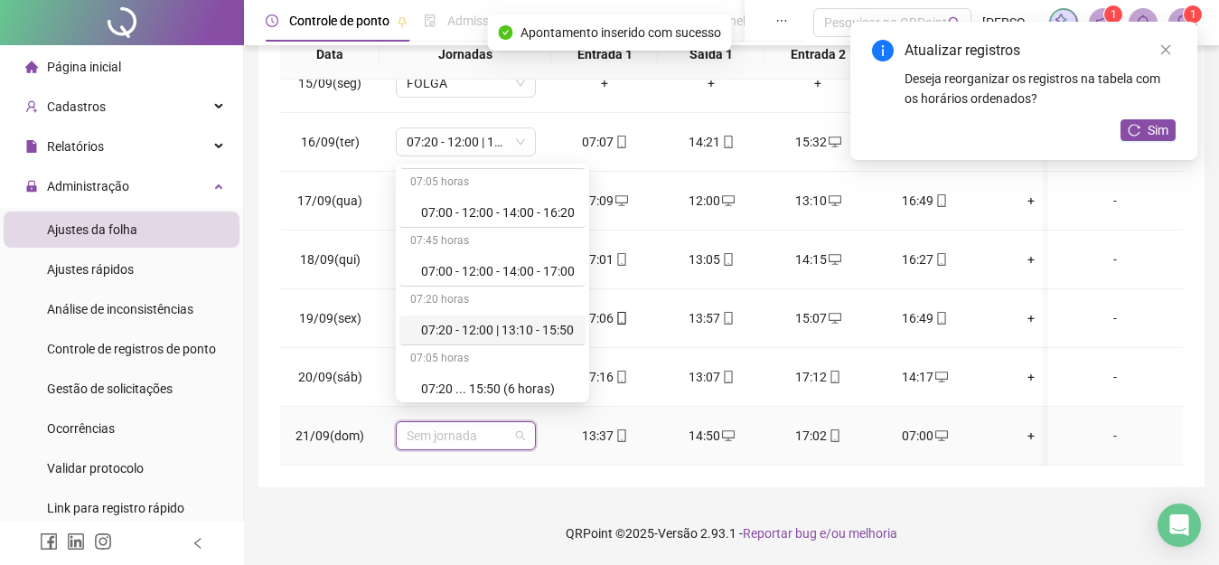
click at [535, 322] on div "07:20 - 12:00 | 13:10 - 15:50" at bounding box center [498, 330] width 154 height 20
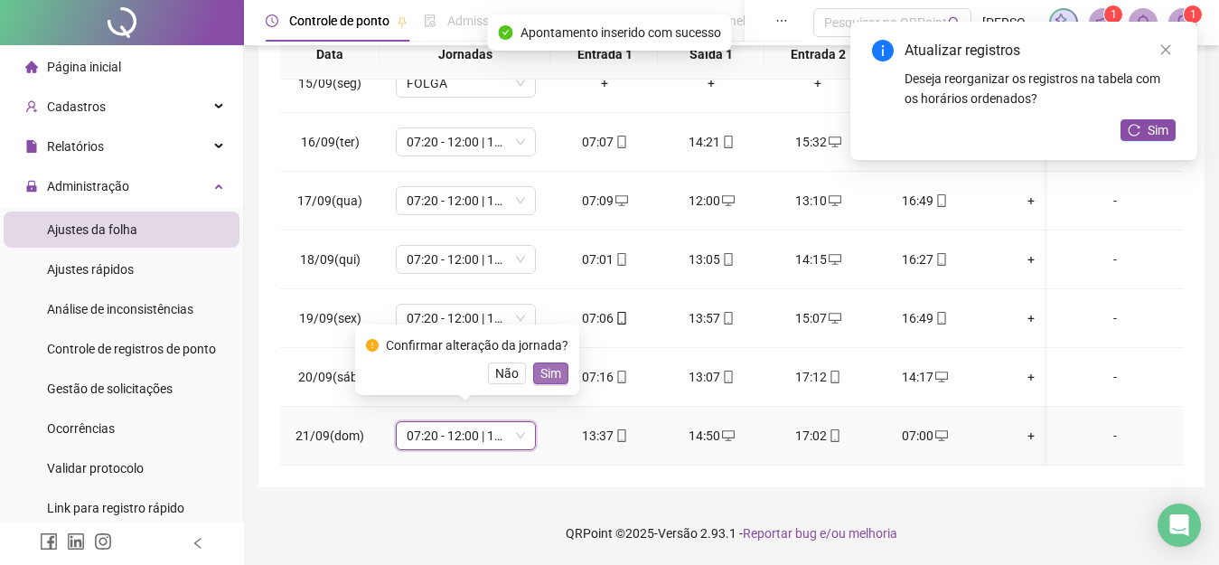
click at [547, 367] on span "Sim" at bounding box center [550, 373] width 21 height 20
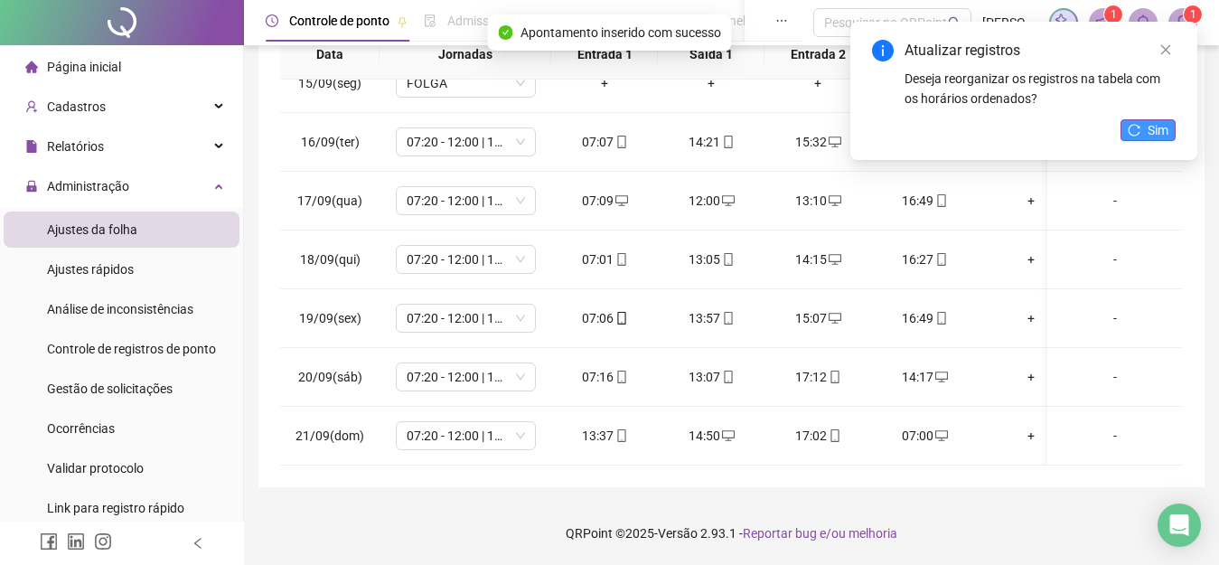
click at [1160, 132] on span "Sim" at bounding box center [1157, 130] width 21 height 20
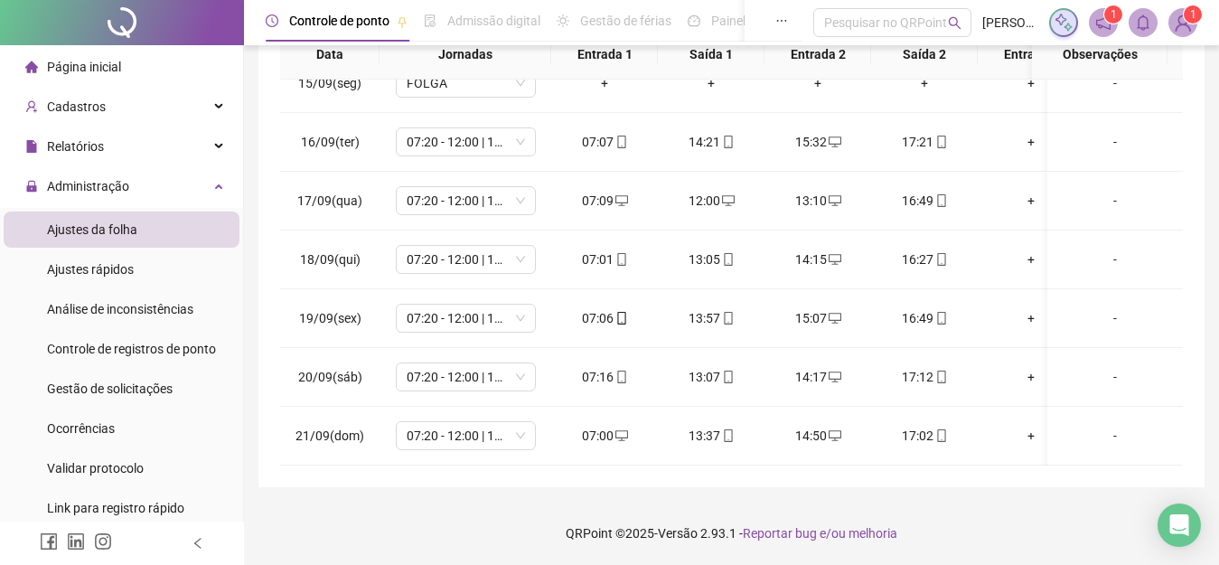
scroll to position [0, 0]
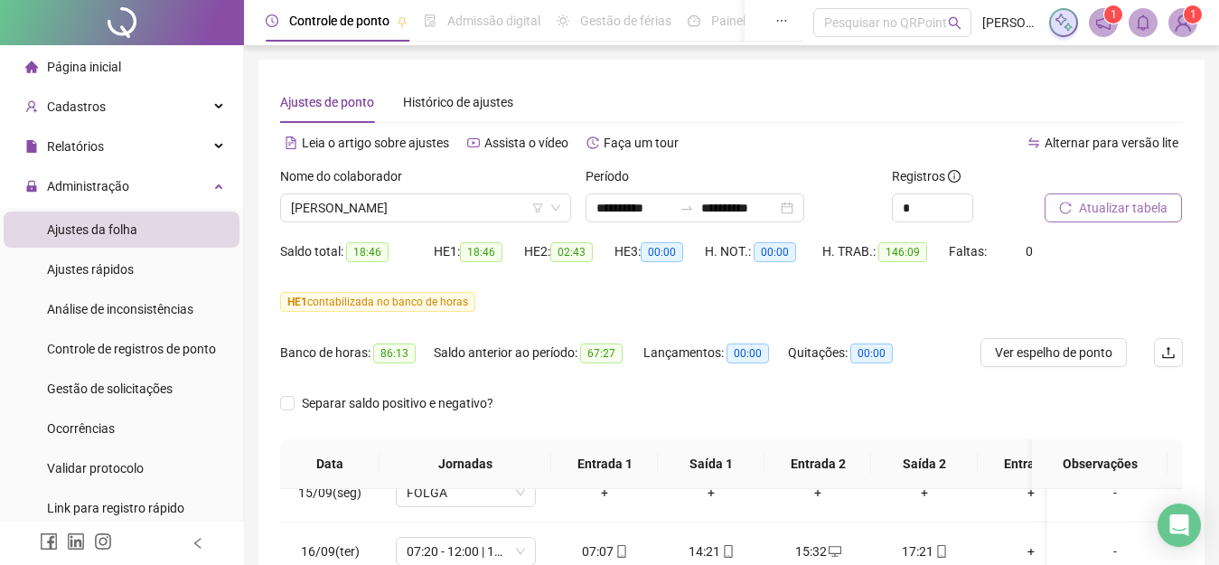
click at [1113, 206] on span "Atualizar tabela" at bounding box center [1123, 208] width 89 height 20
click at [1065, 346] on span "Ver espelho de ponto" at bounding box center [1053, 352] width 117 height 20
